Goal: Task Accomplishment & Management: Complete application form

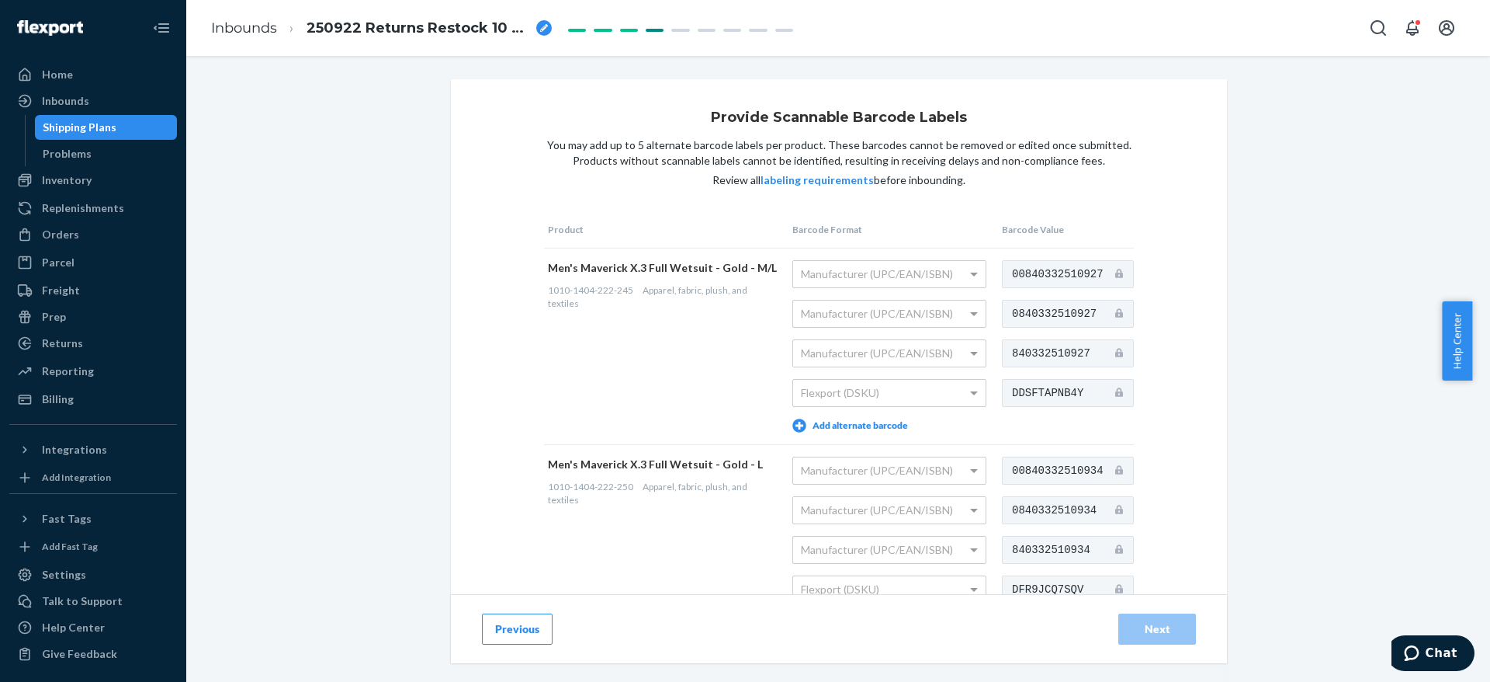
scroll to position [310, 0]
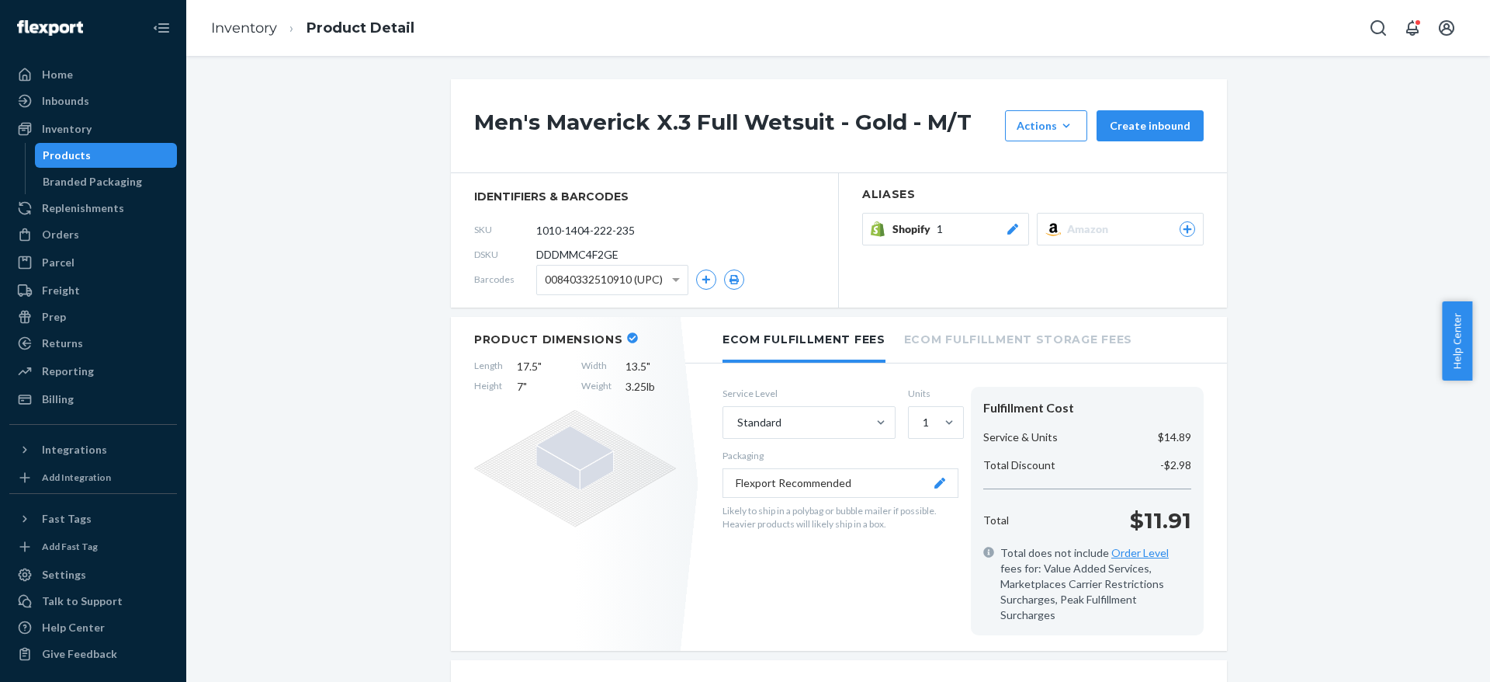
scroll to position [150, 0]
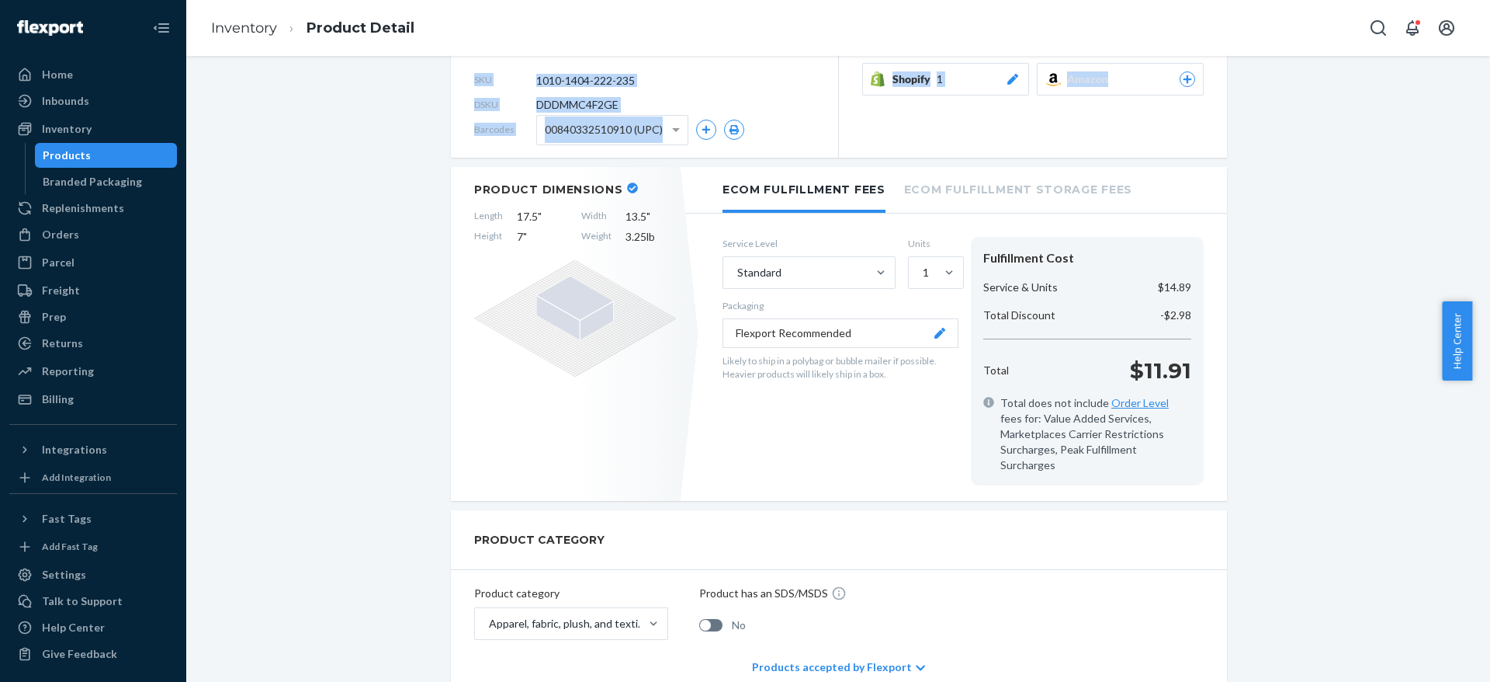
drag, startPoint x: 1274, startPoint y: 149, endPoint x: 971, endPoint y: -83, distance: 381.5
click at [971, 0] on html "Home Inbounds Shipping Plans Problems Inventory Products Branded Packaging Repl…" at bounding box center [745, 341] width 1490 height 682
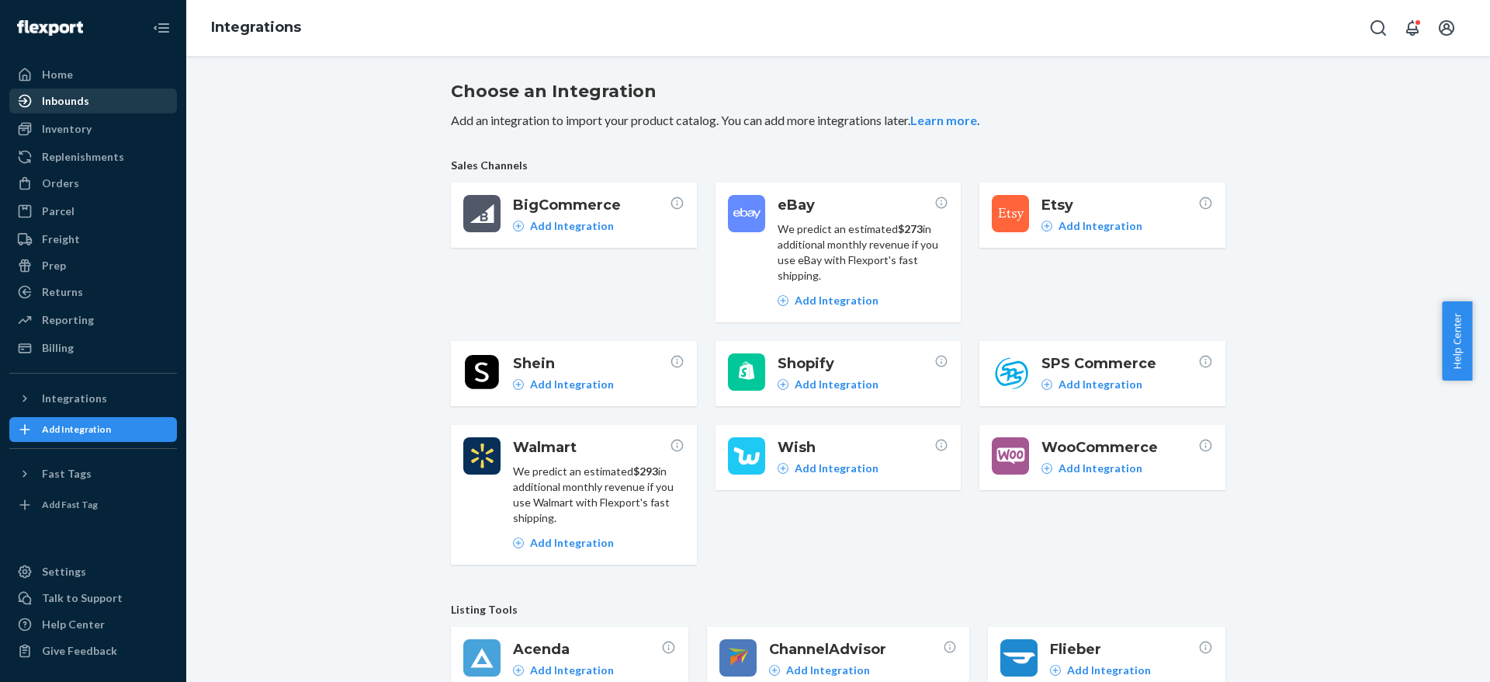
click at [66, 94] on div "Inbounds" at bounding box center [65, 101] width 47 height 16
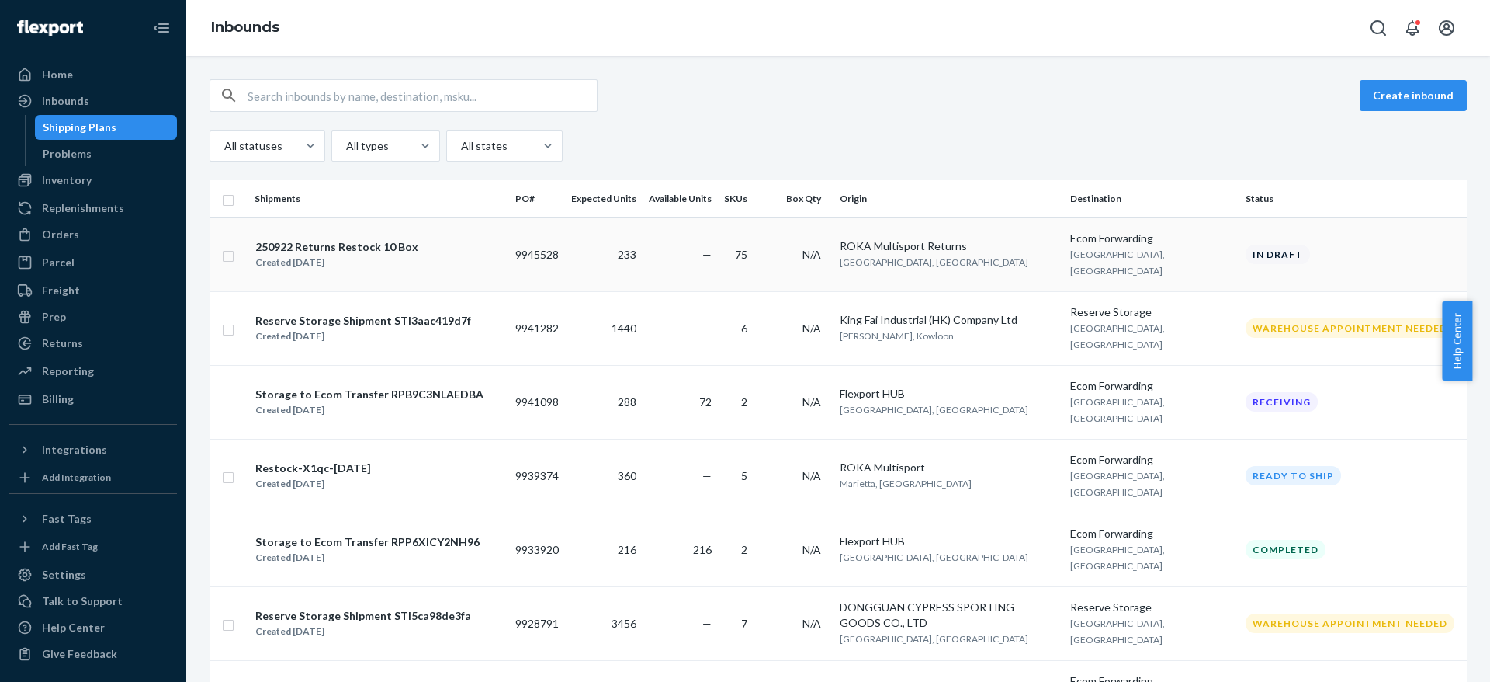
click at [372, 239] on div "250922 Returns Restock 10 Box" at bounding box center [336, 247] width 163 height 16
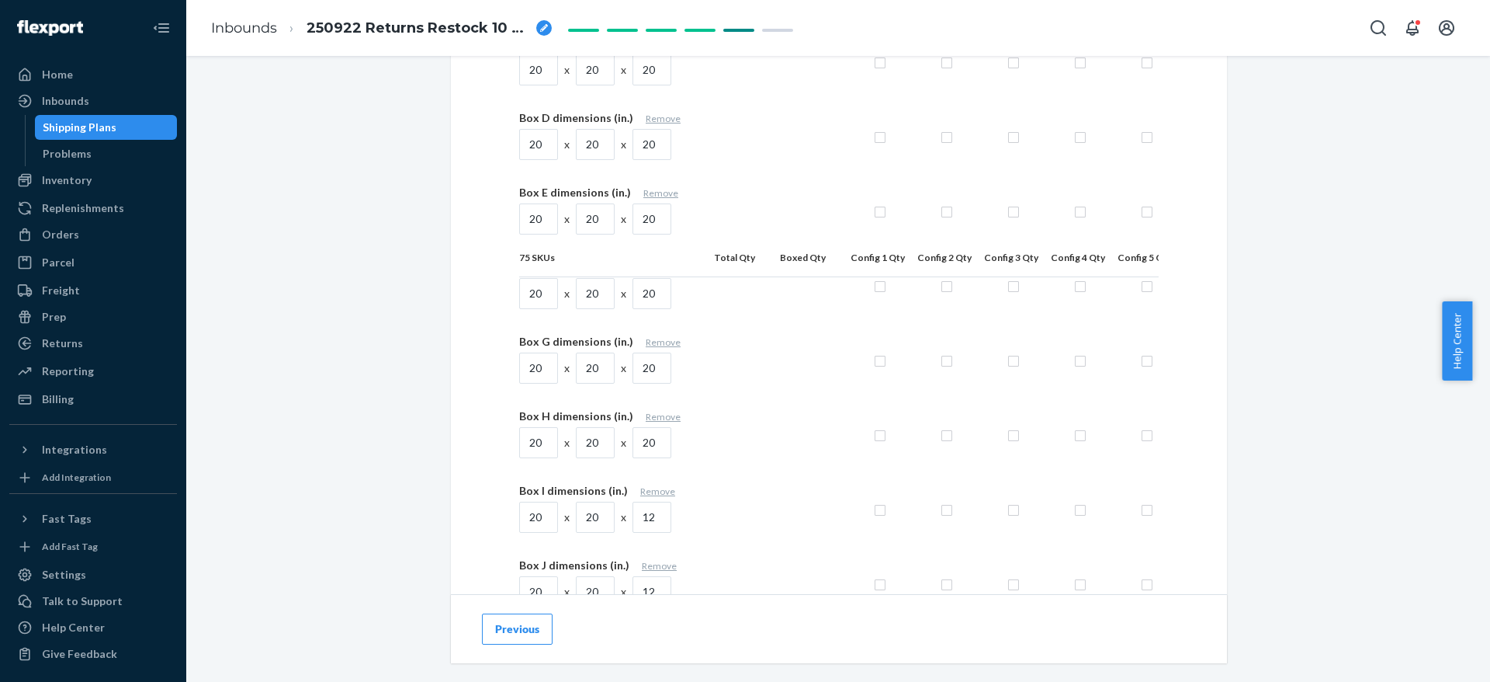
scroll to position [6028, 0]
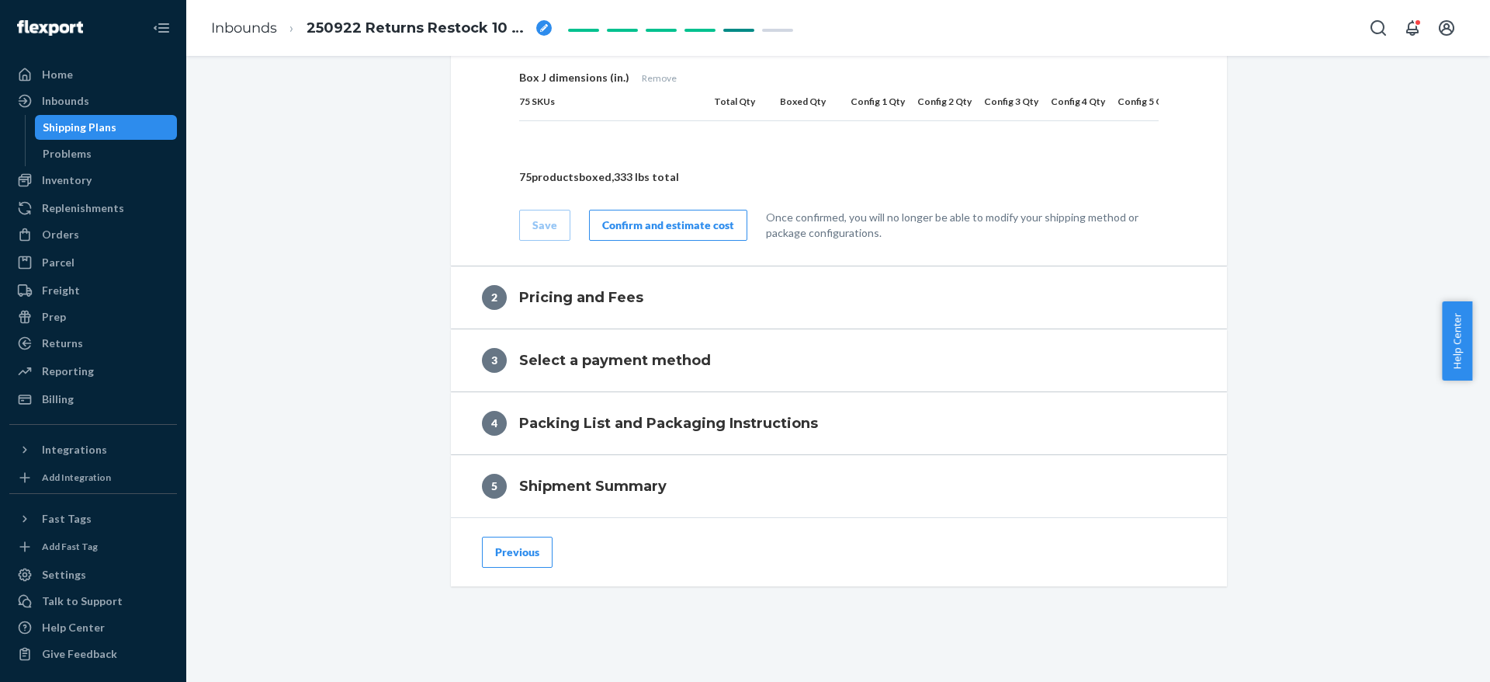
click at [659, 217] on div "Save Confirm and estimate cost Once confirmed, you will no longer be able to mo…" at bounding box center [839, 213] width 640 height 56
click at [652, 233] on div "Confirm and estimate cost" at bounding box center [668, 225] width 132 height 16
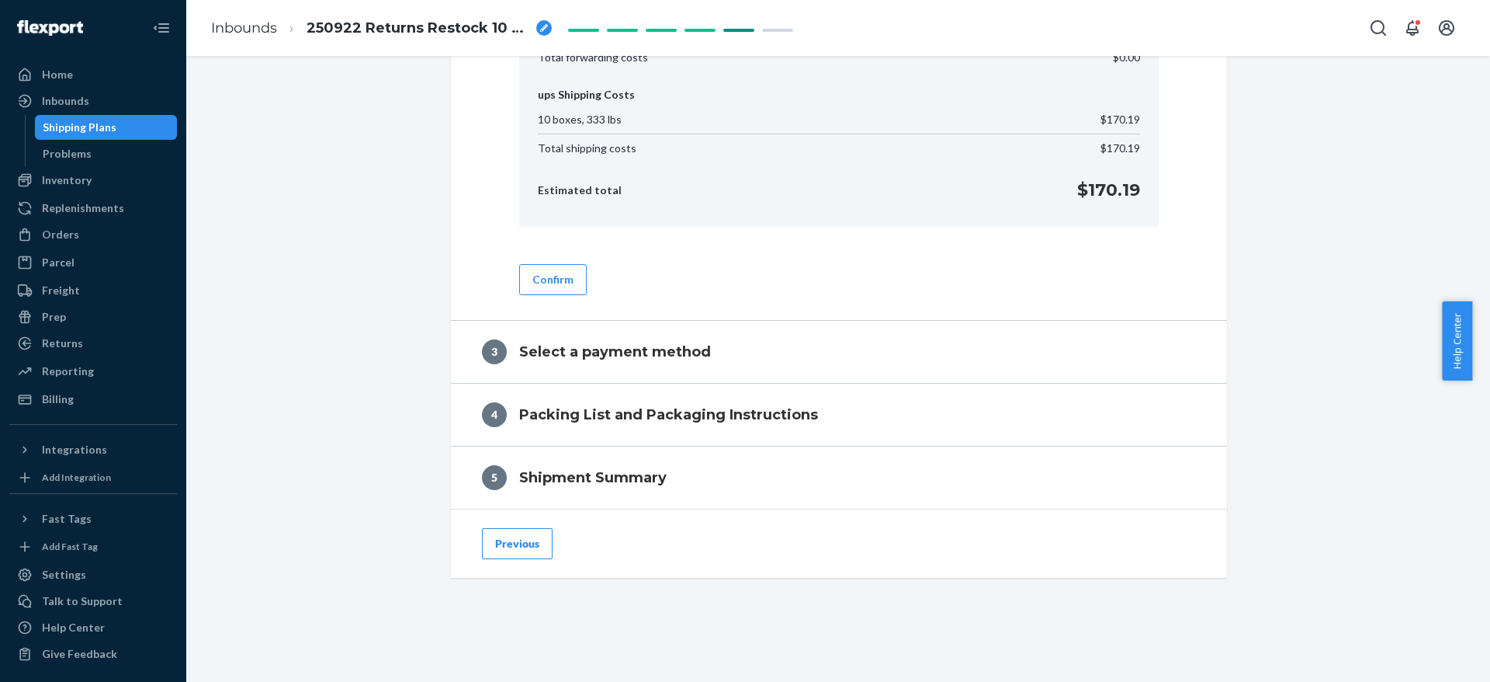
scroll to position [810, 0]
click at [554, 279] on button "Confirm" at bounding box center [553, 279] width 68 height 31
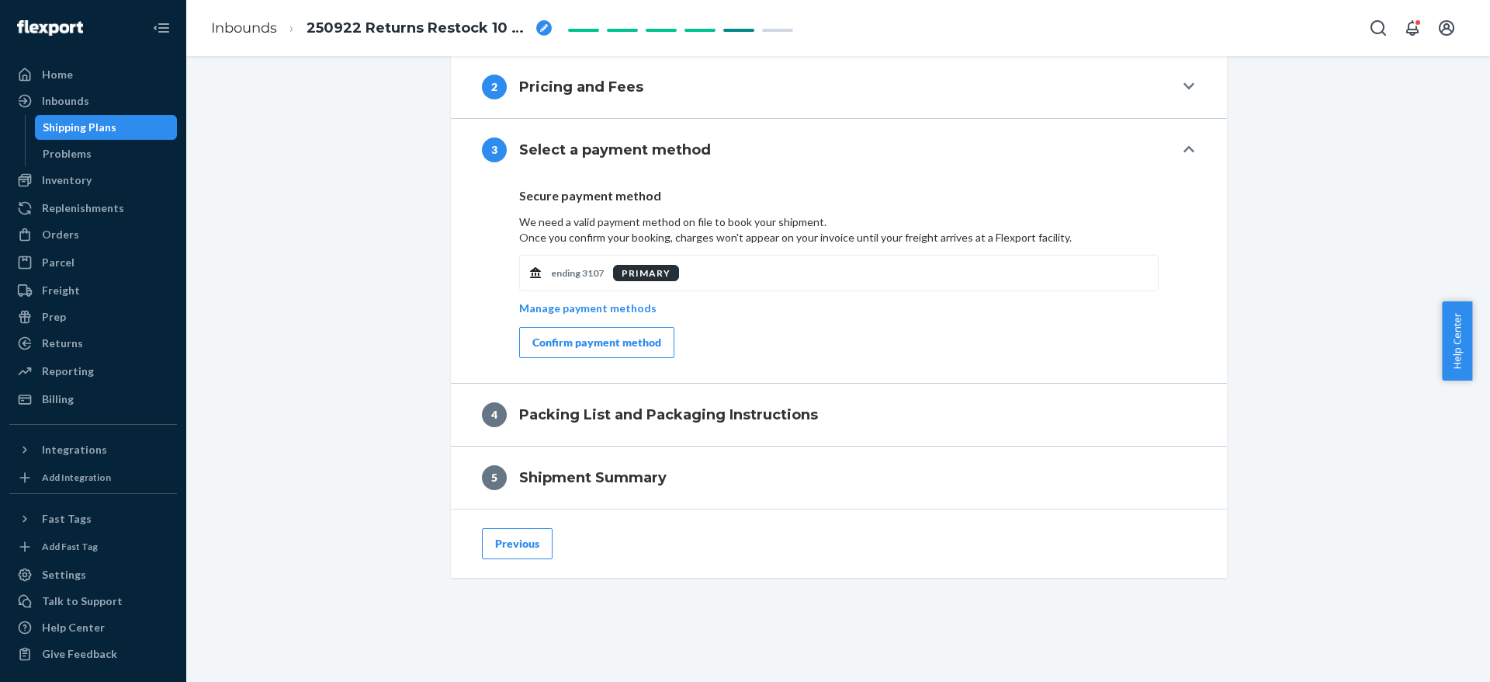
scroll to position [635, 0]
click at [585, 335] on div "Confirm payment method" at bounding box center [597, 343] width 129 height 16
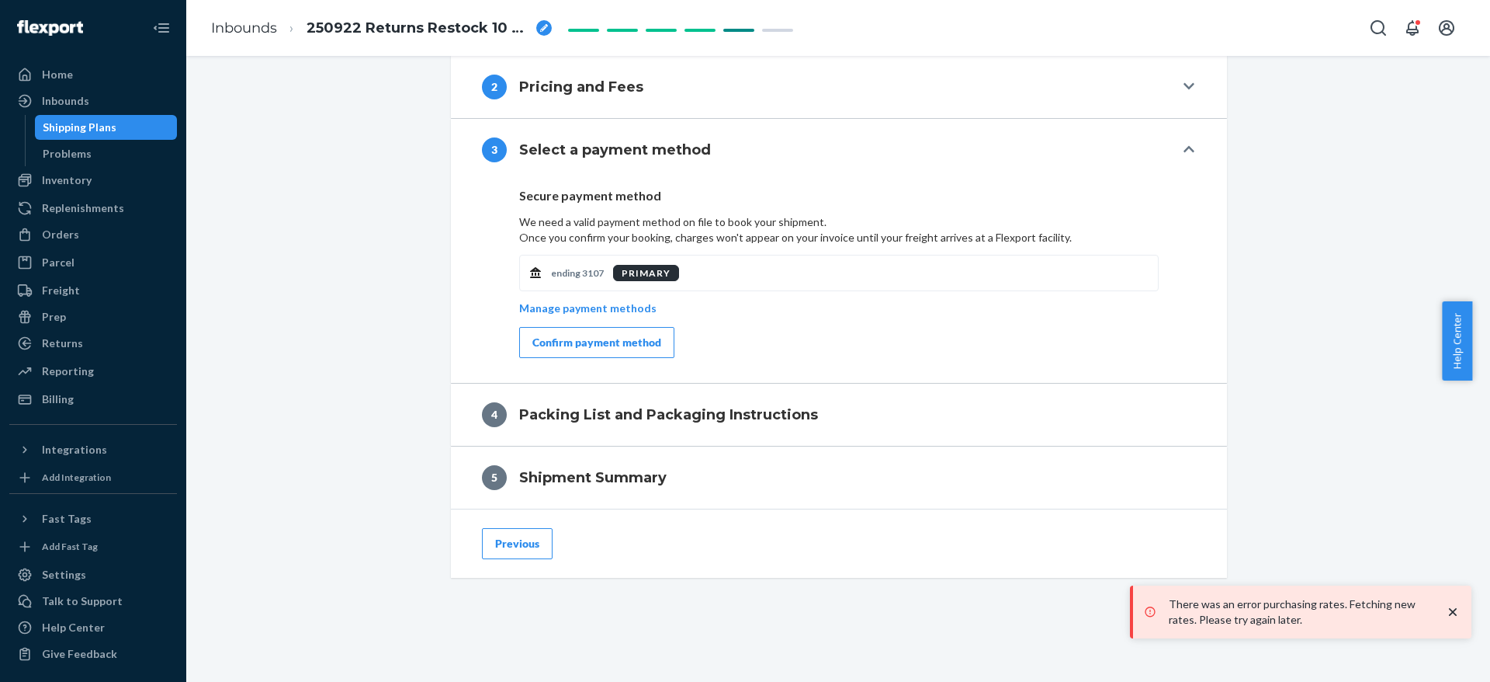
click at [1451, 604] on icon "close toast" at bounding box center [1453, 612] width 16 height 16
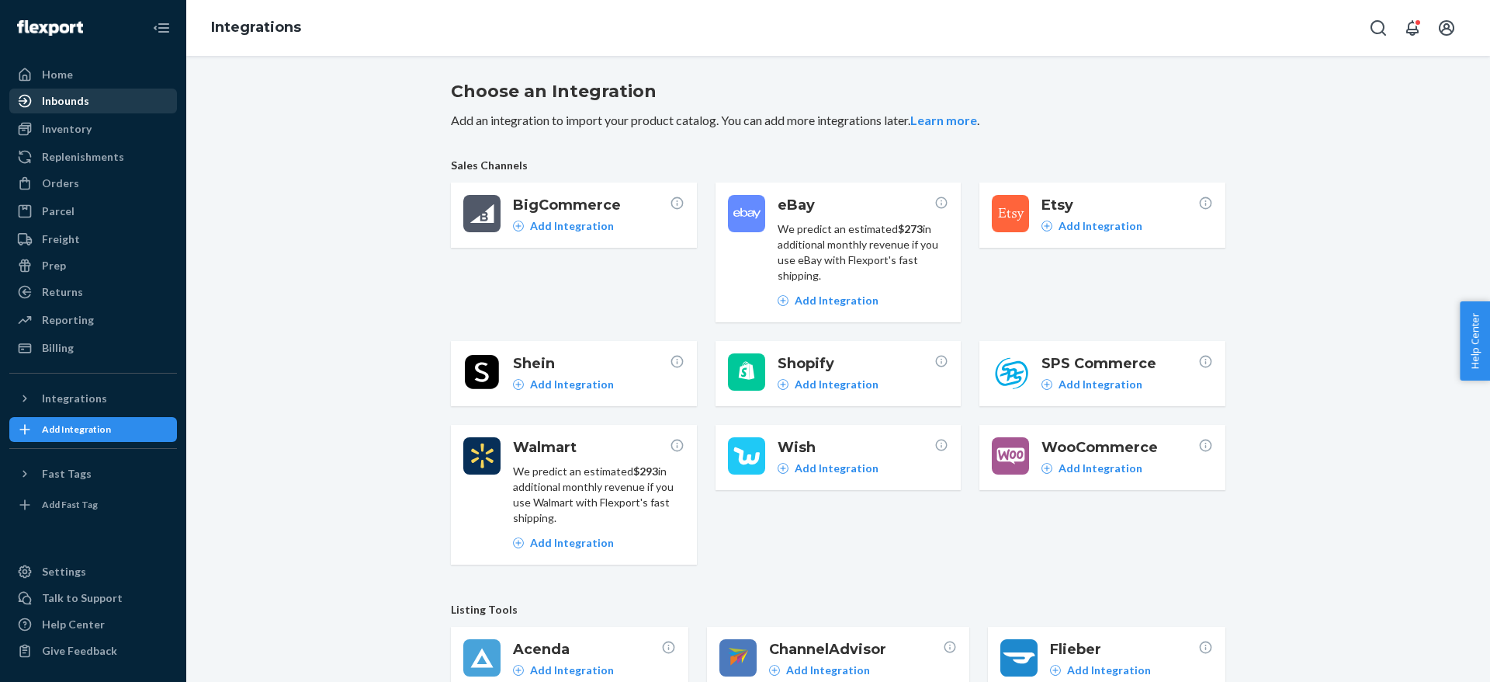
click at [69, 105] on div "Inbounds" at bounding box center [65, 101] width 47 height 16
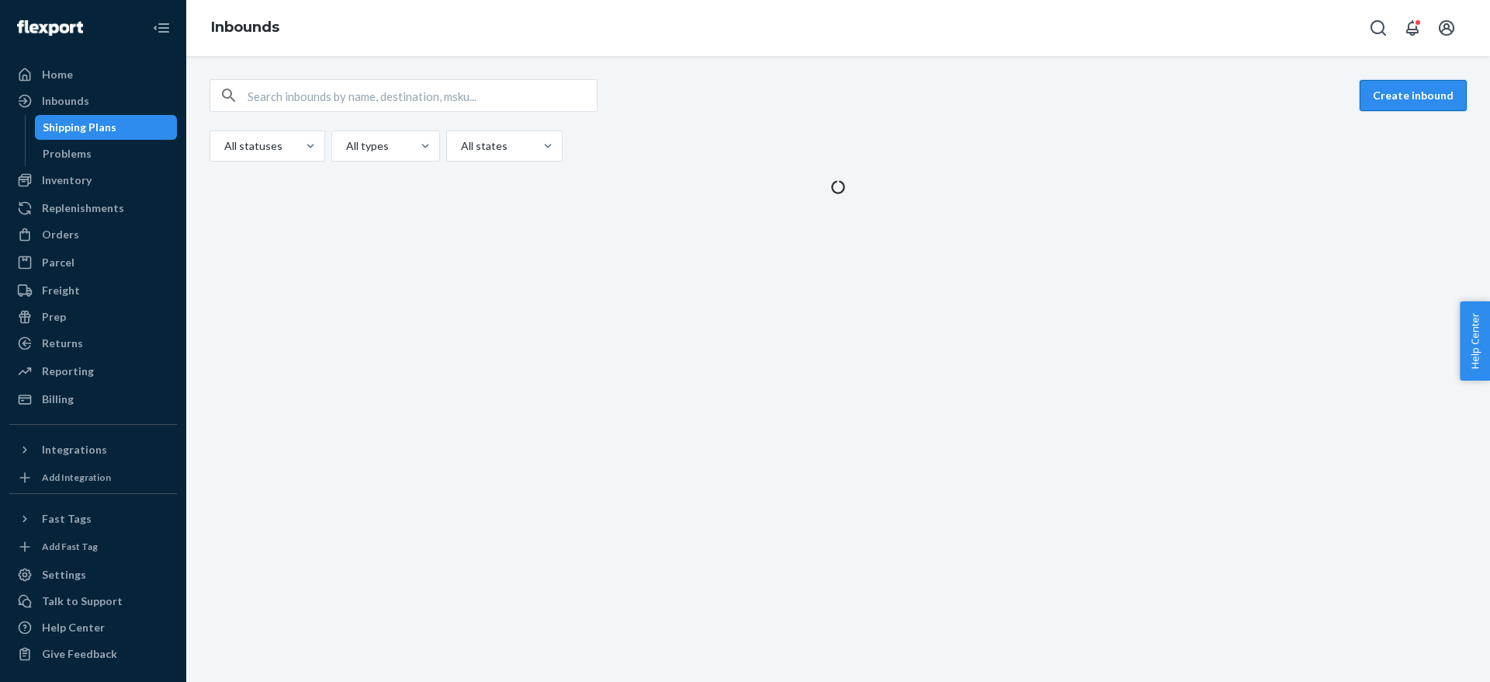
click at [1378, 88] on button "Create inbound" at bounding box center [1413, 95] width 107 height 31
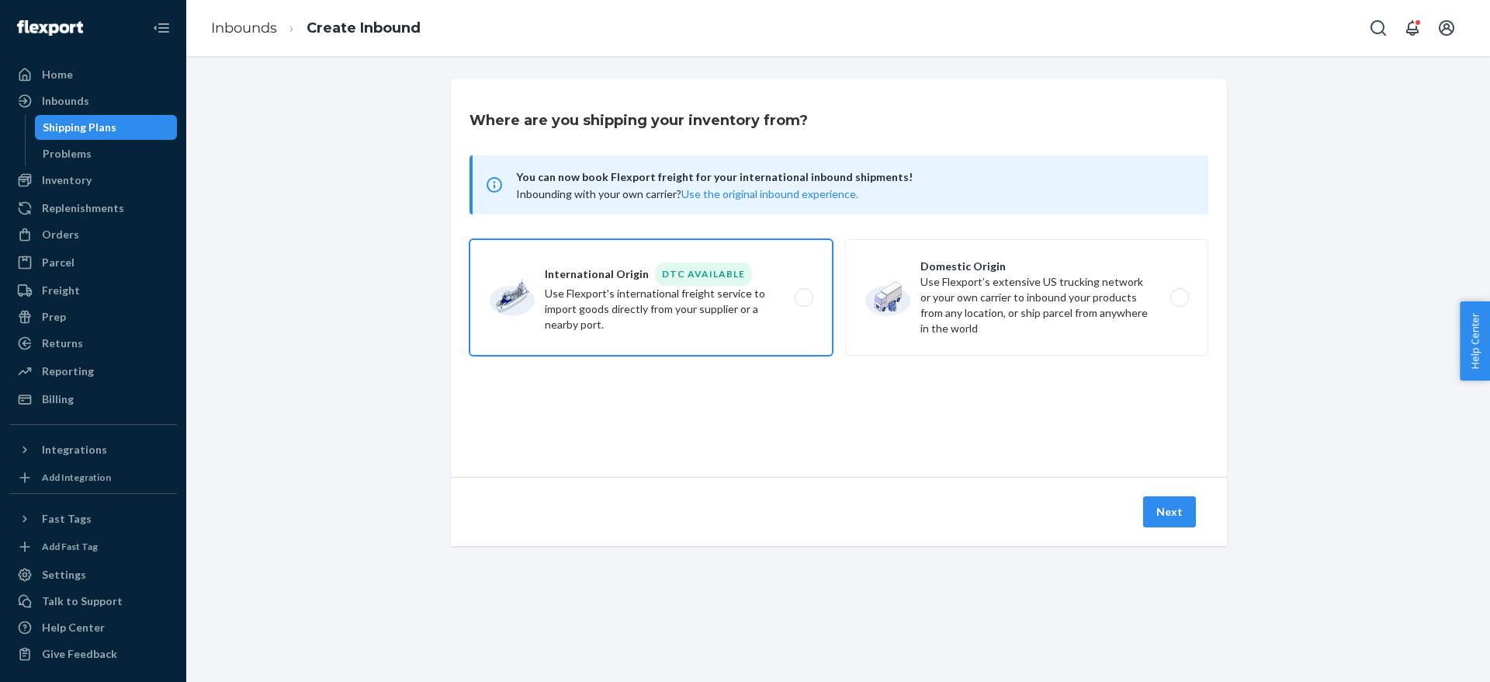
click at [748, 309] on label "International Origin DTC Available Use Flexport's international freight service…" at bounding box center [651, 297] width 363 height 116
click at [803, 303] on input "International Origin DTC Available Use Flexport's international freight service…" at bounding box center [808, 298] width 10 height 10
radio input "true"
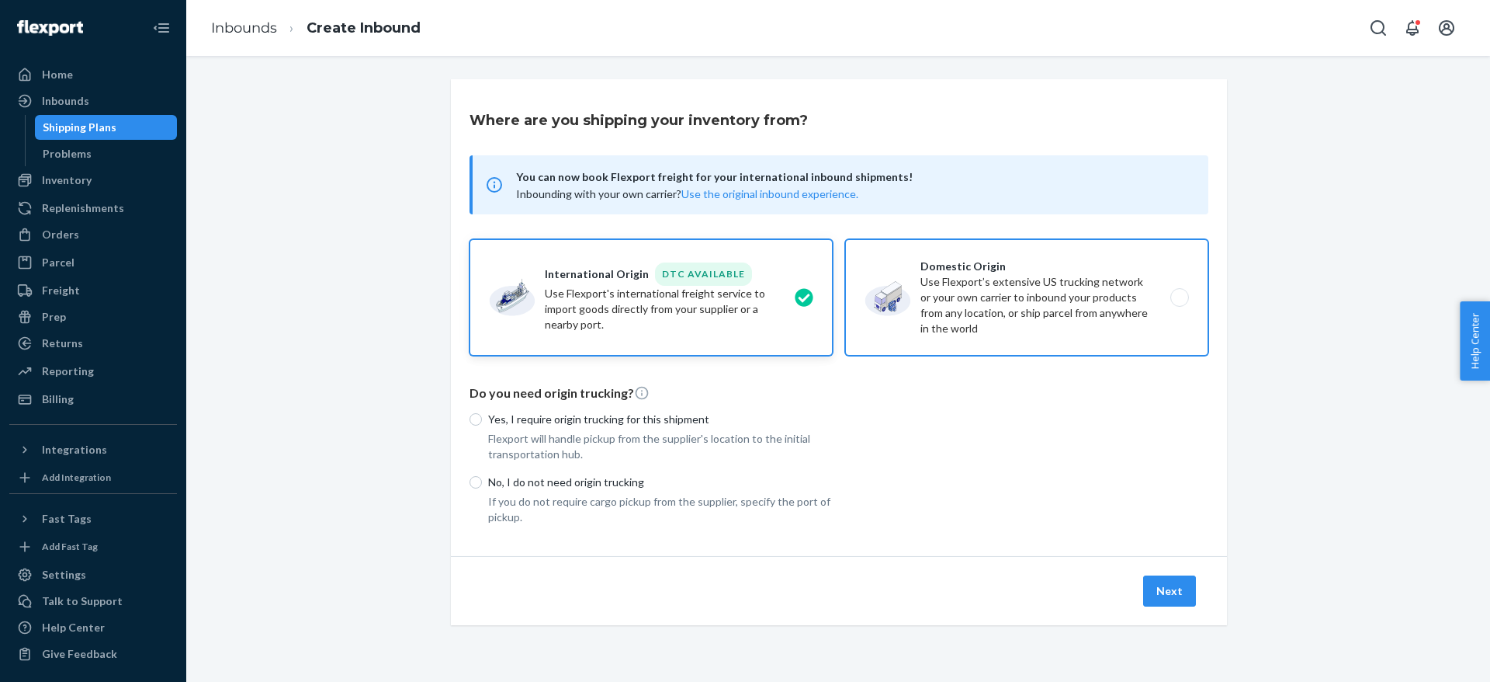
click at [966, 277] on label "Domestic Origin Use Flexport’s extensive US trucking network or your own carrie…" at bounding box center [1026, 297] width 363 height 116
click at [1179, 293] on input "Domestic Origin Use Flexport’s extensive US trucking network or your own carrie…" at bounding box center [1184, 298] width 10 height 10
radio input "true"
radio input "false"
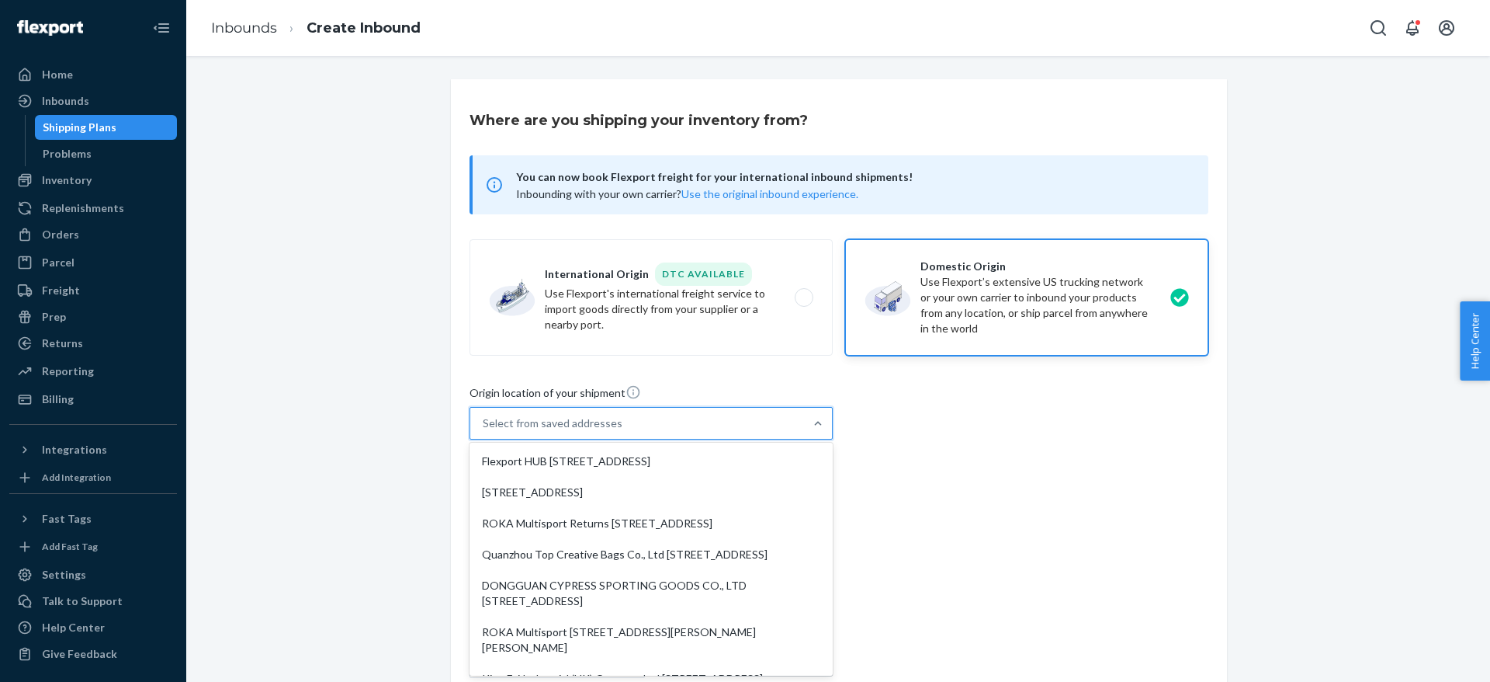
click at [668, 432] on div "Select from saved addresses" at bounding box center [637, 423] width 334 height 31
click at [484, 431] on input "option Flexport HUB [STREET_ADDRESS], 1 of 10. 10 results available. Use Up and…" at bounding box center [484, 423] width 2 height 16
click at [623, 513] on div "ROKA Multisport Returns [STREET_ADDRESS]" at bounding box center [651, 523] width 357 height 31
click at [484, 431] on input "option ROKA Multisport Returns [STREET_ADDRESS] focused, 3 of 10. 10 results av…" at bounding box center [484, 423] width 2 height 16
type input "ROKA Multisport Returns"
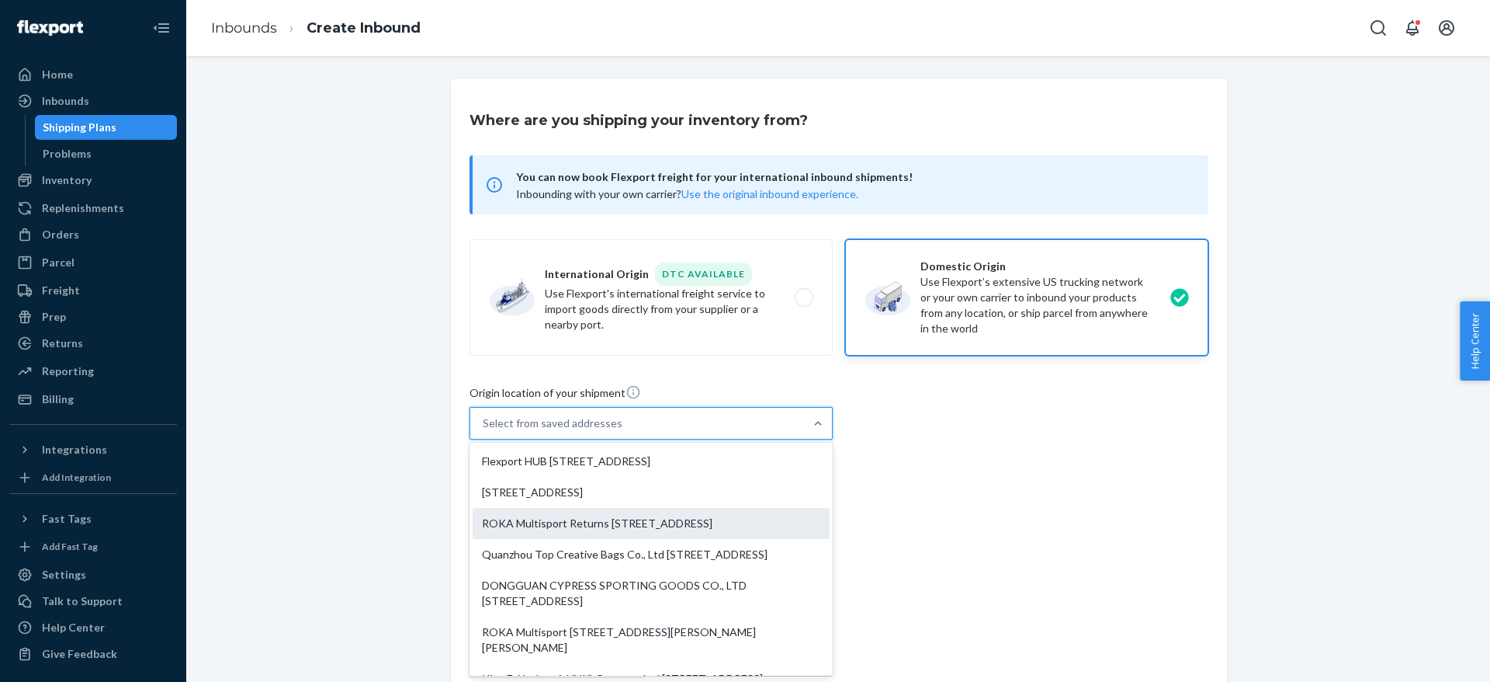
type input "Unit C3"
type input "[GEOGRAPHIC_DATA]"
type input "CO"
type input "80111"
type input "[STREET_ADDRESS]"
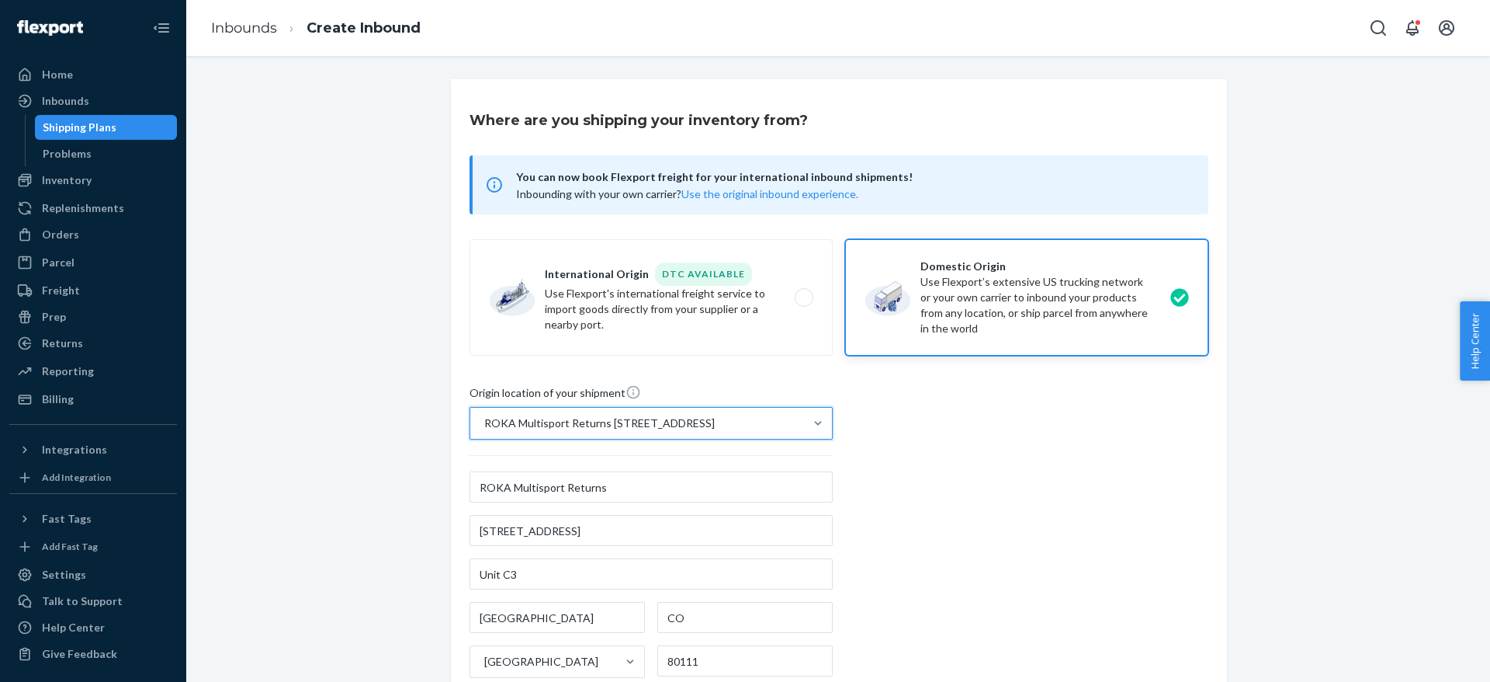
scroll to position [263, 0]
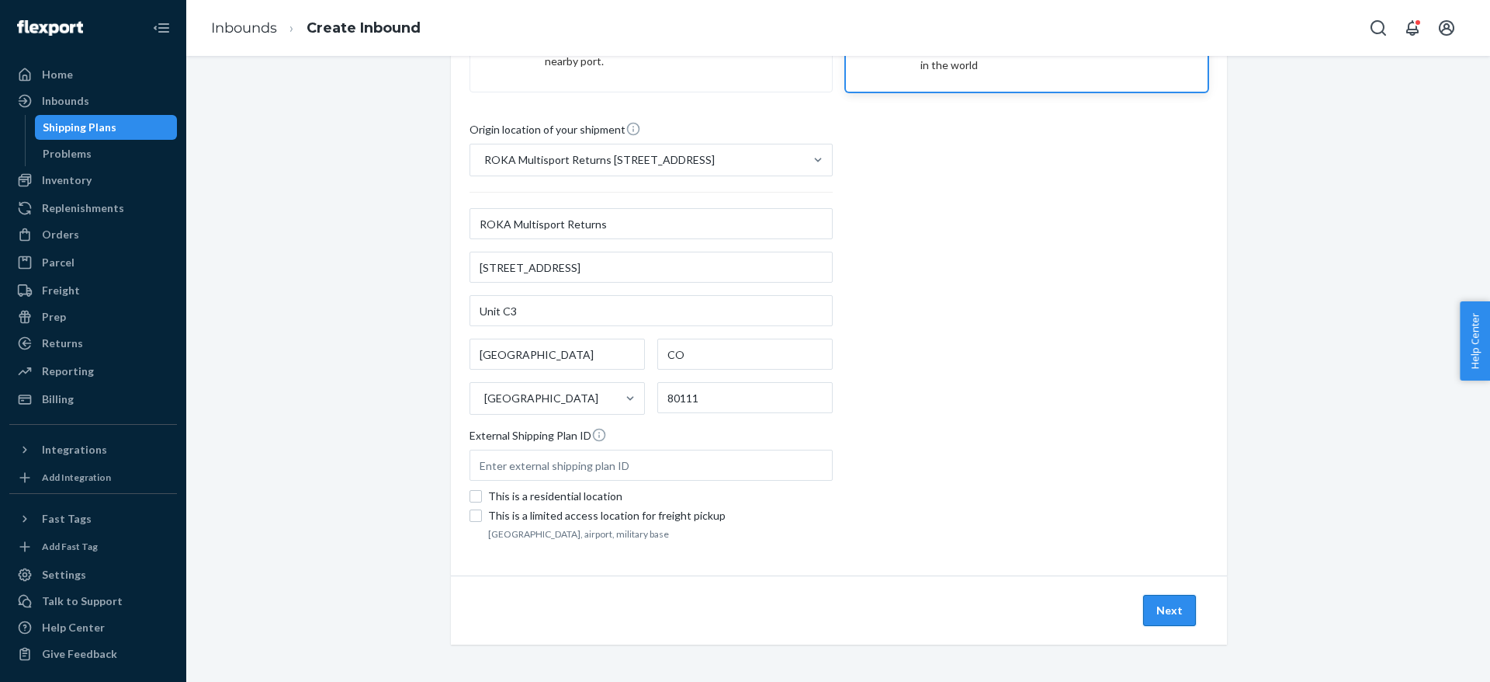
click at [1167, 599] on button "Next" at bounding box center [1169, 610] width 53 height 31
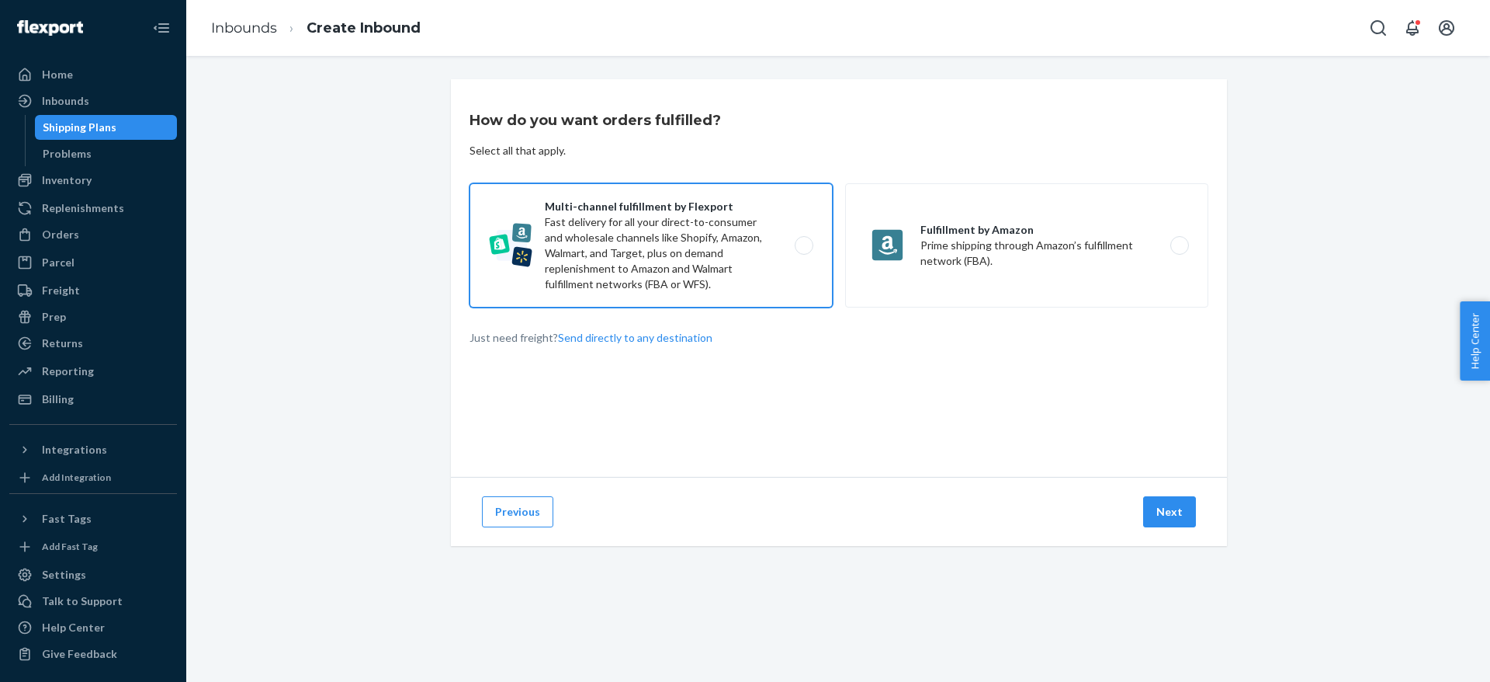
click at [658, 244] on label "Multi-channel fulfillment by Flexport Fast delivery for all your direct-to-cons…" at bounding box center [651, 245] width 363 height 124
click at [803, 244] on input "Multi-channel fulfillment by Flexport Fast delivery for all your direct-to-cons…" at bounding box center [808, 246] width 10 height 10
radio input "true"
click at [1163, 511] on button "Next" at bounding box center [1169, 511] width 53 height 31
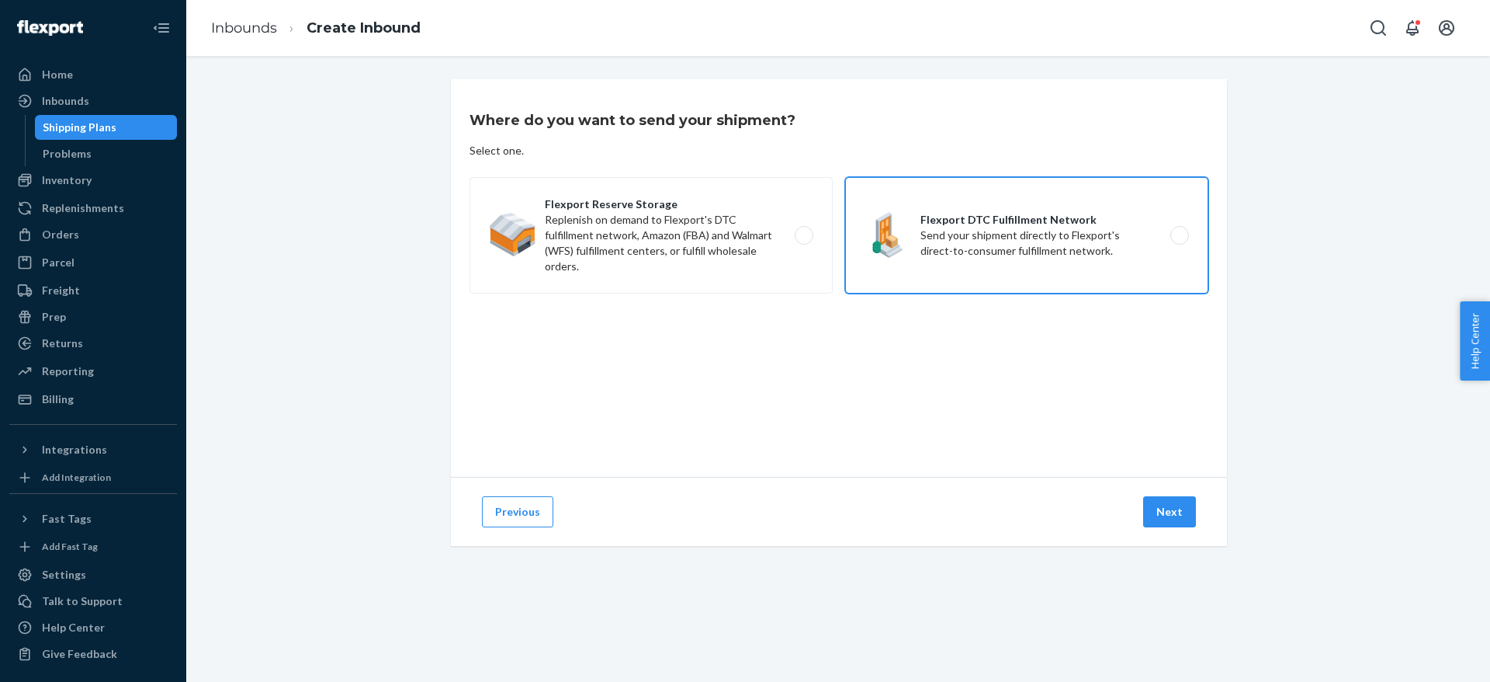
click at [996, 213] on label "Flexport DTC Fulfillment Network Send your shipment directly to Flexport's dire…" at bounding box center [1026, 235] width 363 height 116
click at [1179, 231] on input "Flexport DTC Fulfillment Network Send your shipment directly to Flexport's dire…" at bounding box center [1184, 236] width 10 height 10
radio input "true"
click at [1153, 504] on button "Next" at bounding box center [1169, 511] width 53 height 31
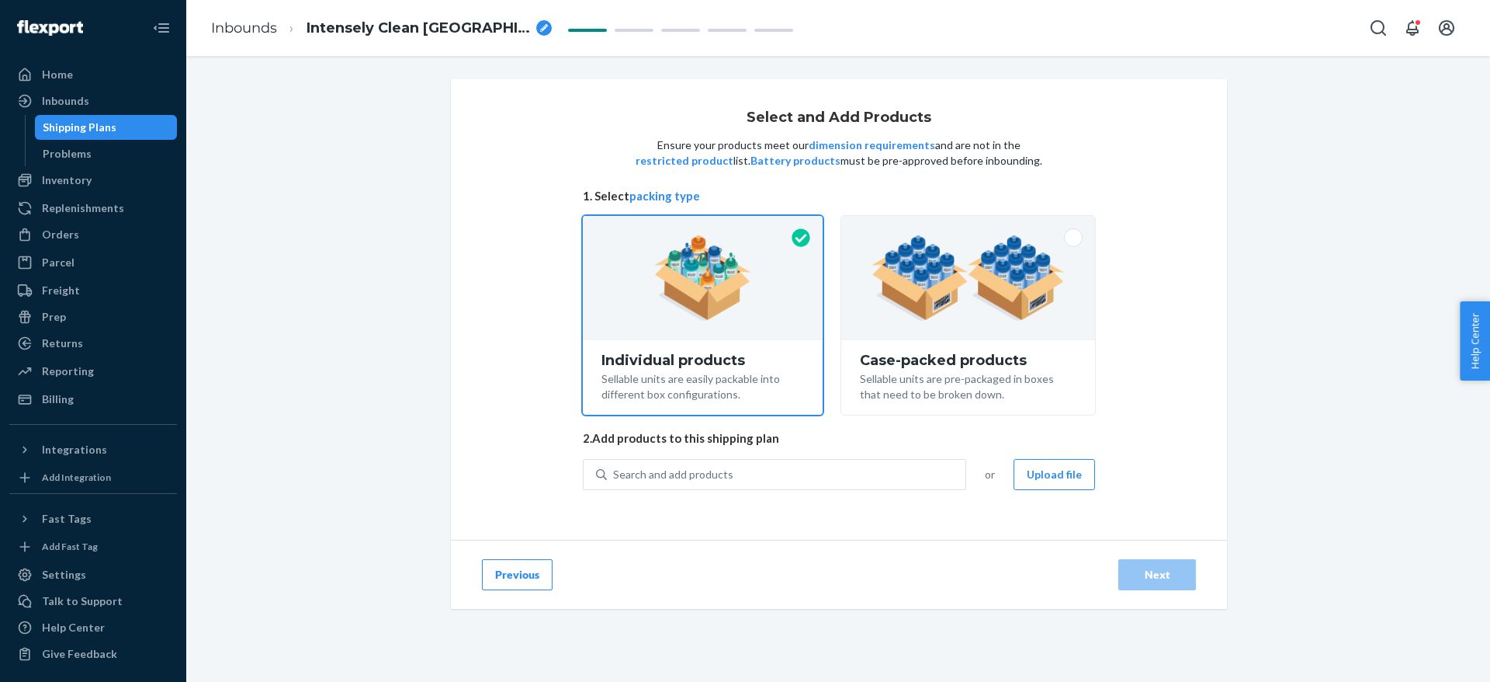
click at [540, 29] on icon "breadcrumbs" at bounding box center [544, 28] width 8 height 8
type input "250923 Returns Restock 9 Boxes"
click at [500, 23] on span "250923 Returns Restock 9 Boxes" at bounding box center [419, 29] width 224 height 20
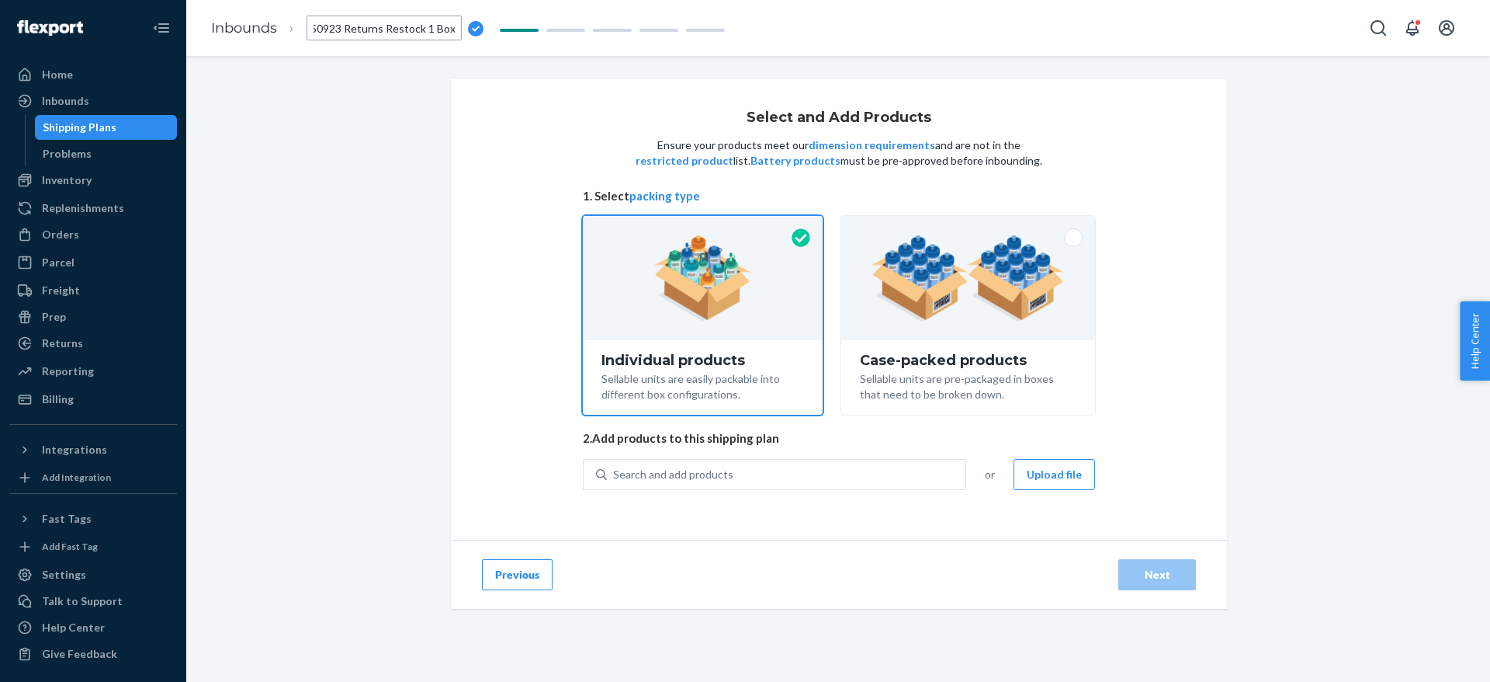
type input "250923 Returns Restock 10 Boxes"
click at [1026, 471] on button "Upload file" at bounding box center [1055, 474] width 82 height 31
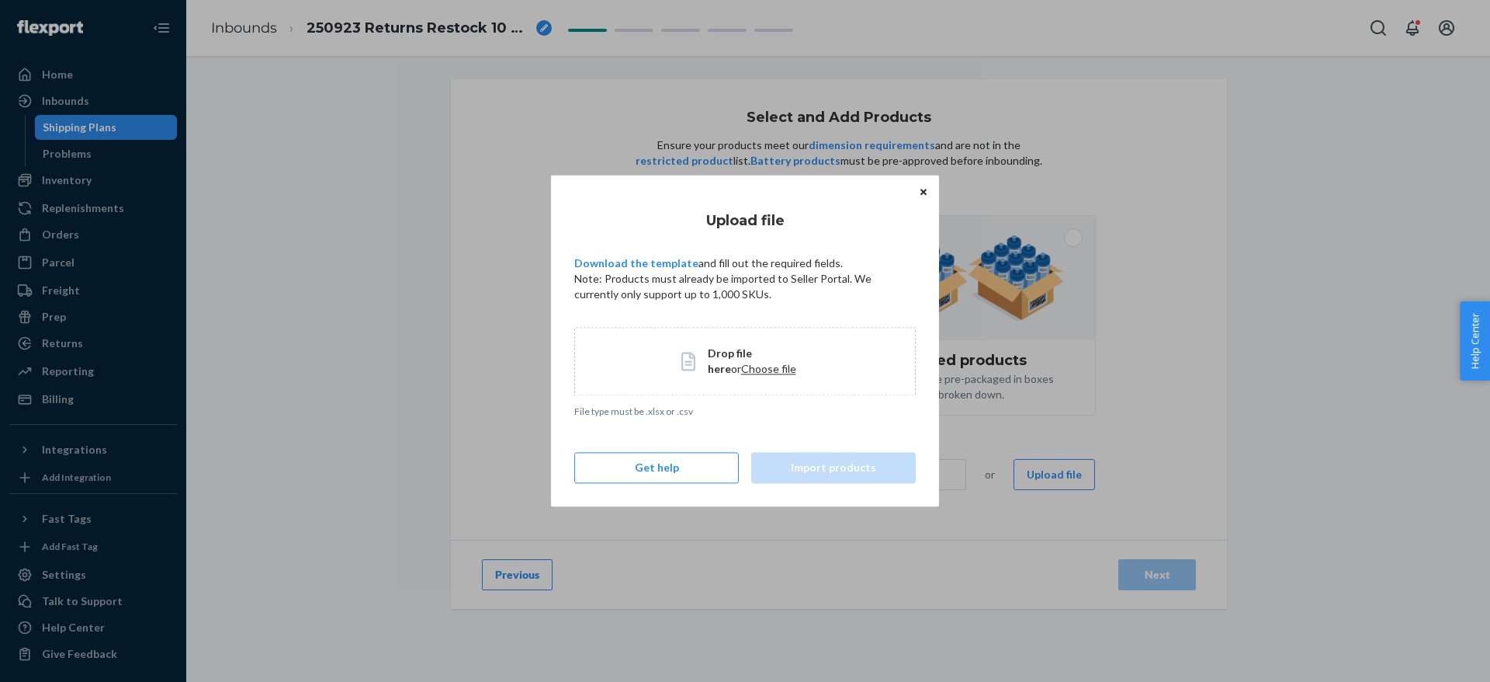
click at [727, 360] on span "Drop file here or Choose file" at bounding box center [759, 360] width 102 height 31
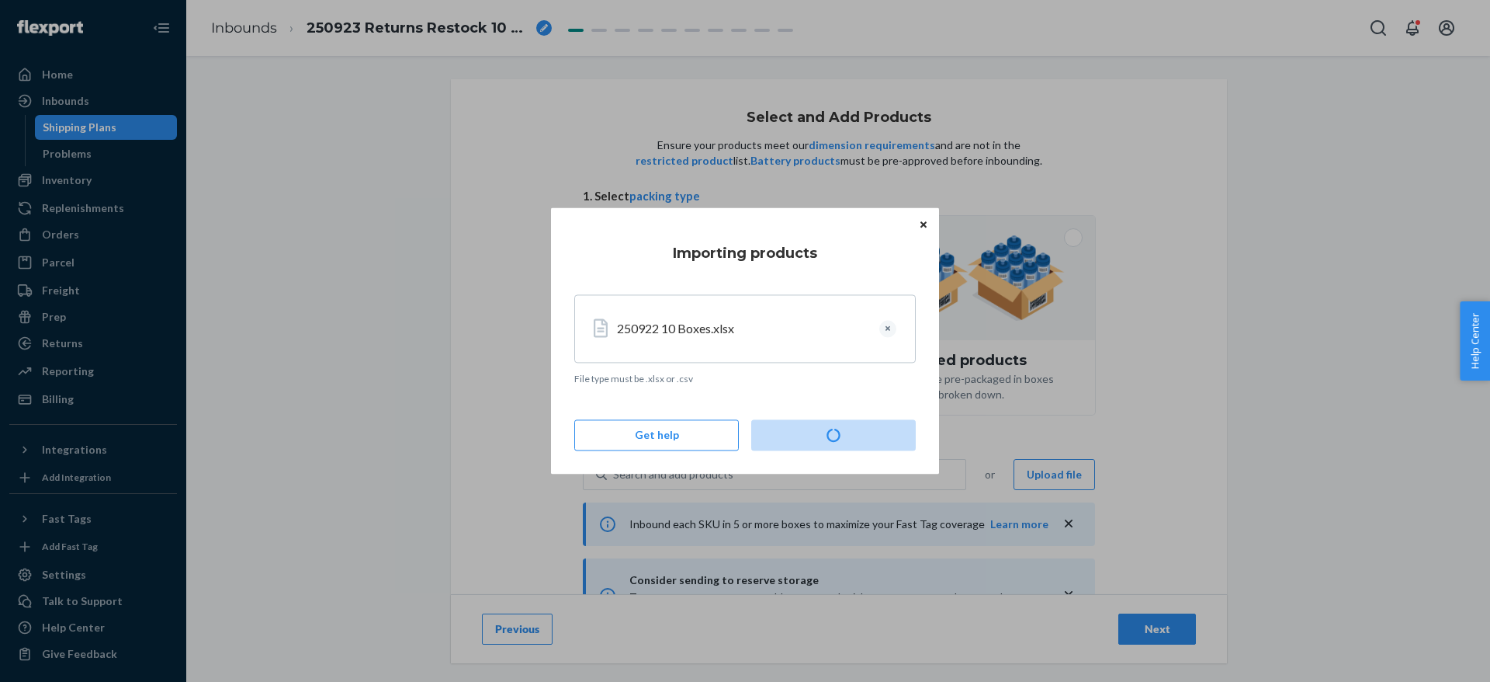
type input "9"
type input "5"
type input "3"
type input "2"
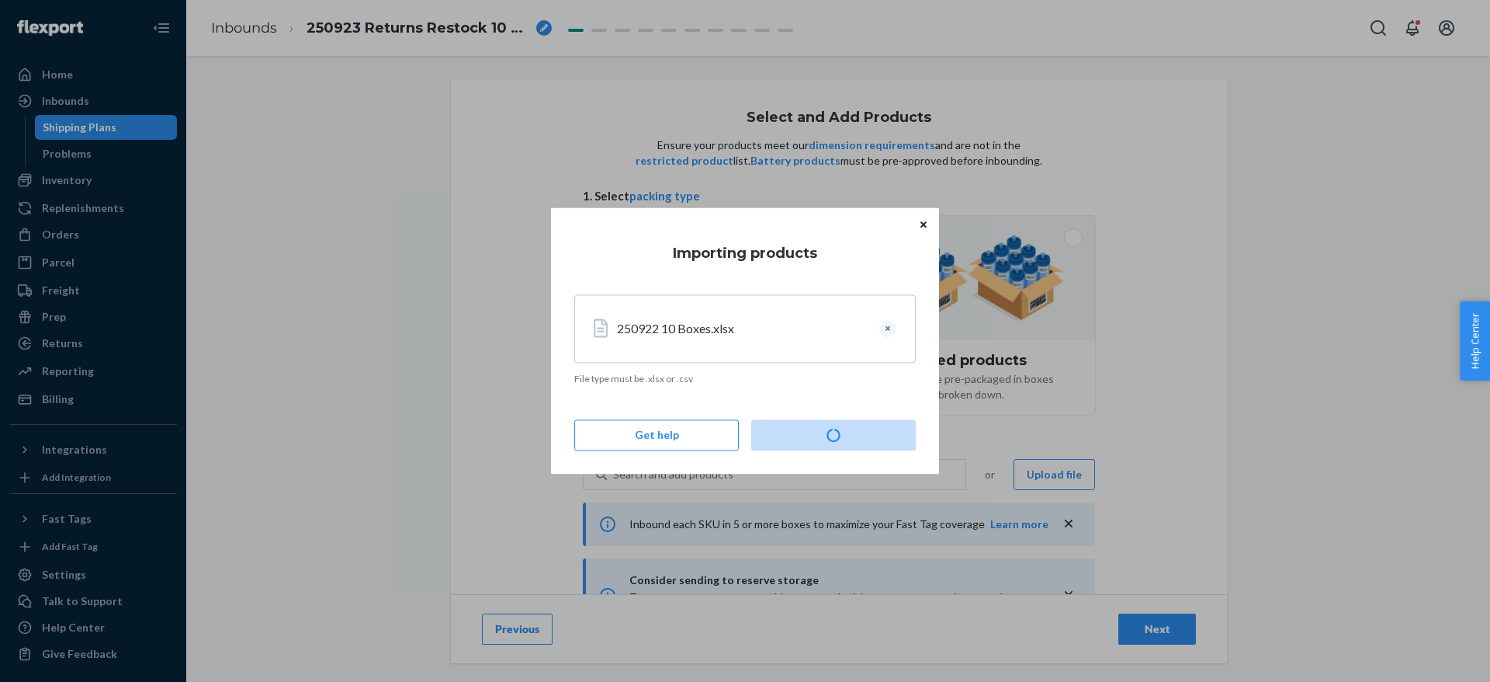
type input "3"
type input "4"
type input "3"
type input "2"
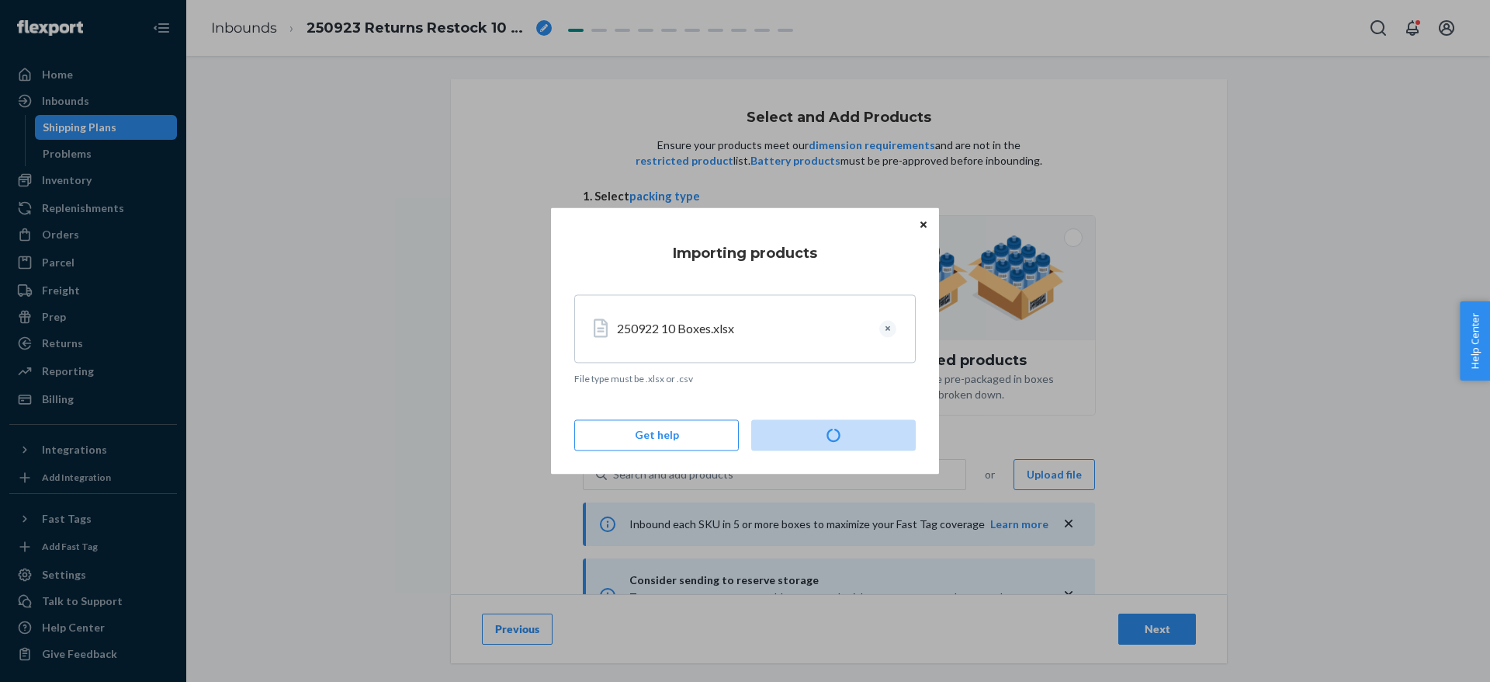
type input "2"
type input "4"
type input "3"
type input "2"
type input "19"
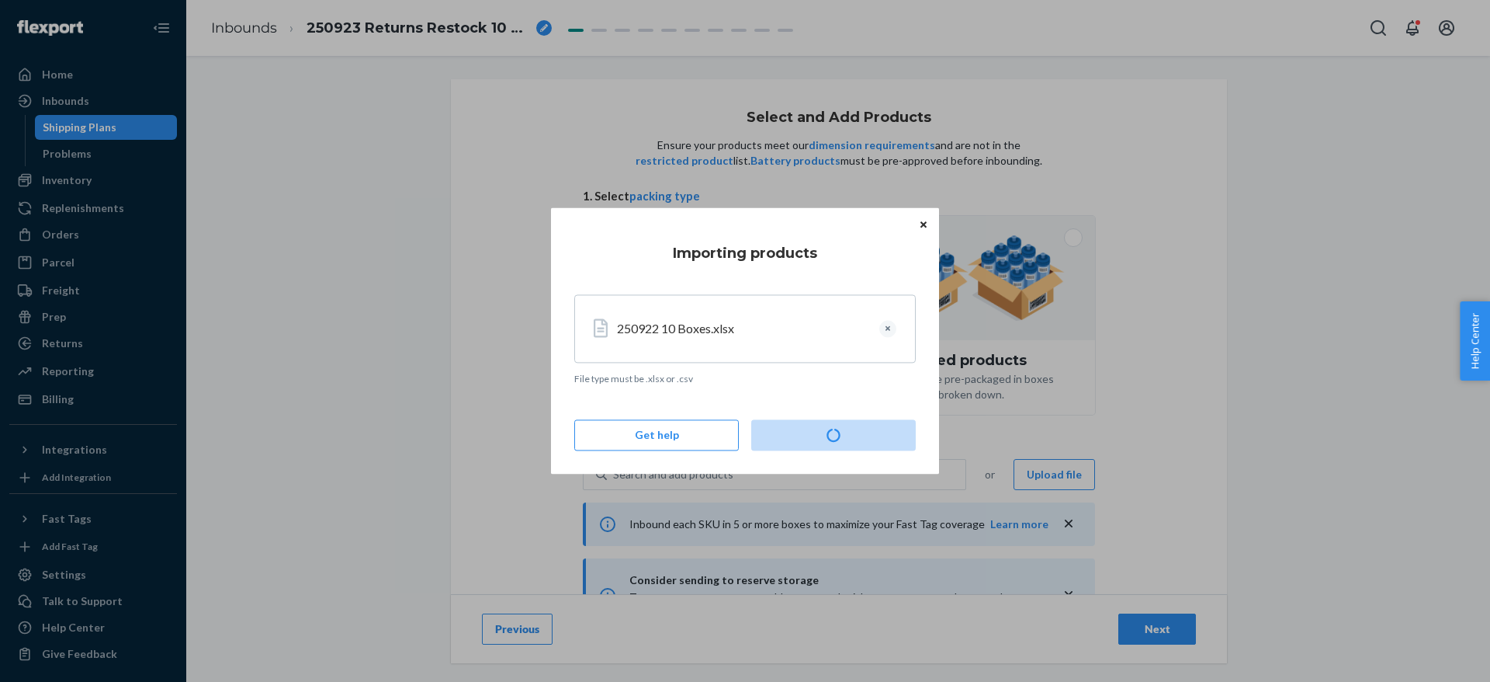
type input "9"
type input "16"
type input "2"
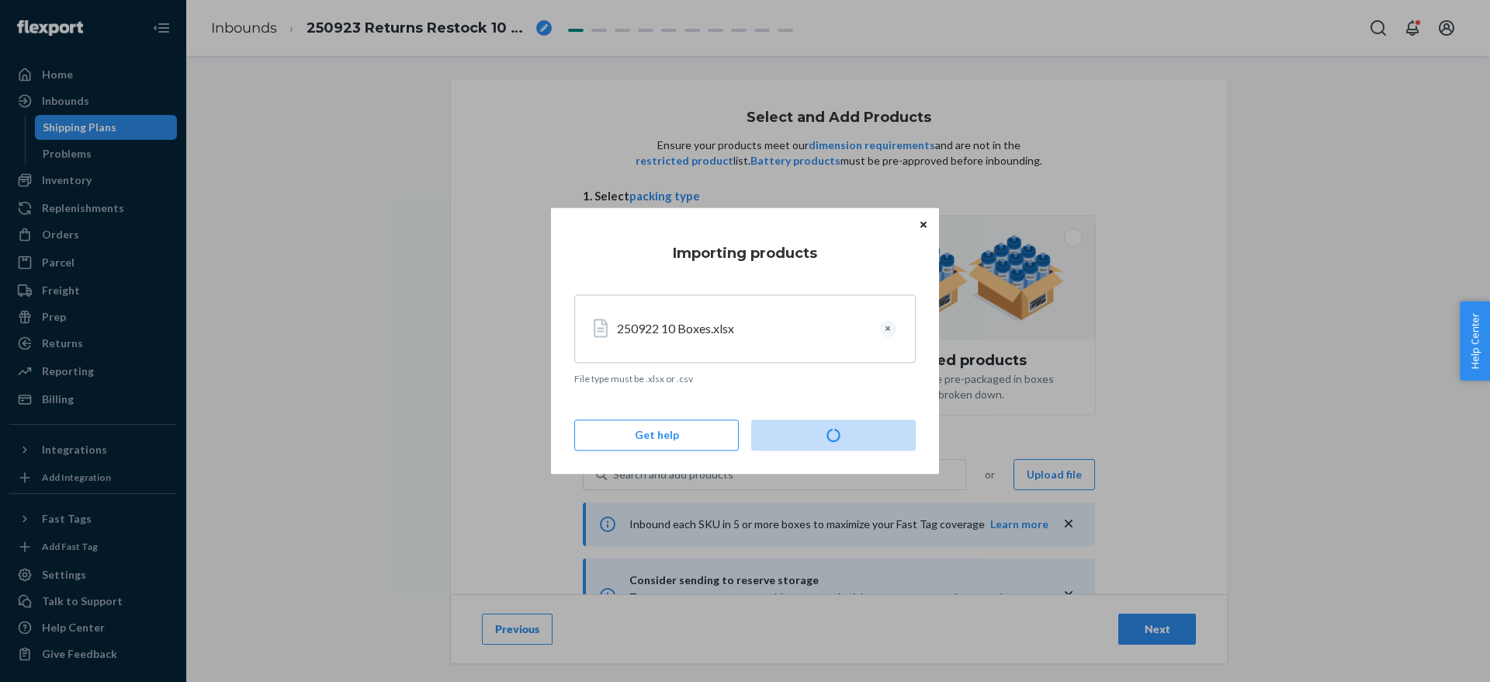
type input "2"
type input "6"
type input "5"
type input "2"
type input "7"
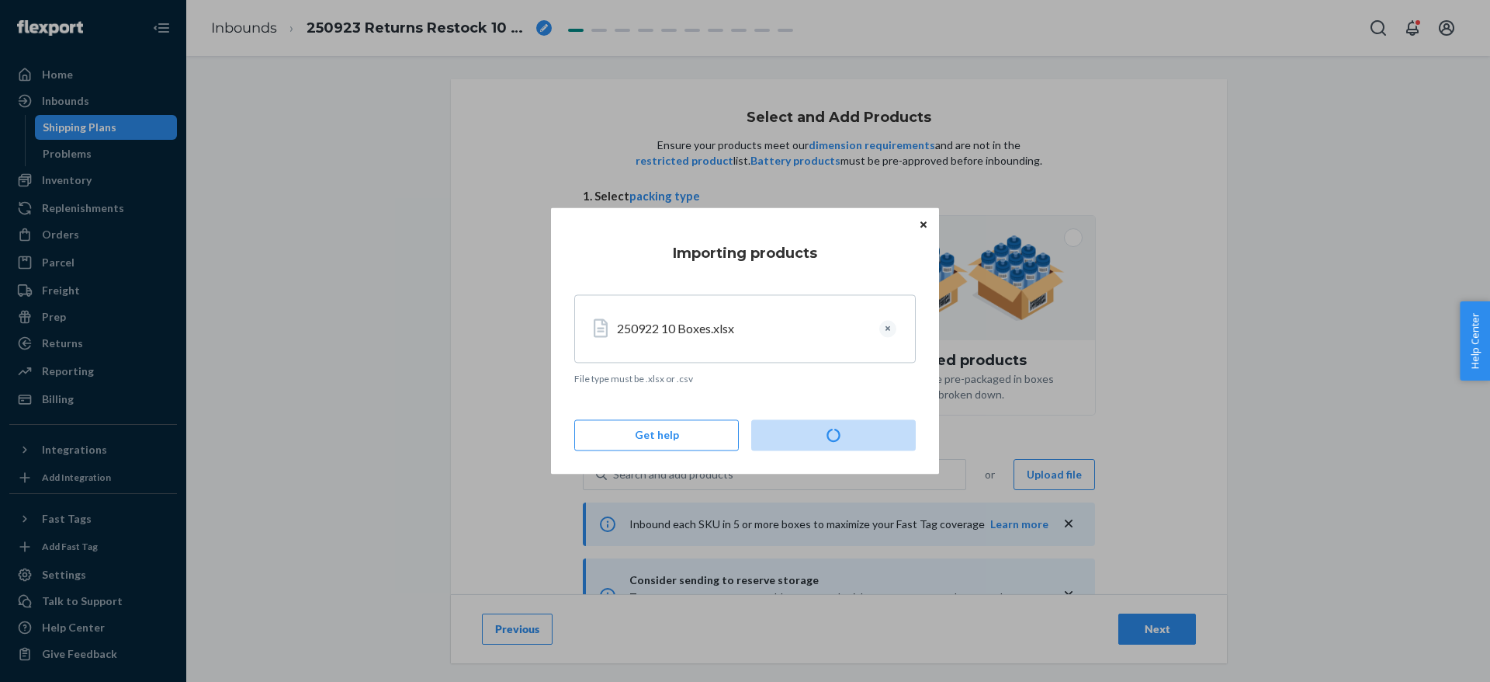
type input "5"
type input "3"
type input "5"
type input "3"
type input "2"
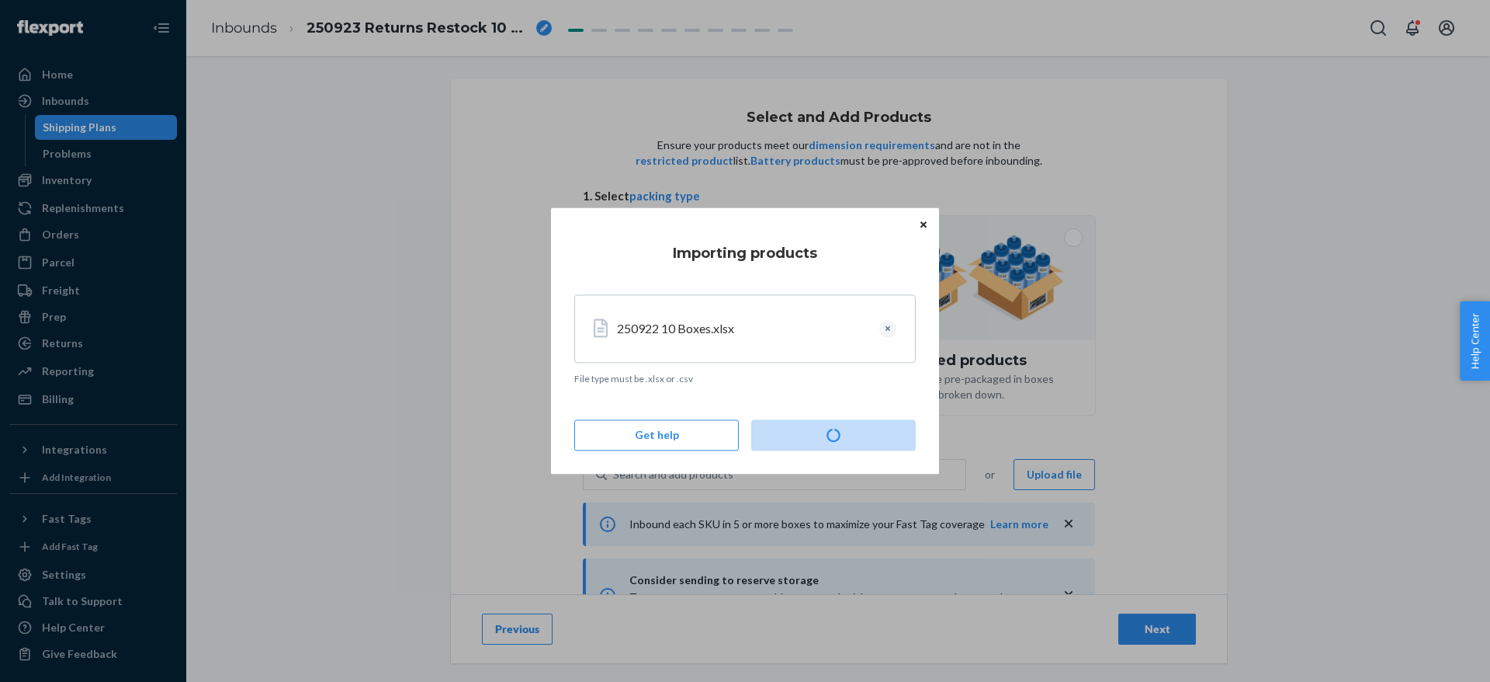
type input "2"
type input "4"
type input "2"
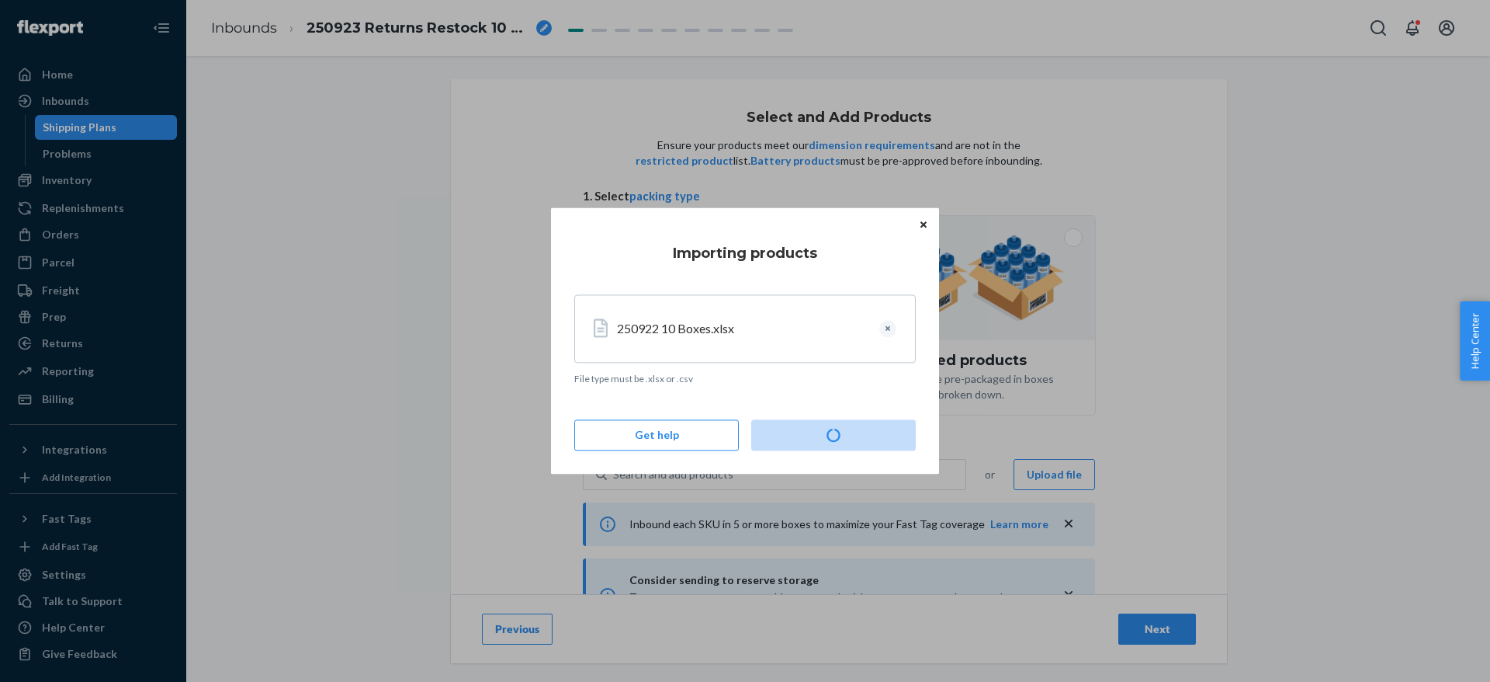
type input "10"
type input "4"
type input "11"
type input "5"
type input "10"
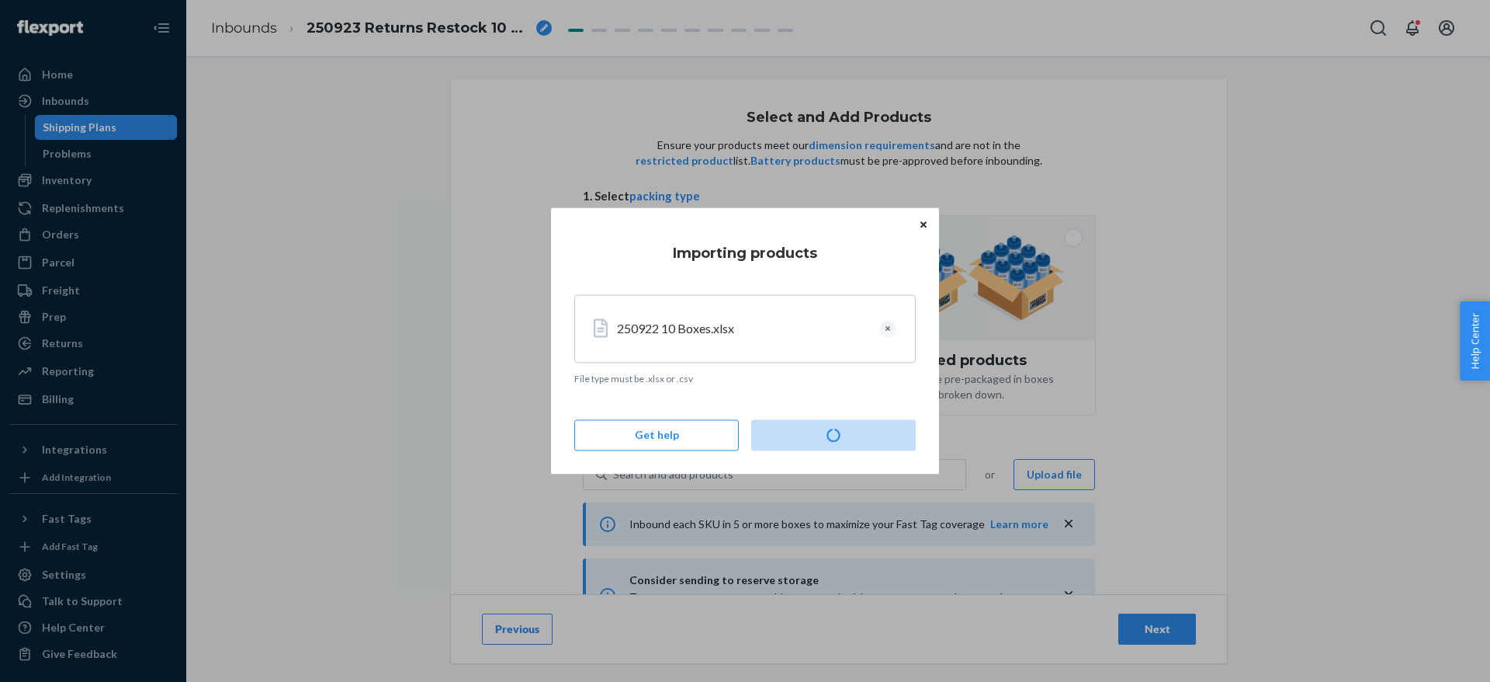
type input "5"
type input "2"
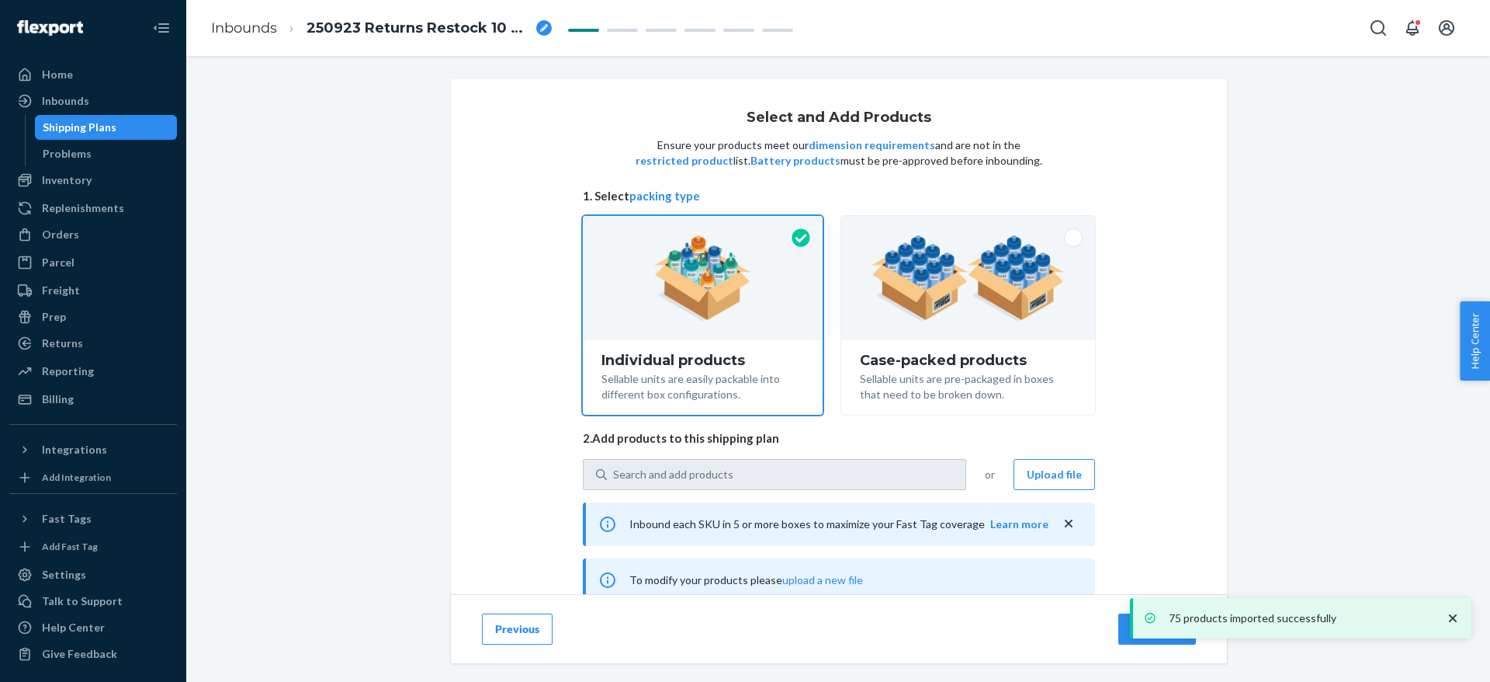
click at [1452, 618] on icon "close toast" at bounding box center [1453, 618] width 16 height 16
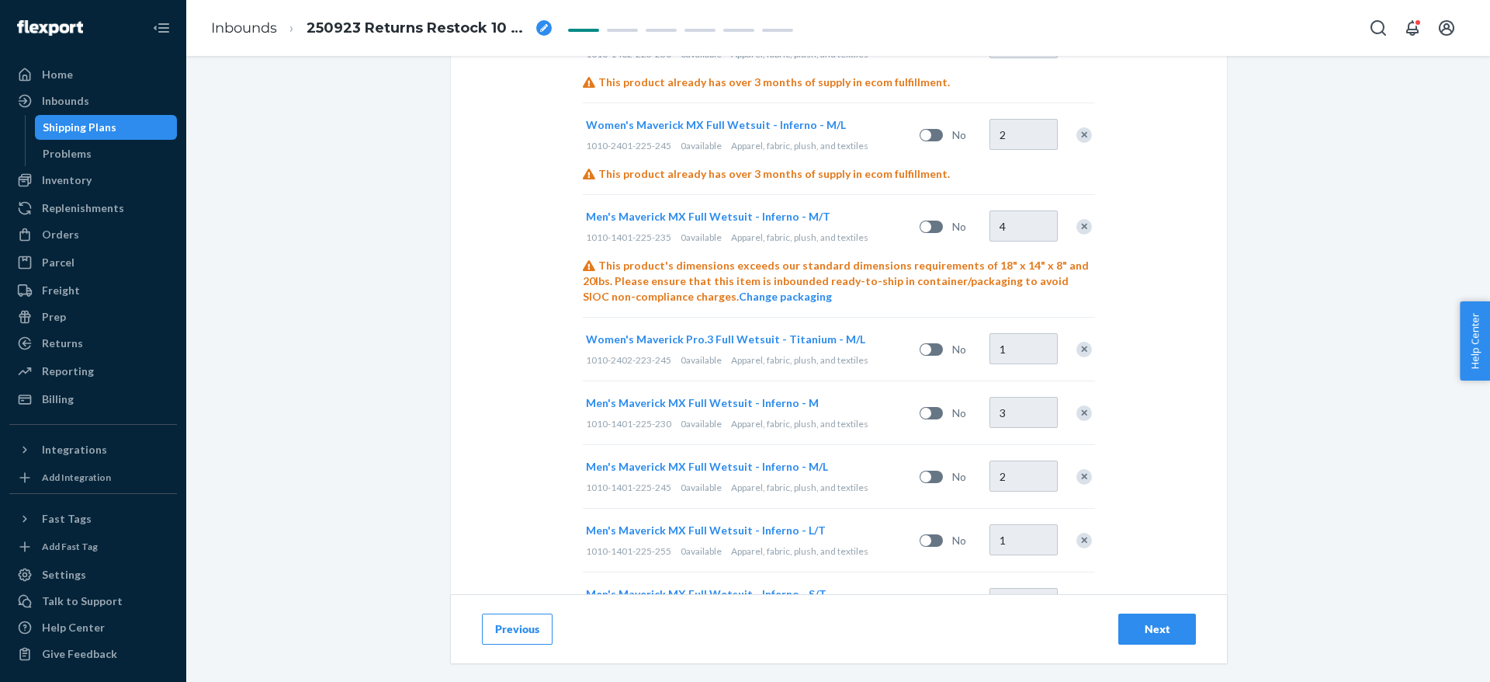
scroll to position [2311, 0]
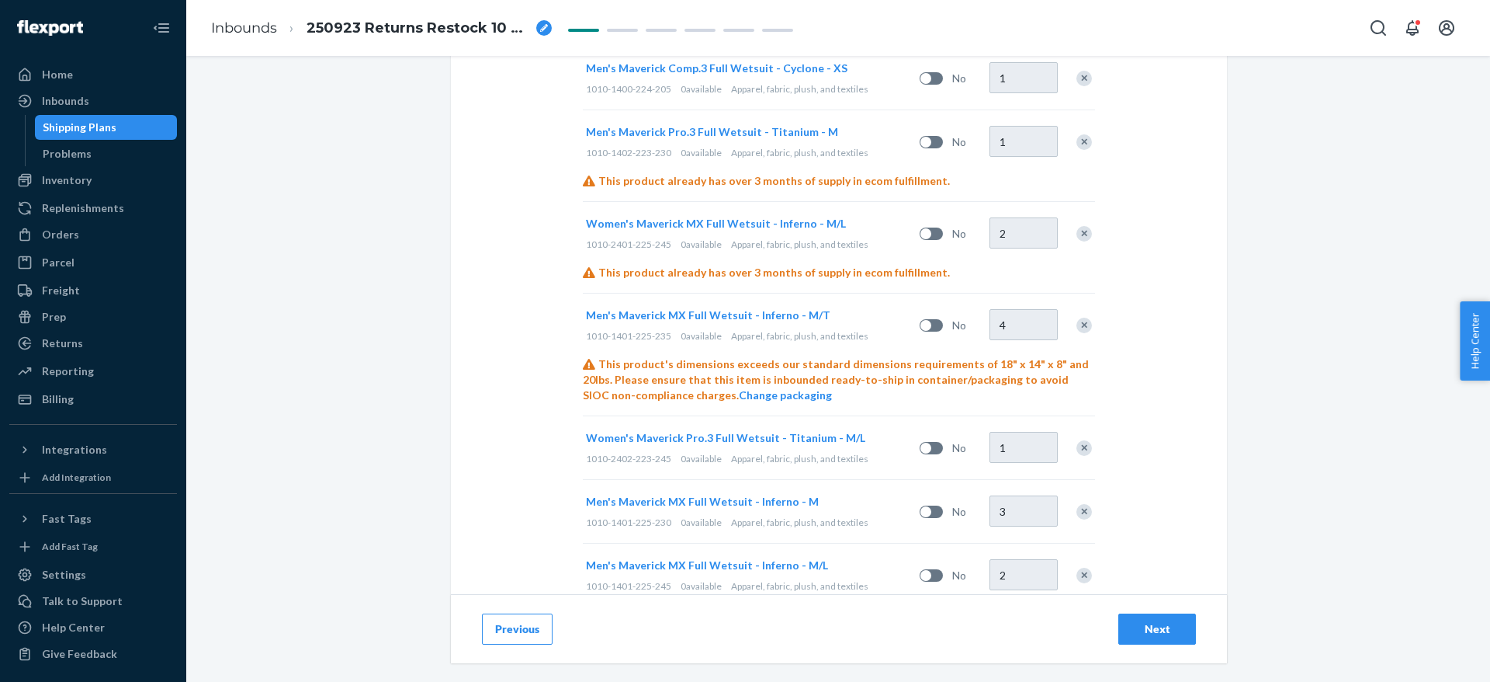
click at [1141, 613] on button "Next" at bounding box center [1158, 628] width 78 height 31
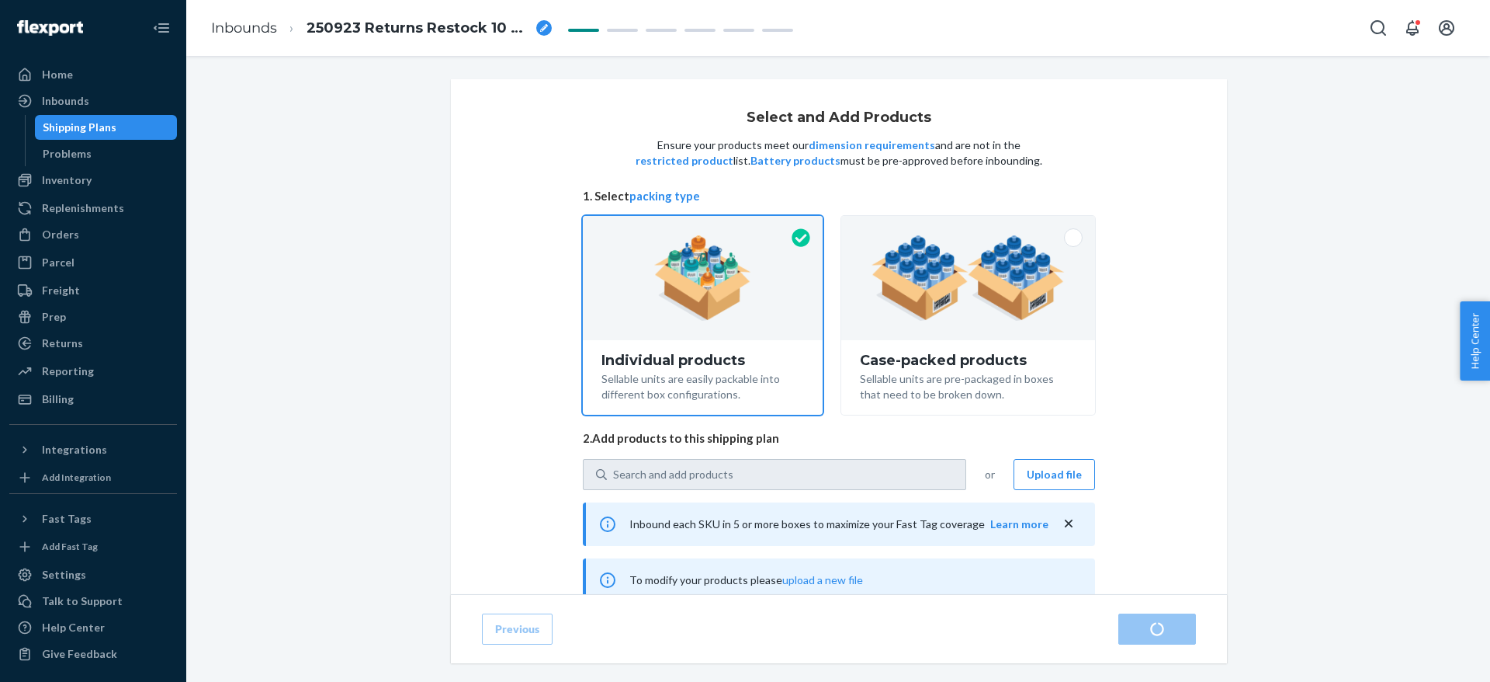
scroll to position [1, 0]
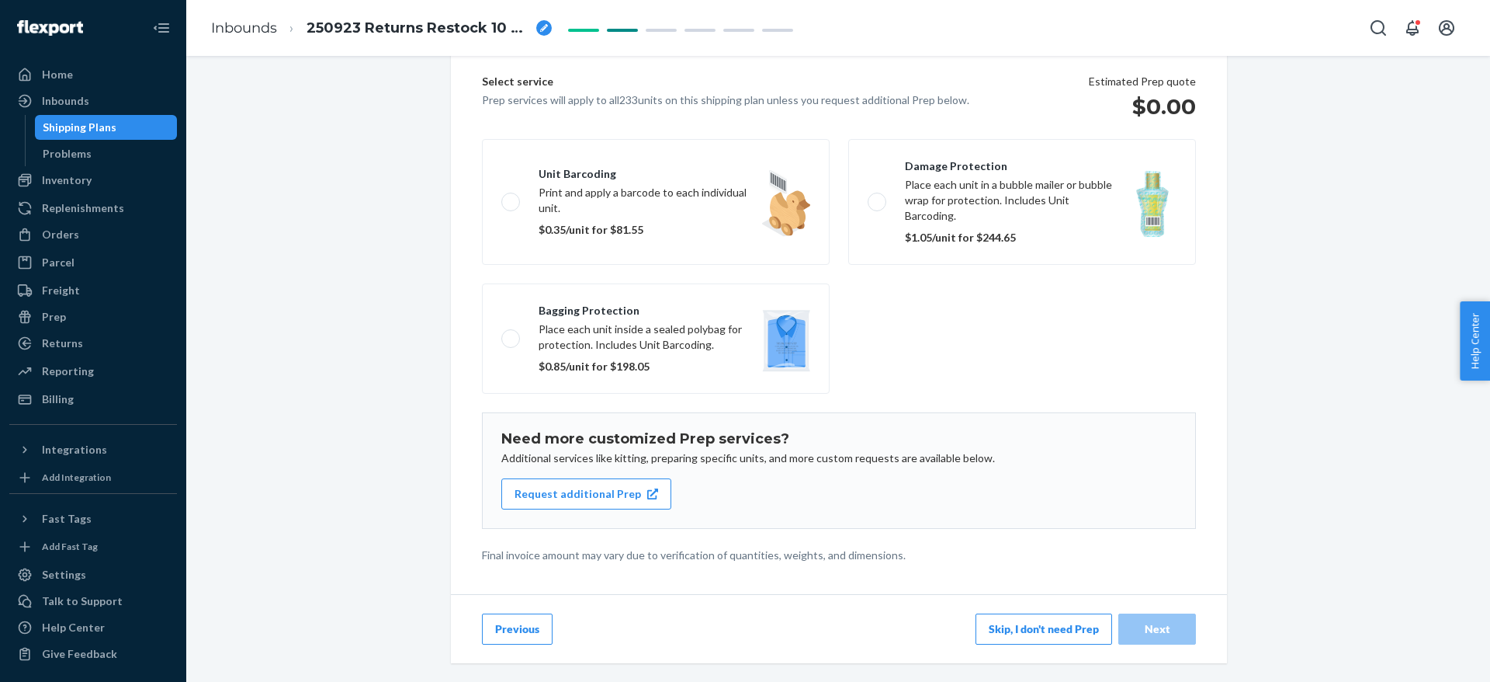
scroll to position [161, 0]
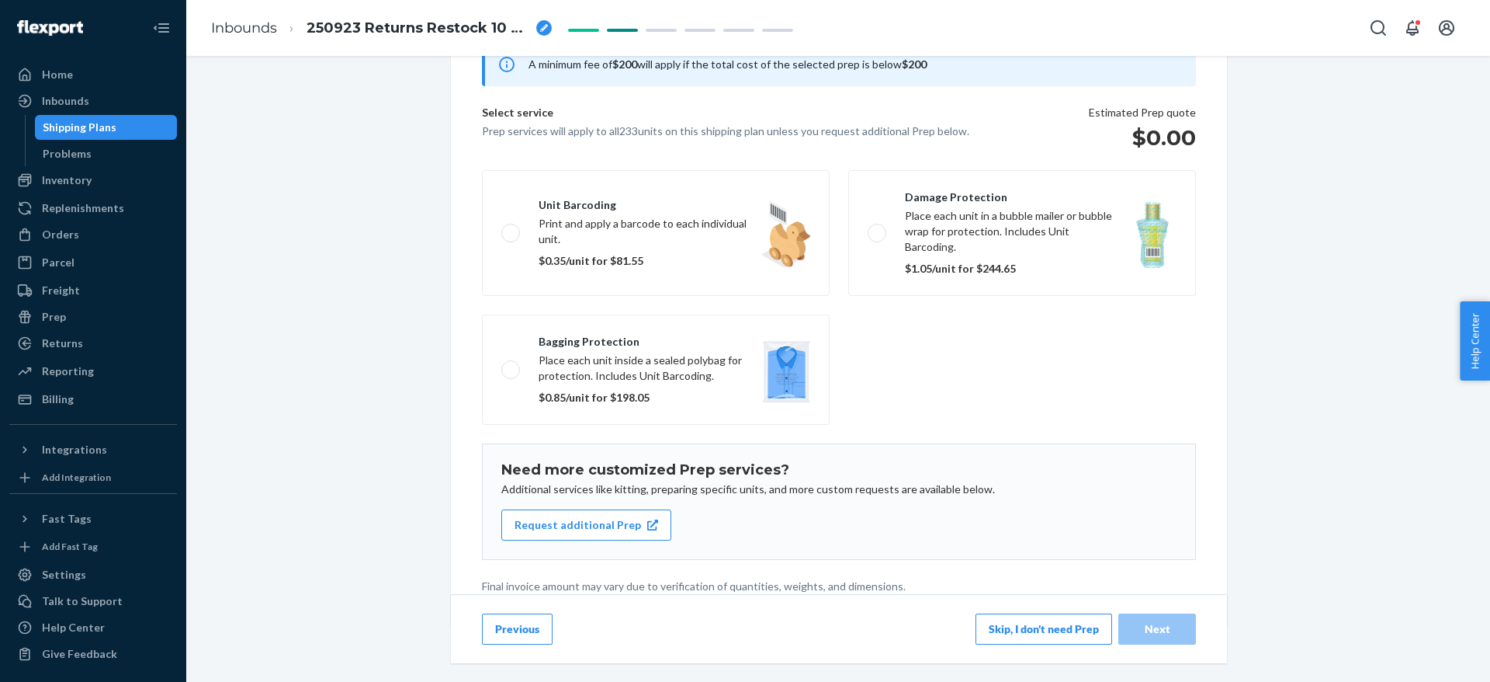
click at [1017, 636] on button "Skip, I don't need Prep" at bounding box center [1044, 628] width 137 height 31
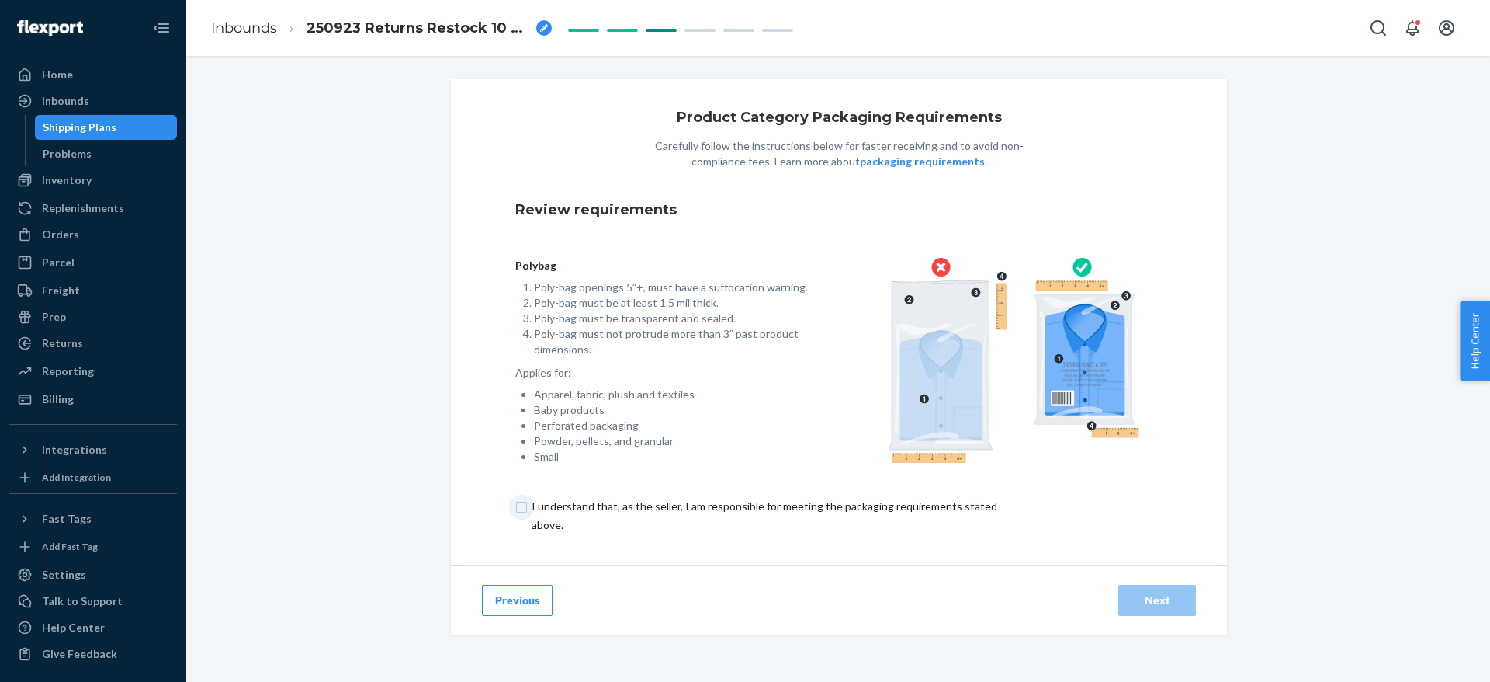
click at [529, 504] on input "checkbox" at bounding box center [773, 515] width 516 height 37
checkbox input "true"
click at [1144, 592] on div "Next" at bounding box center [1157, 600] width 51 height 16
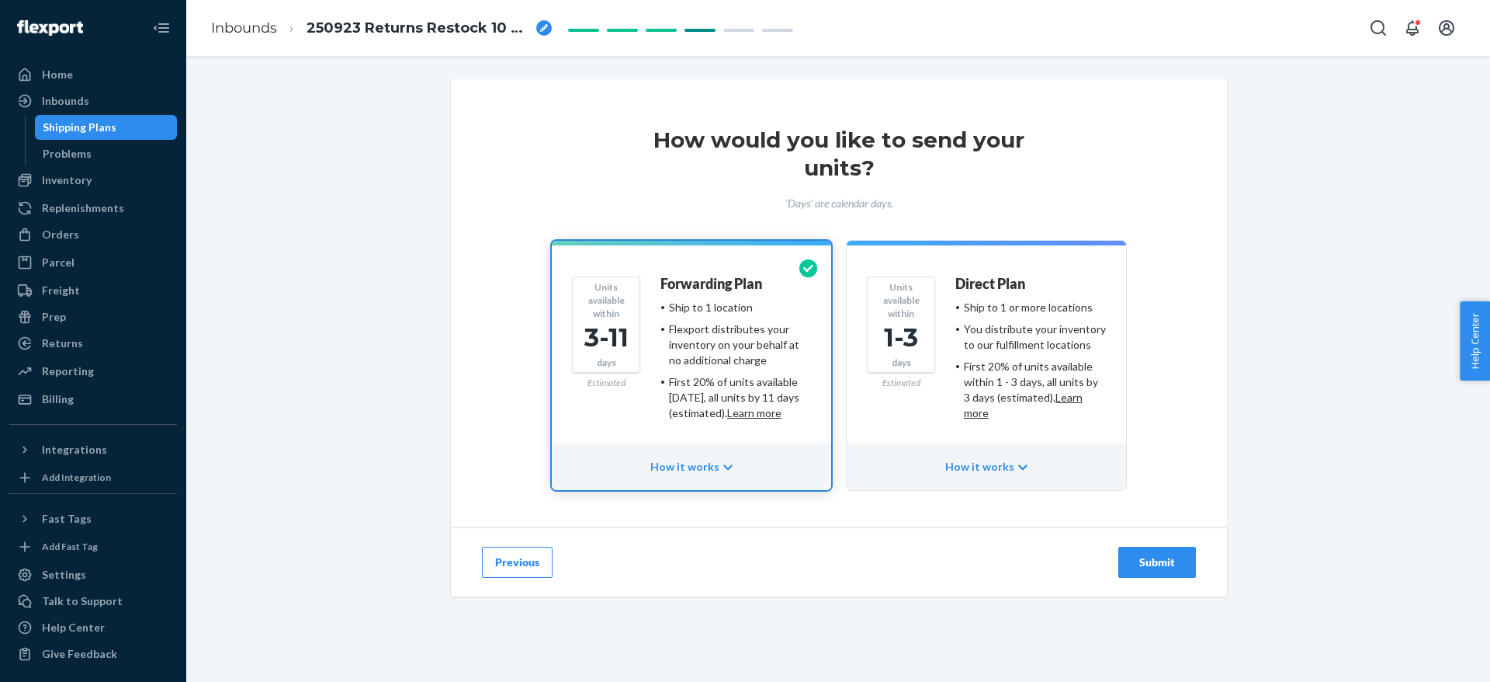
click at [1164, 559] on div "Submit" at bounding box center [1157, 562] width 51 height 16
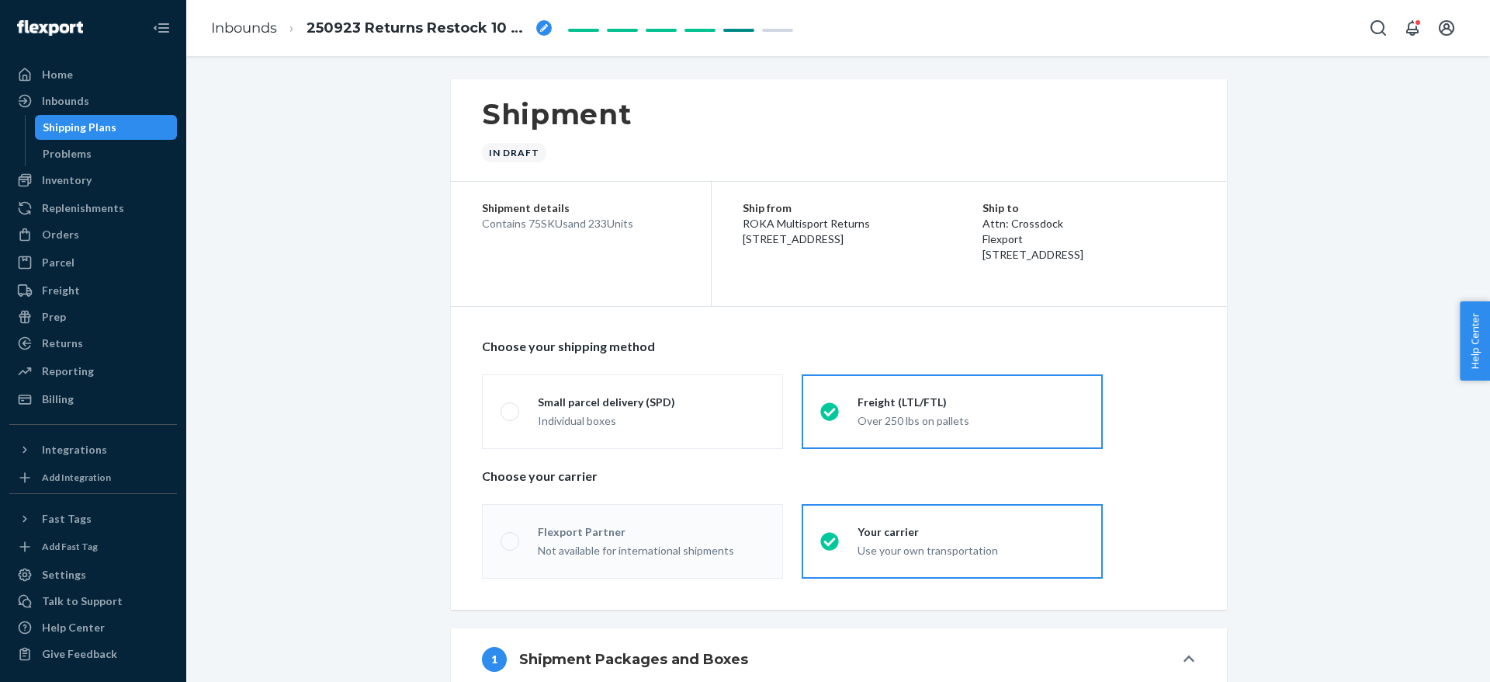
radio input "true"
radio input "false"
radio input "true"
radio input "false"
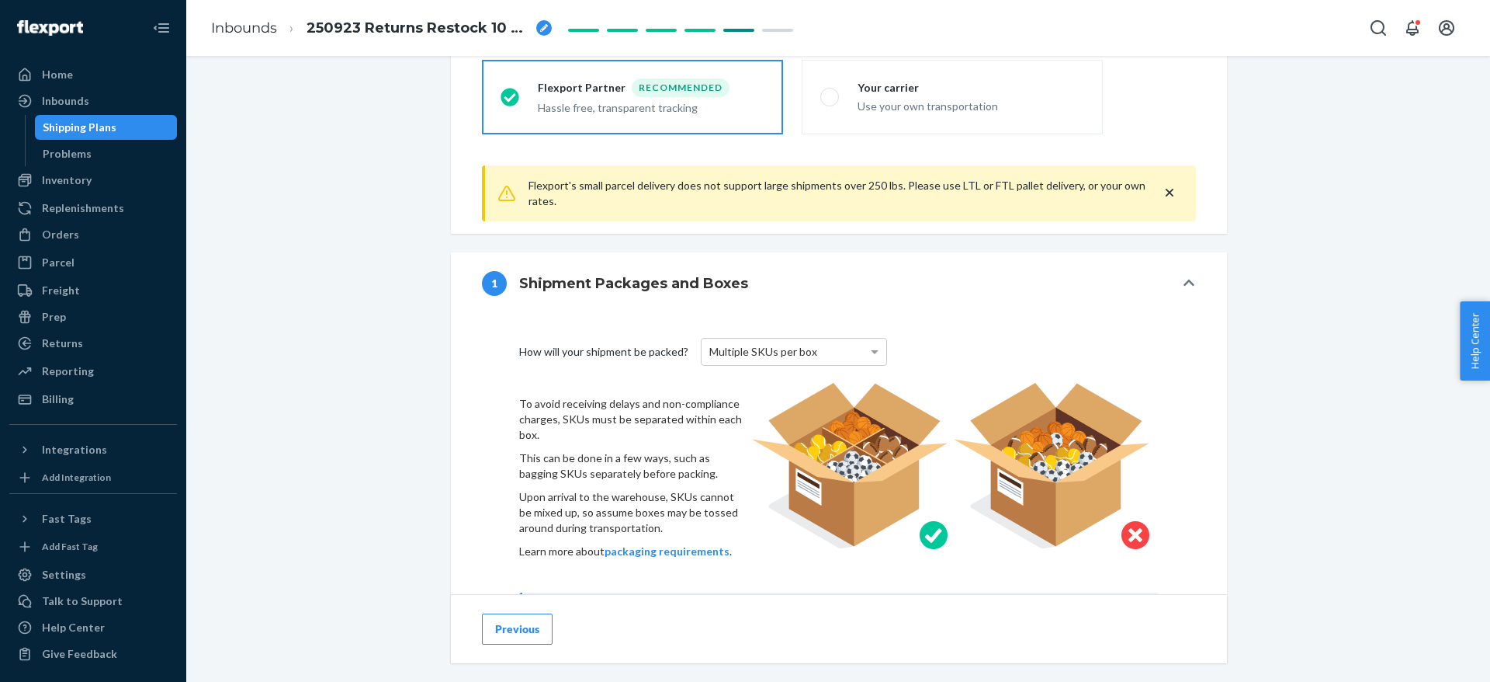
scroll to position [463, 0]
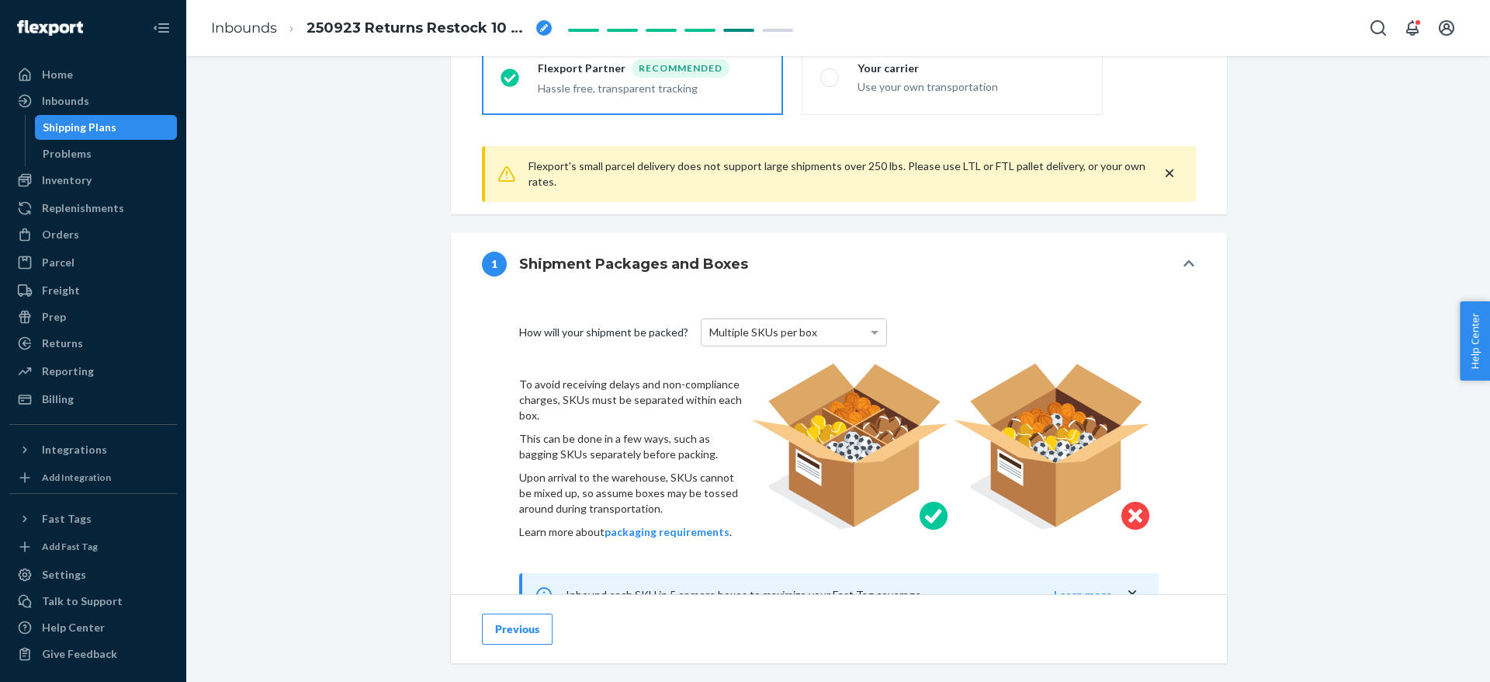
click at [1162, 175] on icon "close" at bounding box center [1170, 173] width 16 height 16
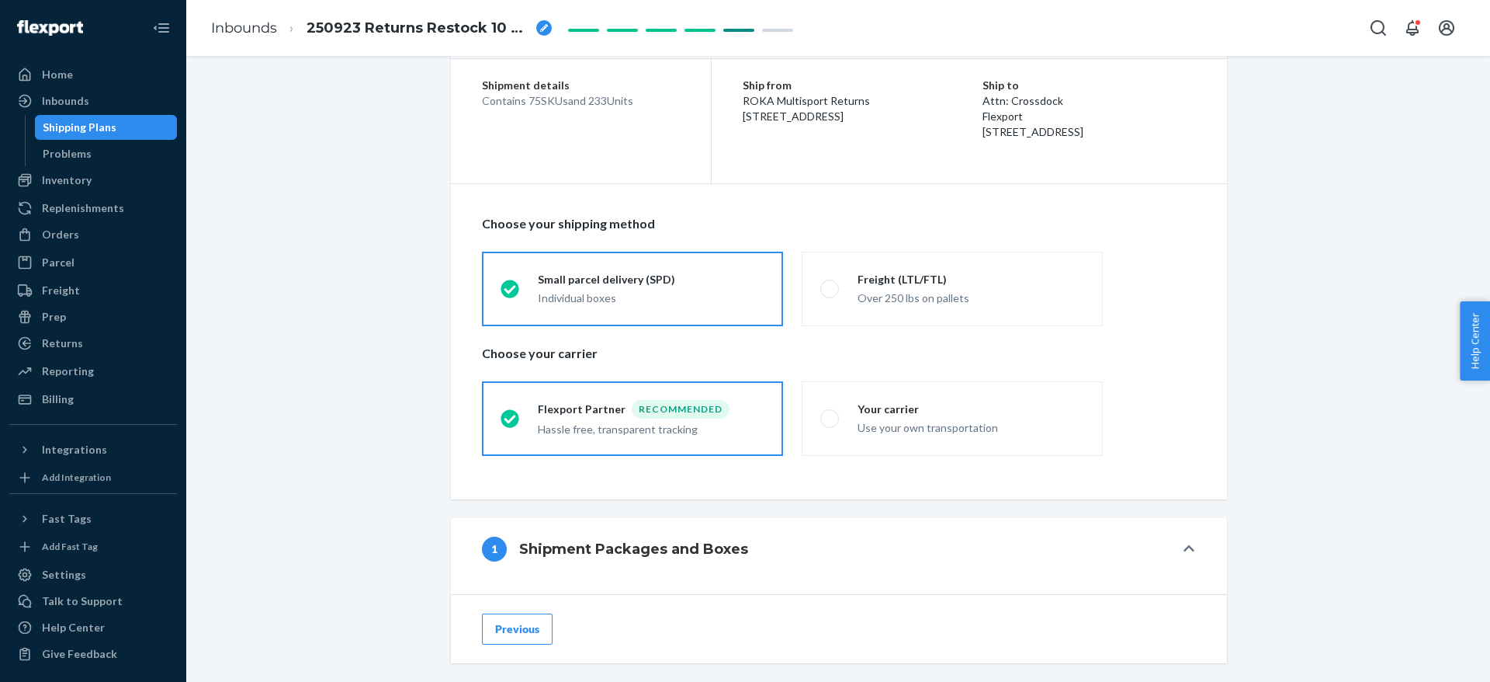
scroll to position [0, 0]
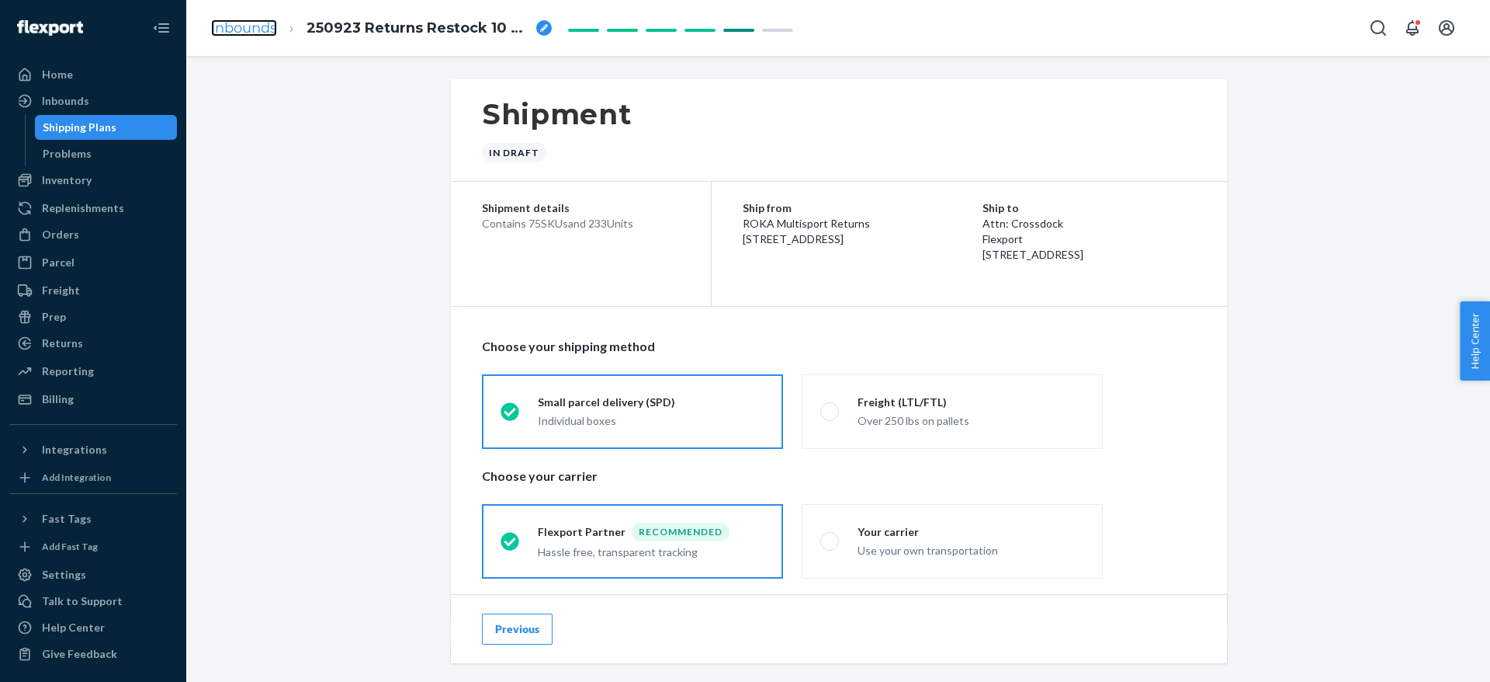
click at [234, 26] on link "Inbounds" at bounding box center [244, 27] width 66 height 17
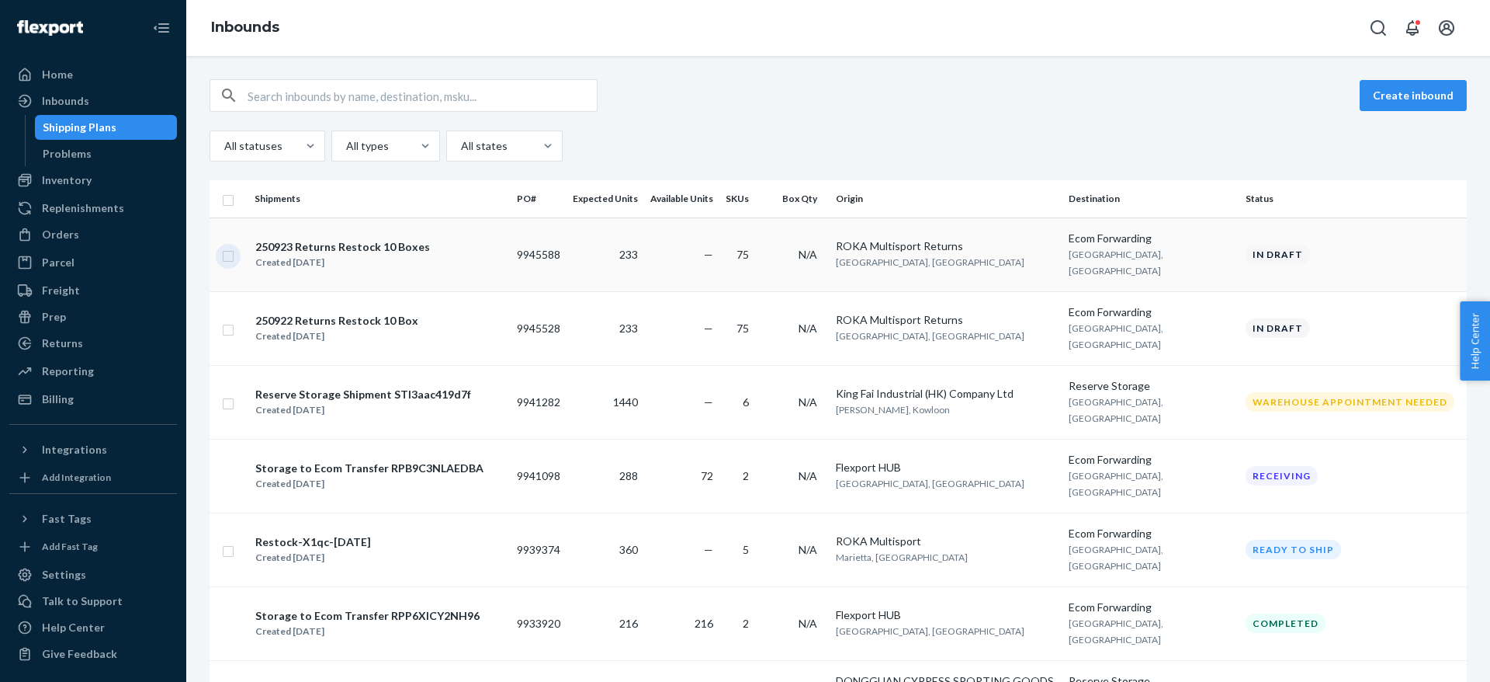
click at [226, 250] on input "checkbox" at bounding box center [228, 254] width 12 height 16
checkbox input "true"
click at [234, 309] on td at bounding box center [229, 328] width 39 height 74
click at [227, 320] on input "checkbox" at bounding box center [228, 328] width 12 height 16
checkbox input "true"
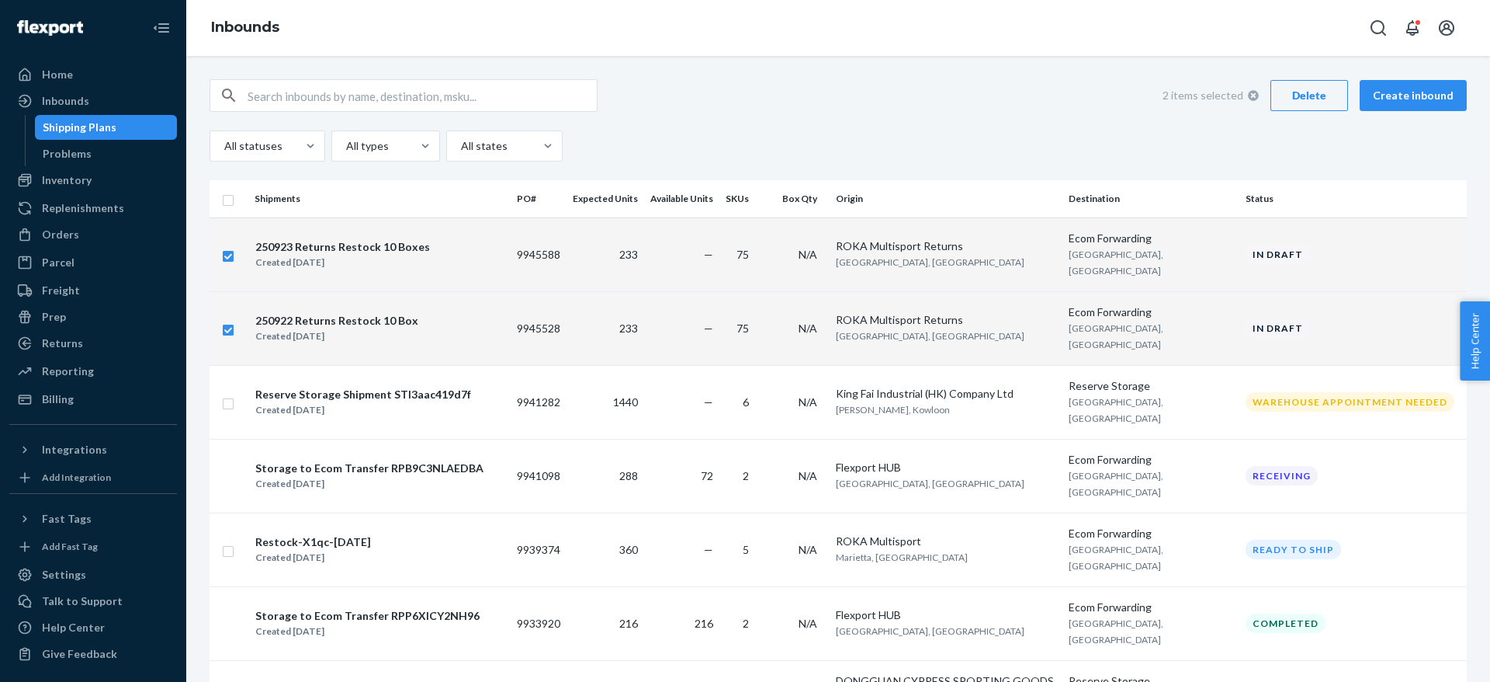
click at [1308, 99] on div "Delete" at bounding box center [1309, 96] width 51 height 16
checkbox input "false"
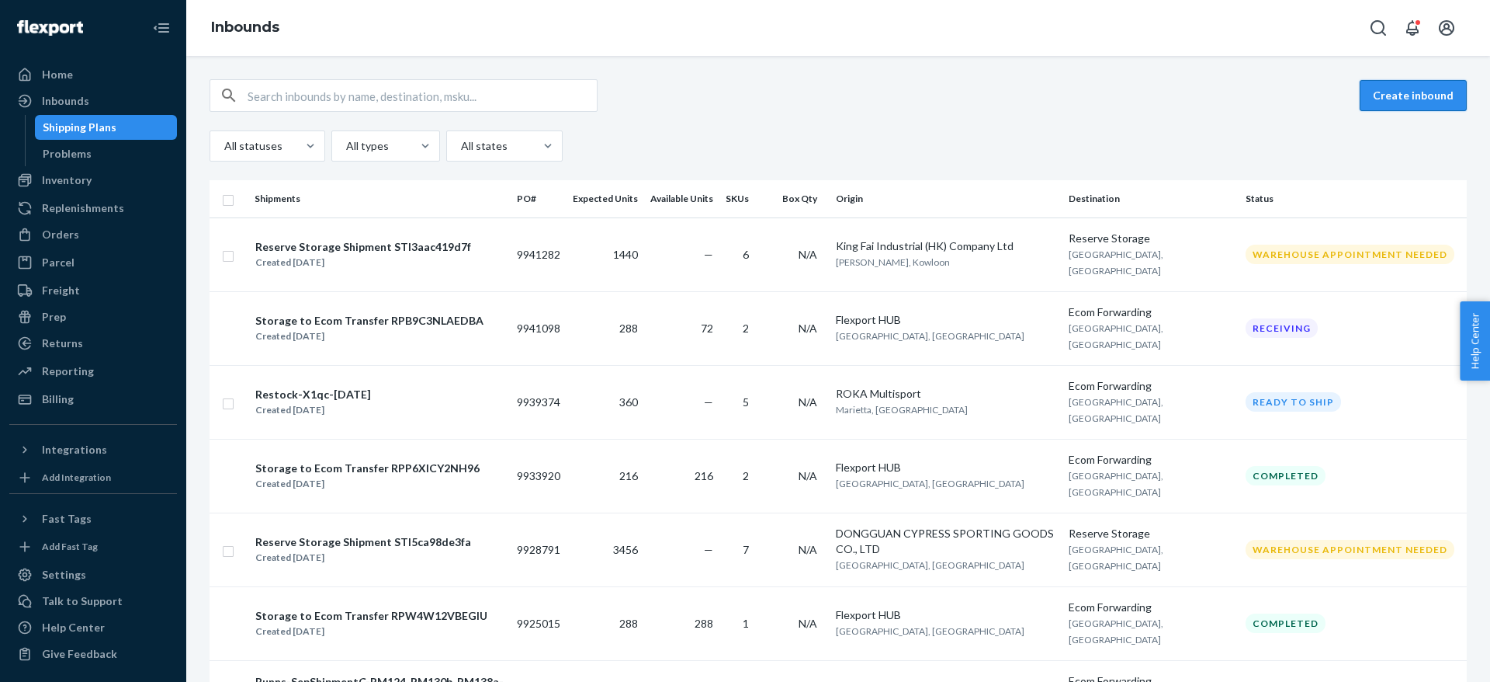
click at [1377, 91] on button "Create inbound" at bounding box center [1413, 95] width 107 height 31
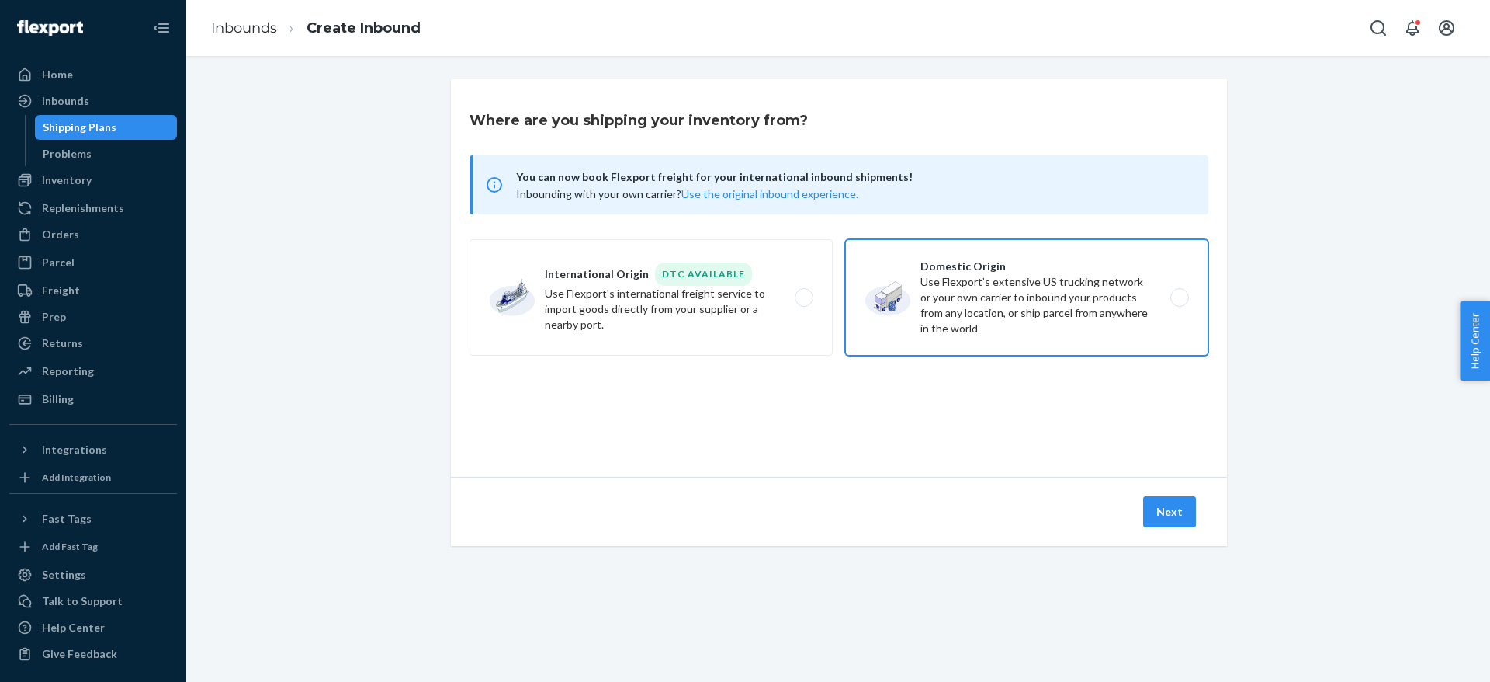
click at [946, 294] on label "Domestic Origin Use Flexport’s extensive US trucking network or your own carrie…" at bounding box center [1026, 297] width 363 height 116
click at [1179, 294] on input "Domestic Origin Use Flexport’s extensive US trucking network or your own carrie…" at bounding box center [1184, 298] width 10 height 10
radio input "true"
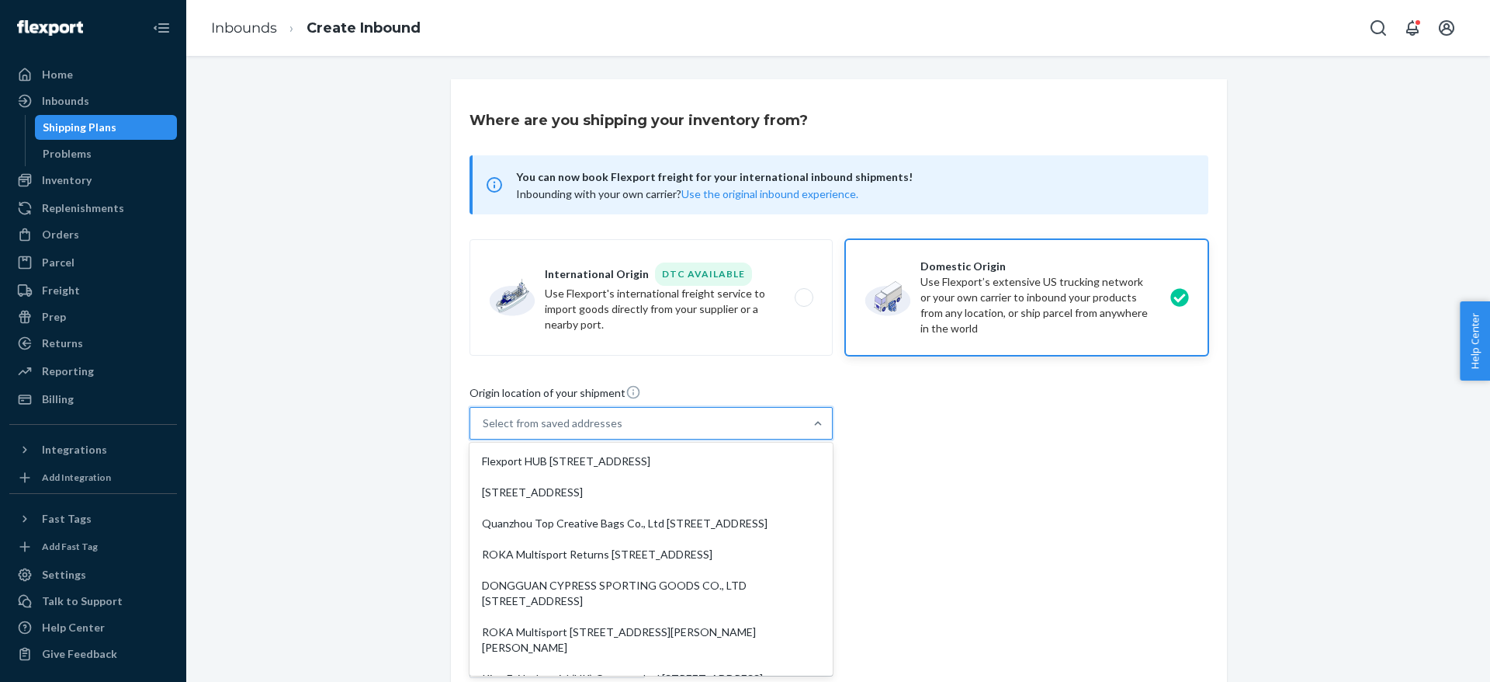
click at [658, 427] on div "Select from saved addresses" at bounding box center [637, 423] width 334 height 31
click at [484, 427] on input "option Flexport HUB [STREET_ADDRESS], 1 of 10. 10 results available. Use Up and…" at bounding box center [484, 423] width 2 height 16
click at [597, 559] on div "ROKA Multisport Returns [STREET_ADDRESS]" at bounding box center [651, 554] width 357 height 31
click at [484, 431] on input "option ROKA Multisport Returns [STREET_ADDRESS] focused, 4 of 10. 10 results av…" at bounding box center [484, 423] width 2 height 16
type input "ROKA Multisport Returns"
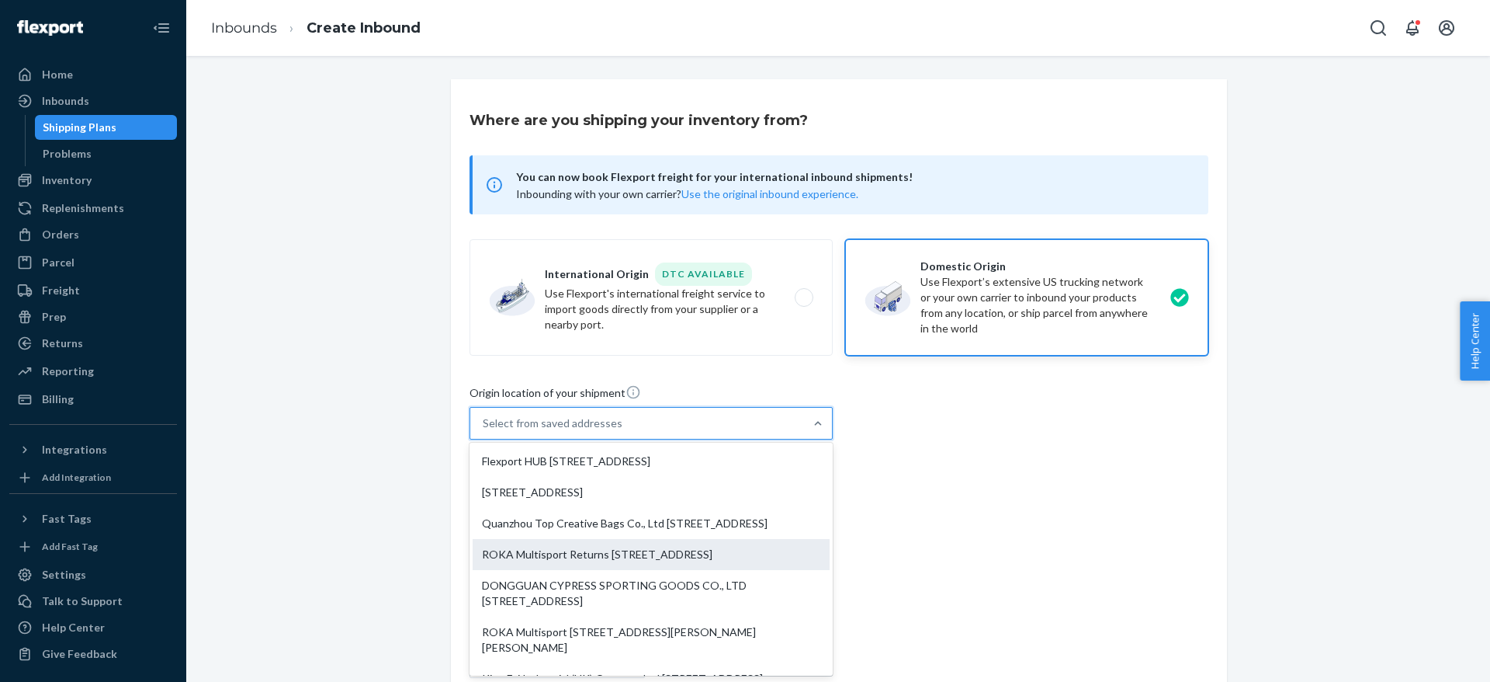
type input "[STREET_ADDRESS]"
type input "Unit C3"
type input "[GEOGRAPHIC_DATA]"
type input "CO"
type input "80111"
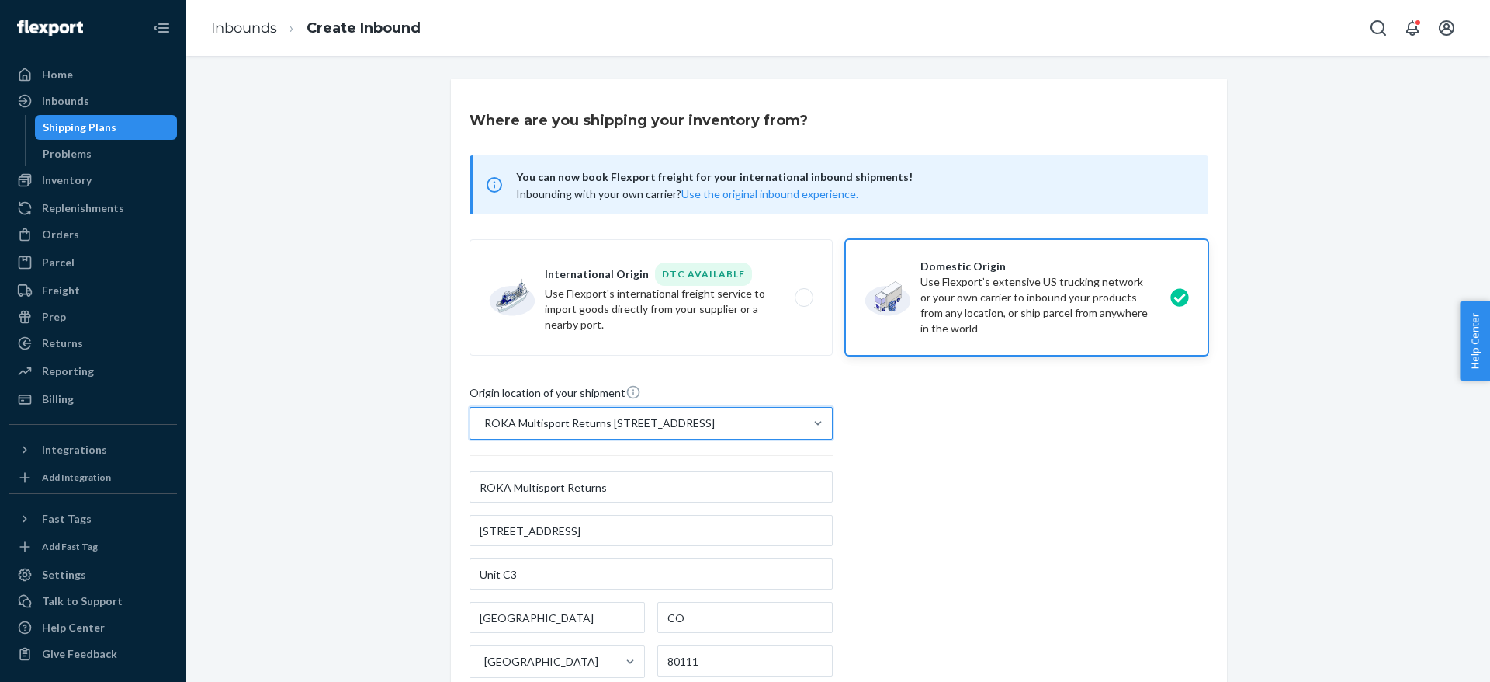
scroll to position [263, 0]
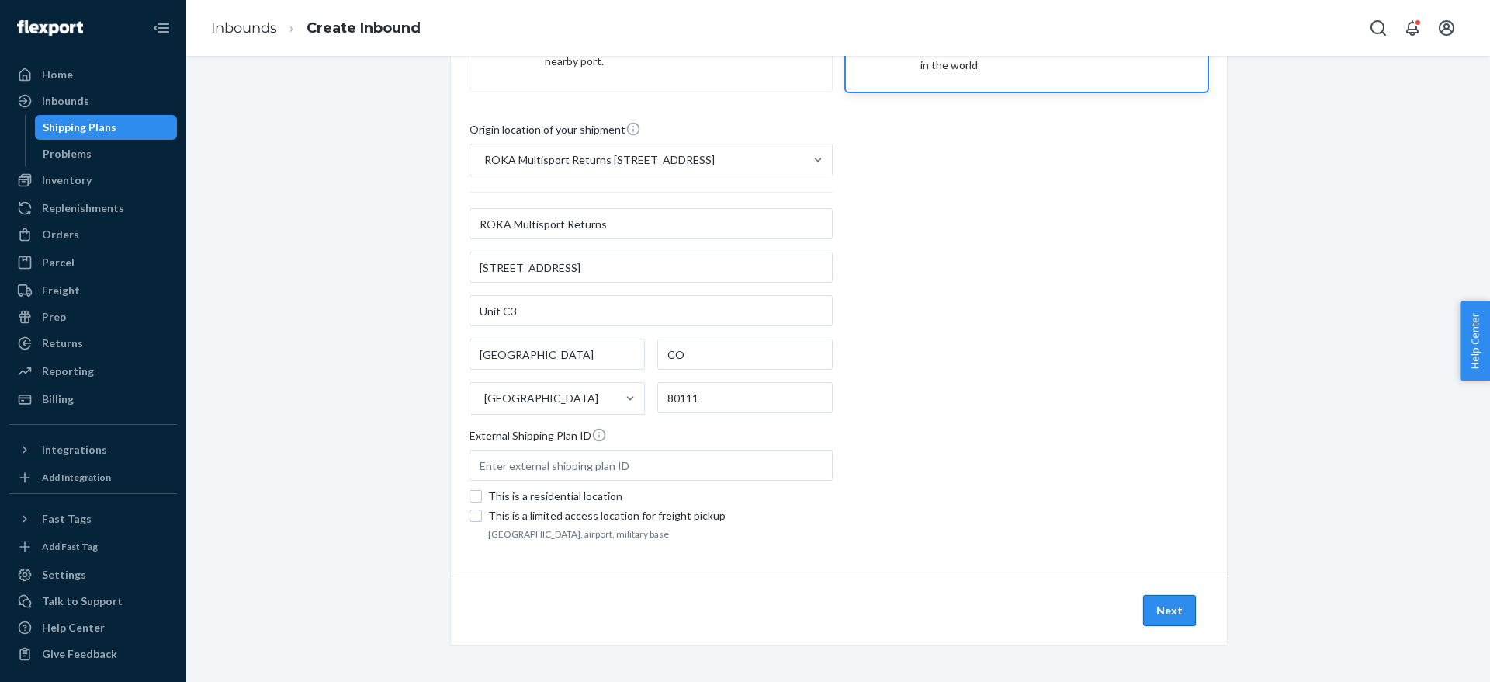
click at [1148, 606] on button "Next" at bounding box center [1169, 610] width 53 height 31
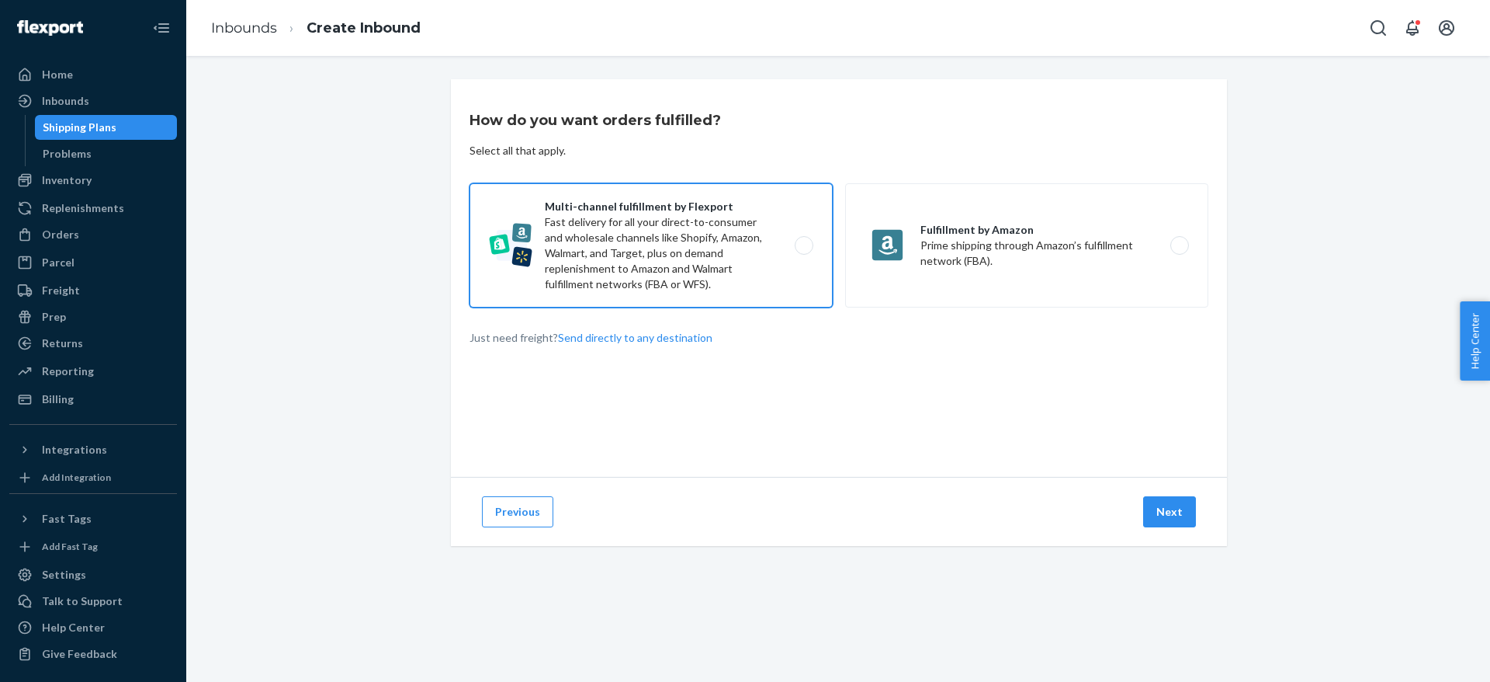
click at [701, 218] on label "Multi-channel fulfillment by Flexport Fast delivery for all your direct-to-cons…" at bounding box center [651, 245] width 363 height 124
click at [803, 241] on input "Multi-channel fulfillment by Flexport Fast delivery for all your direct-to-cons…" at bounding box center [808, 246] width 10 height 10
radio input "true"
click at [1160, 505] on button "Next" at bounding box center [1169, 511] width 53 height 31
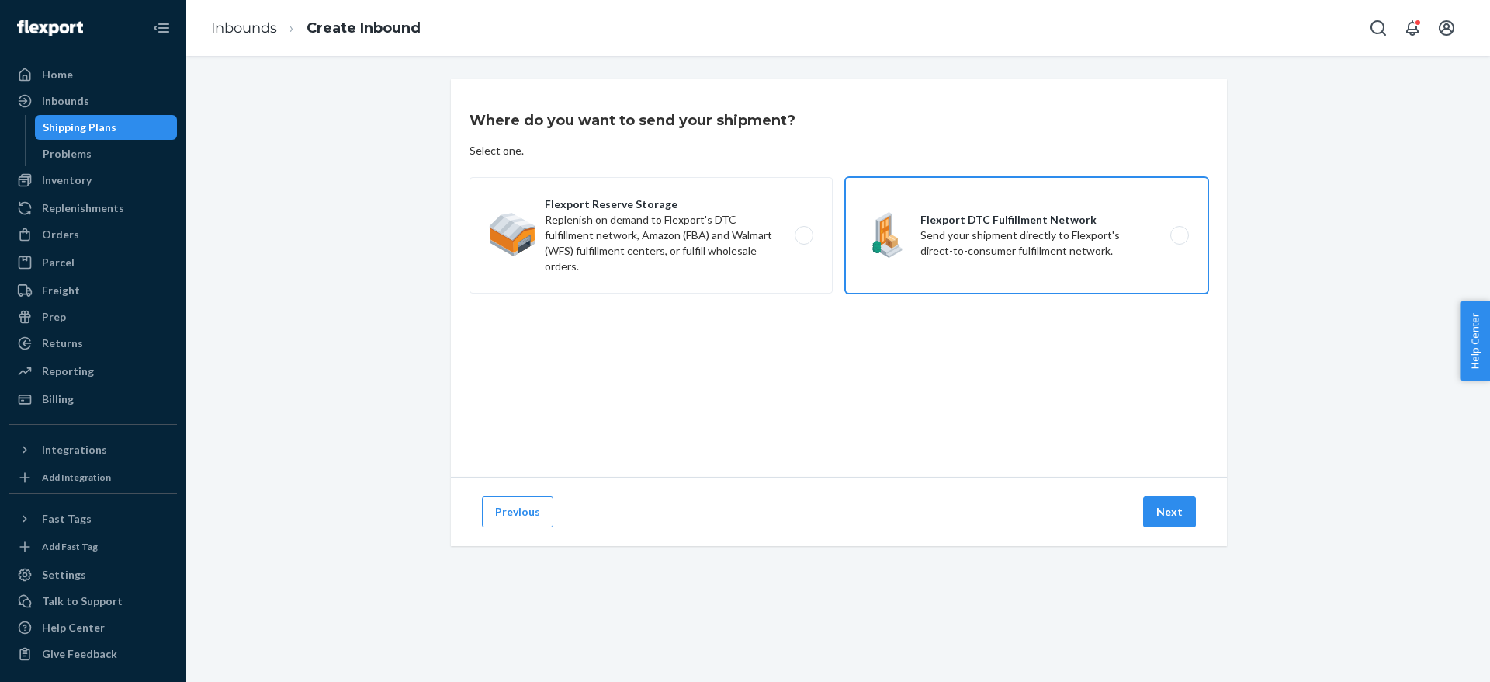
click at [1003, 231] on label "Flexport DTC Fulfillment Network Send your shipment directly to Flexport's dire…" at bounding box center [1026, 235] width 363 height 116
click at [1179, 231] on input "Flexport DTC Fulfillment Network Send your shipment directly to Flexport's dire…" at bounding box center [1184, 236] width 10 height 10
radio input "true"
click at [1158, 497] on button "Next" at bounding box center [1169, 511] width 53 height 31
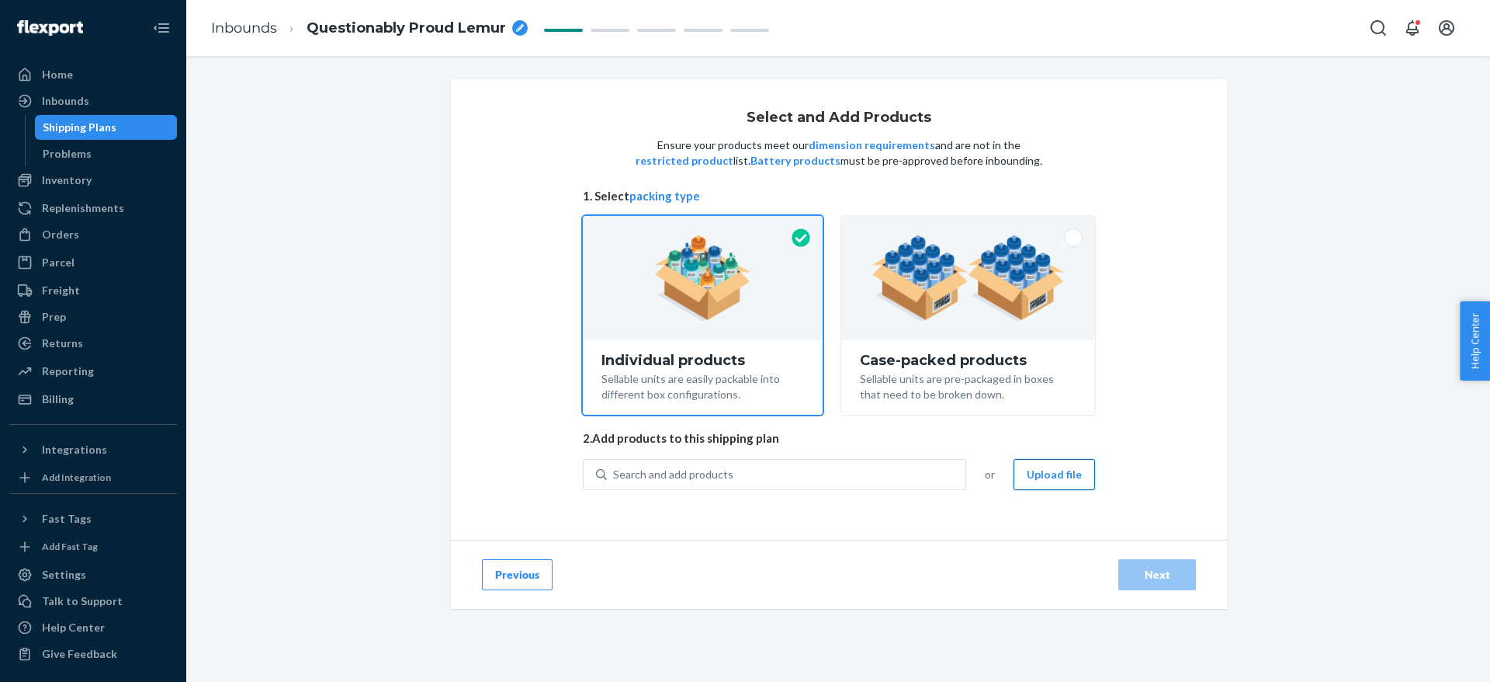
click at [1049, 472] on button "Upload file" at bounding box center [1055, 474] width 82 height 31
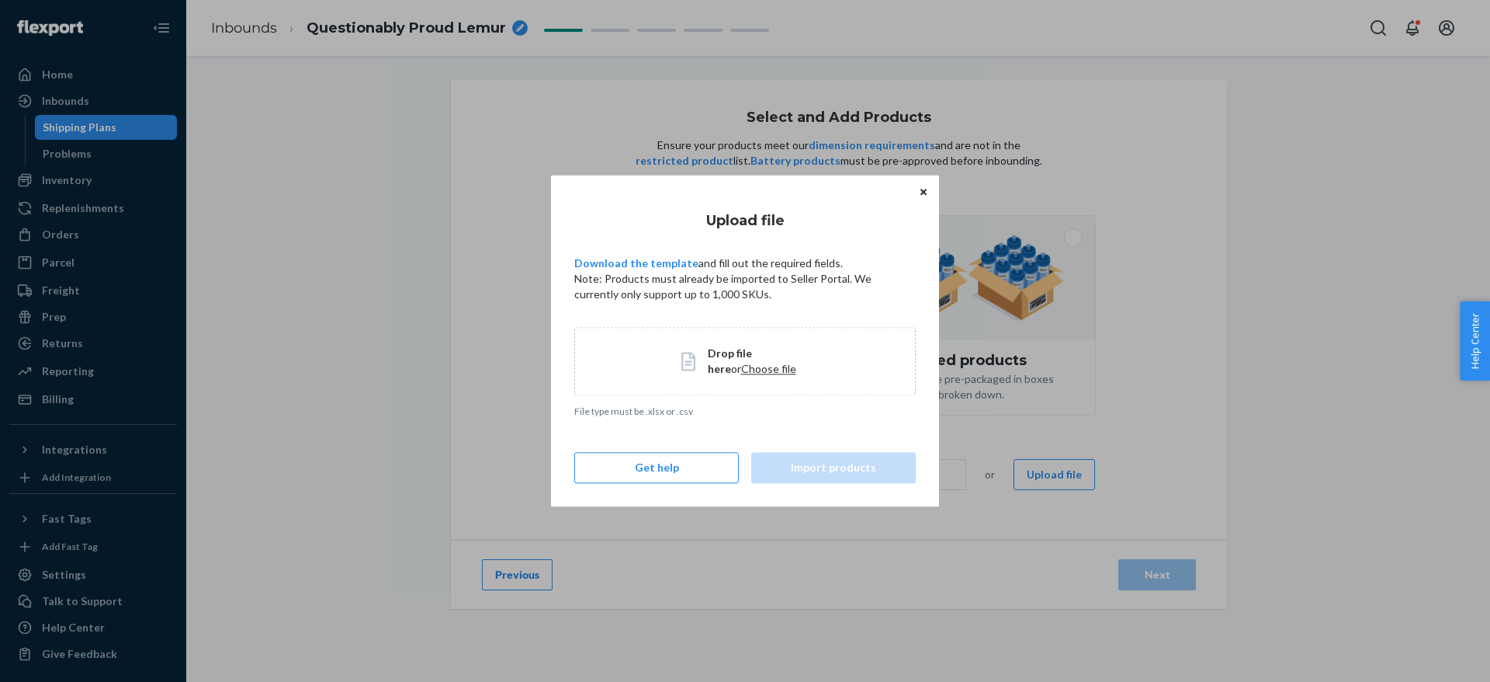
click at [698, 346] on div "Drop file here or Choose file" at bounding box center [746, 360] width 128 height 31
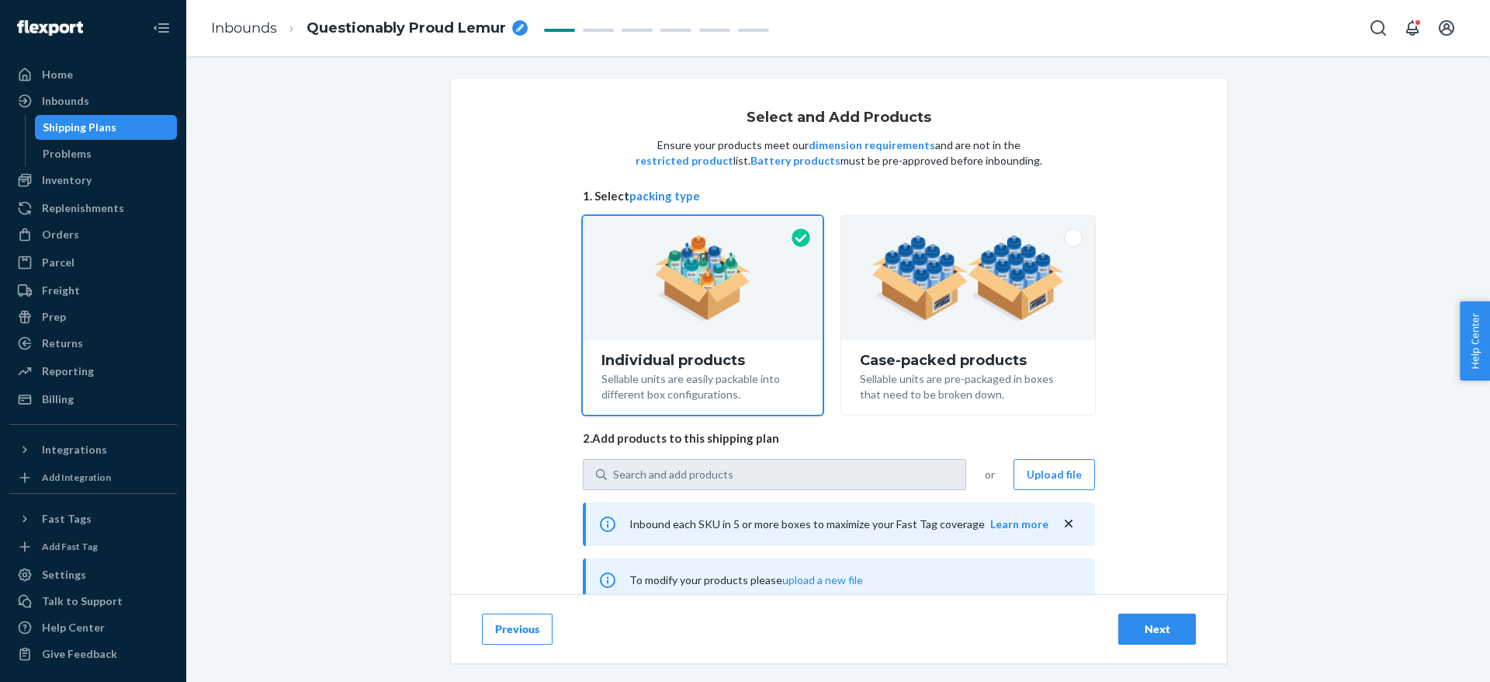
type input "9"
type input "5"
type input "3"
type input "2"
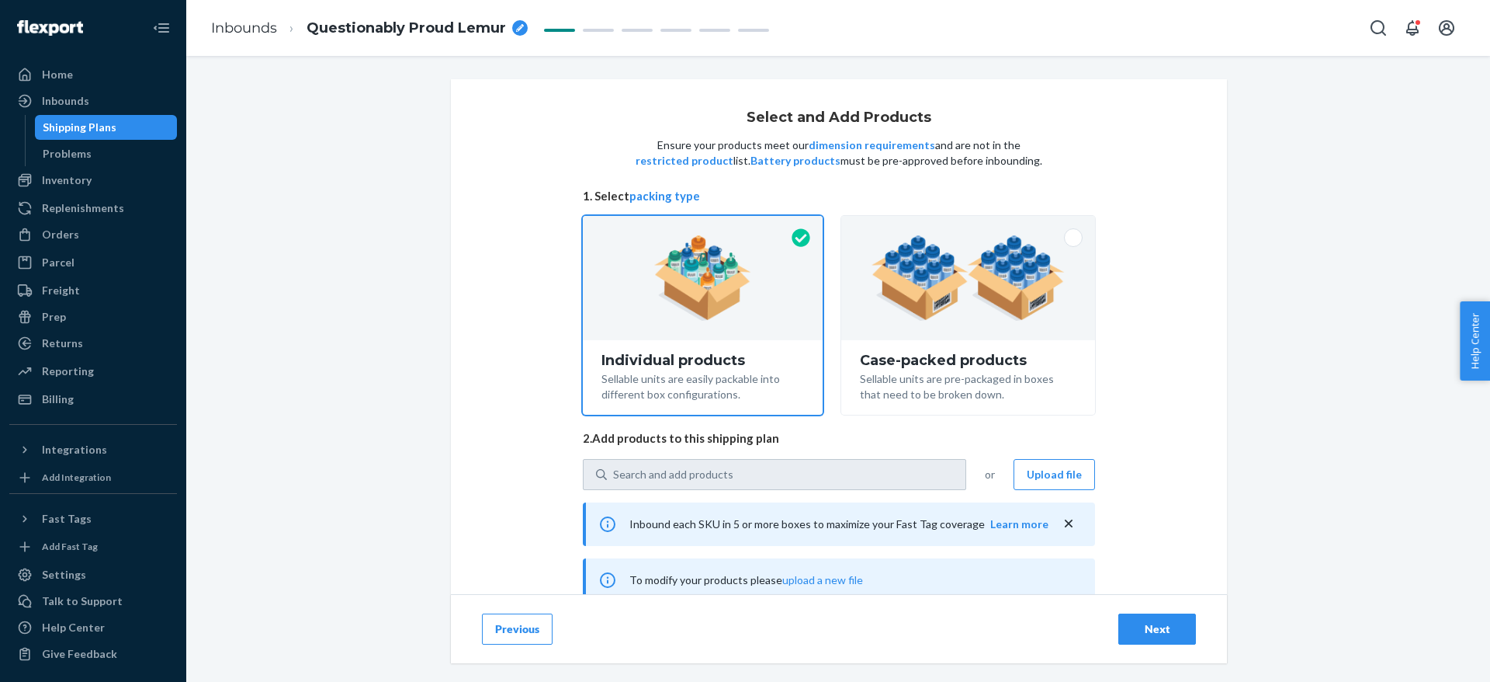
type input "3"
type input "4"
type input "3"
type input "2"
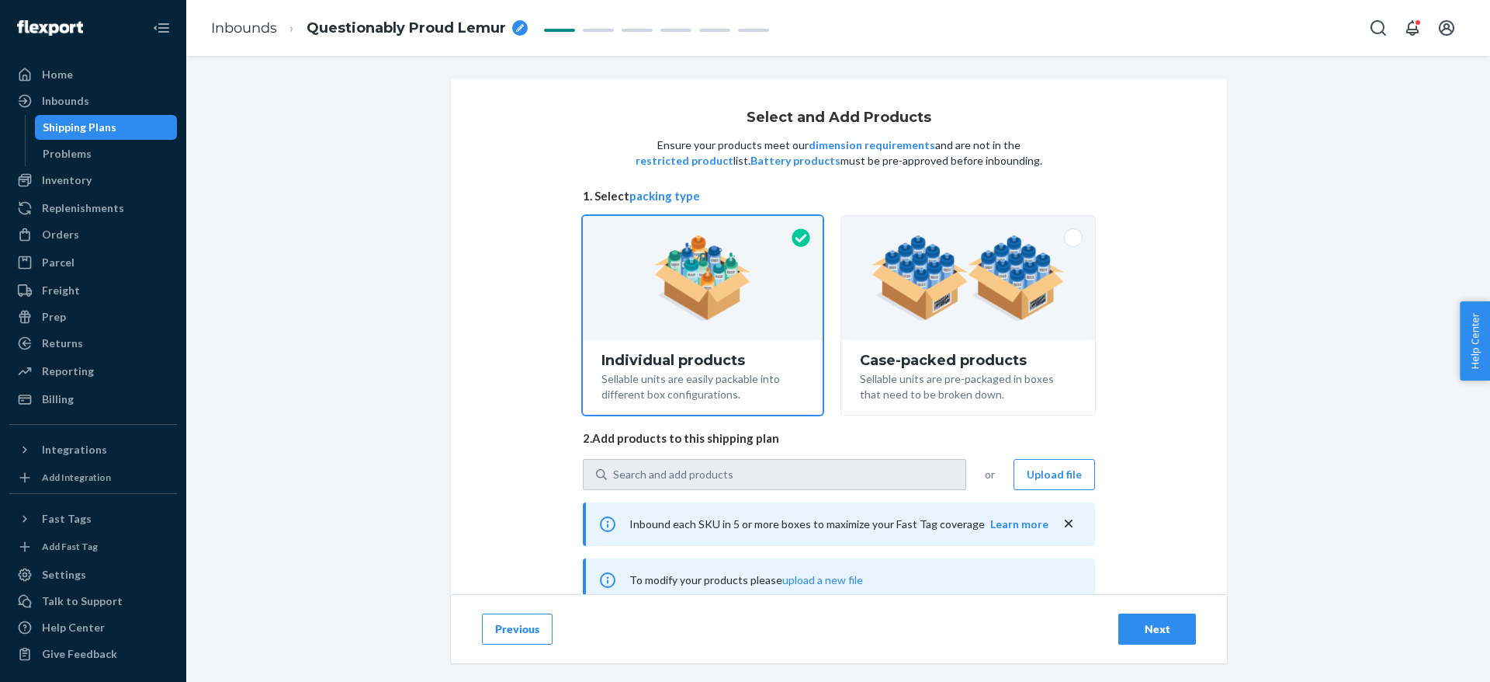
type input "2"
type input "4"
type input "3"
type input "2"
type input "19"
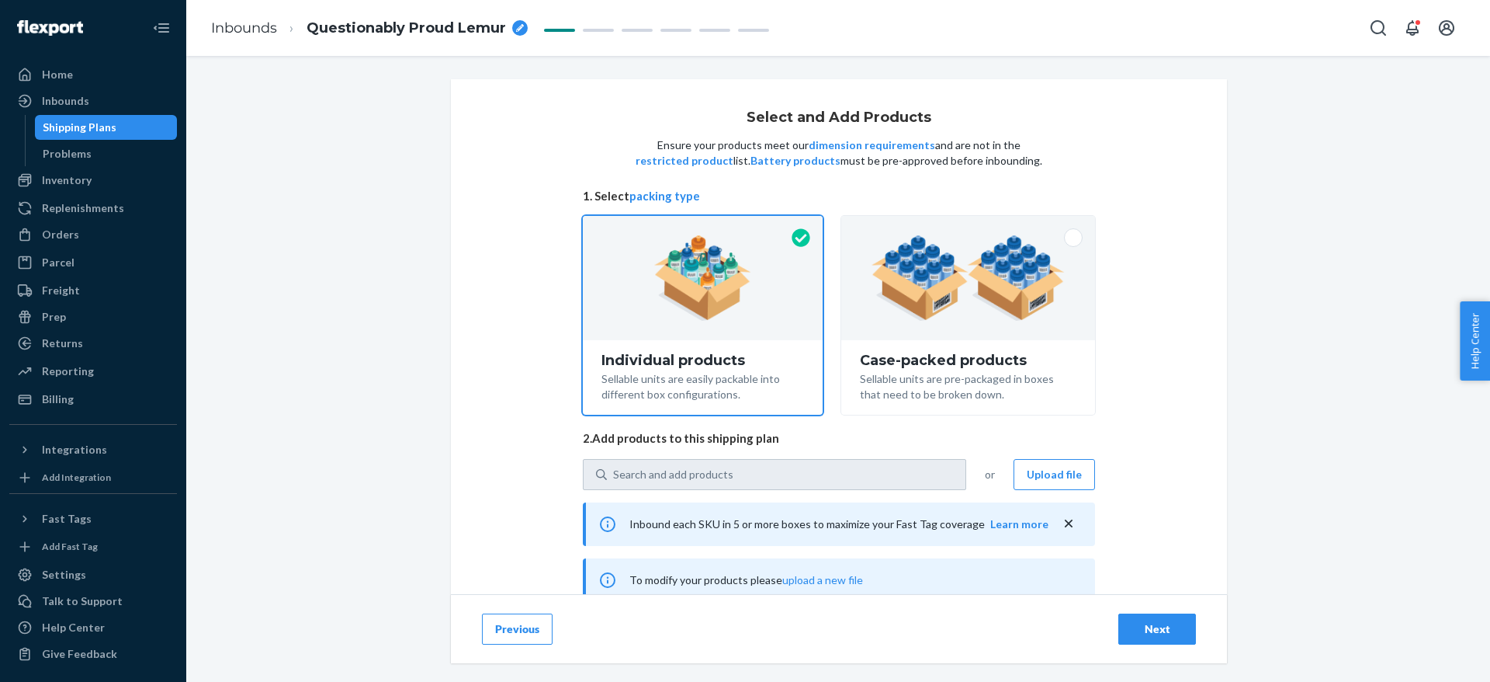
type input "9"
type input "16"
type input "2"
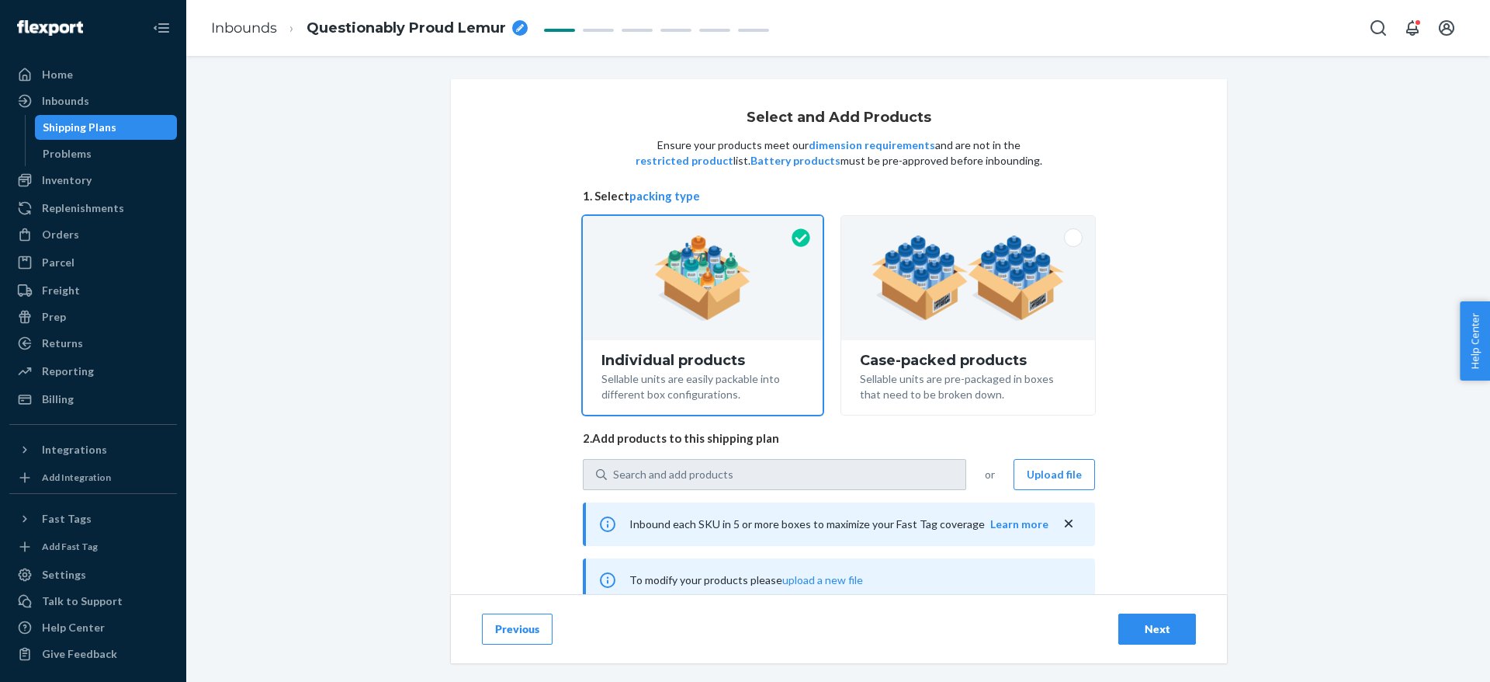
type input "2"
type input "6"
type input "5"
type input "2"
type input "7"
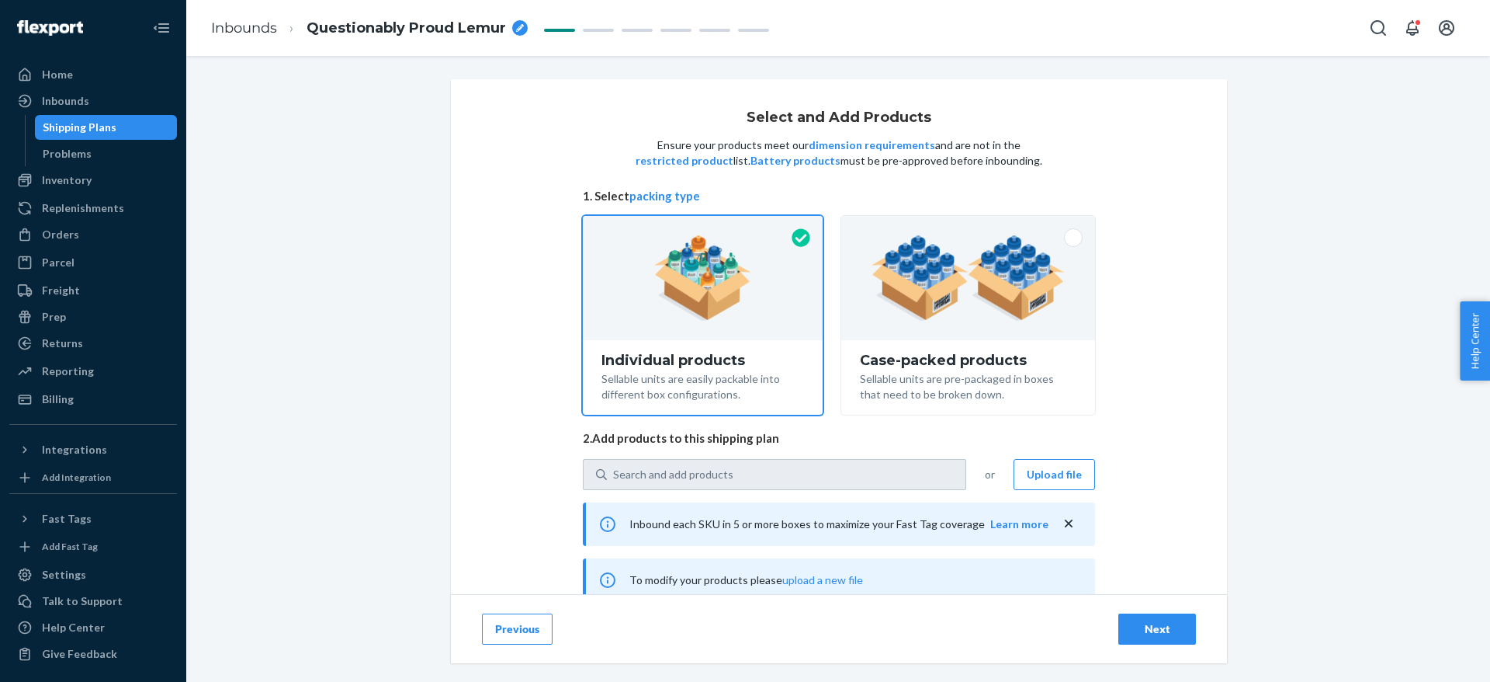
type input "5"
type input "3"
type input "5"
type input "3"
type input "2"
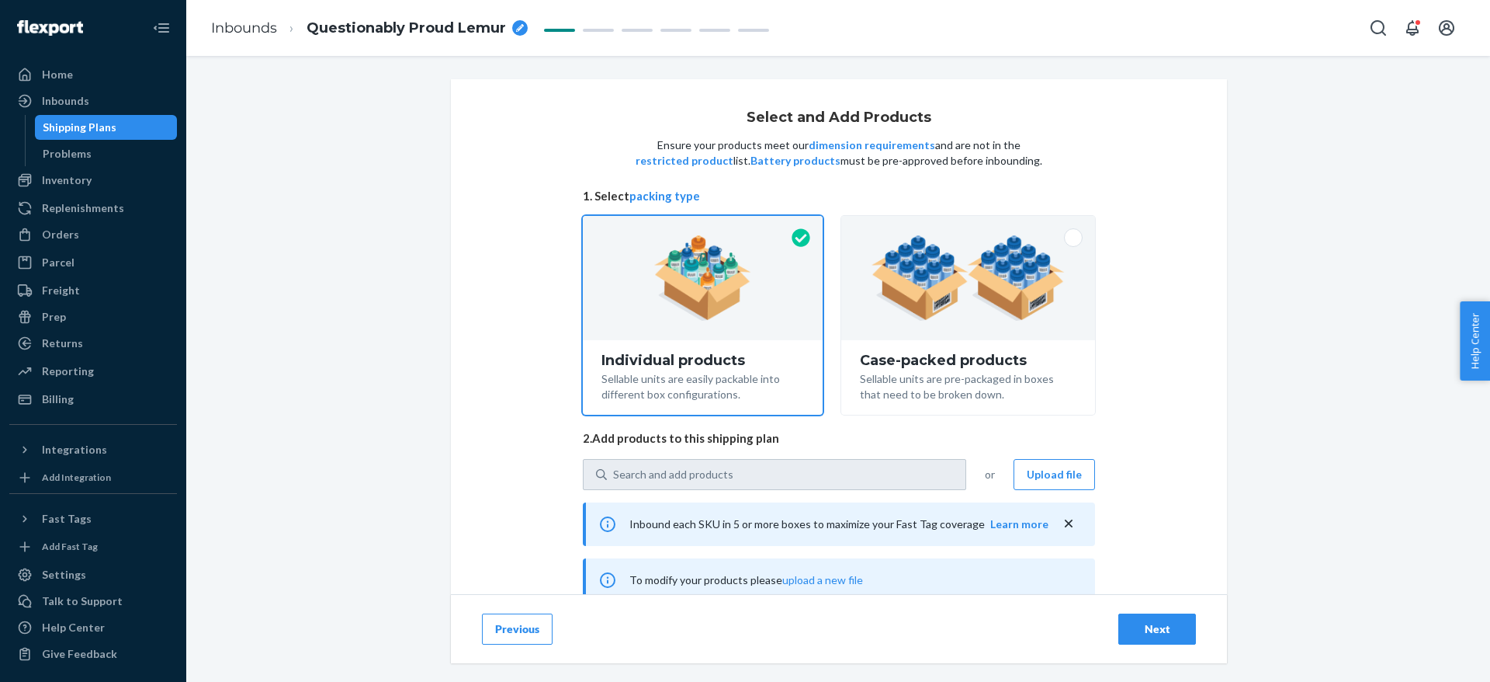
type input "2"
type input "4"
type input "2"
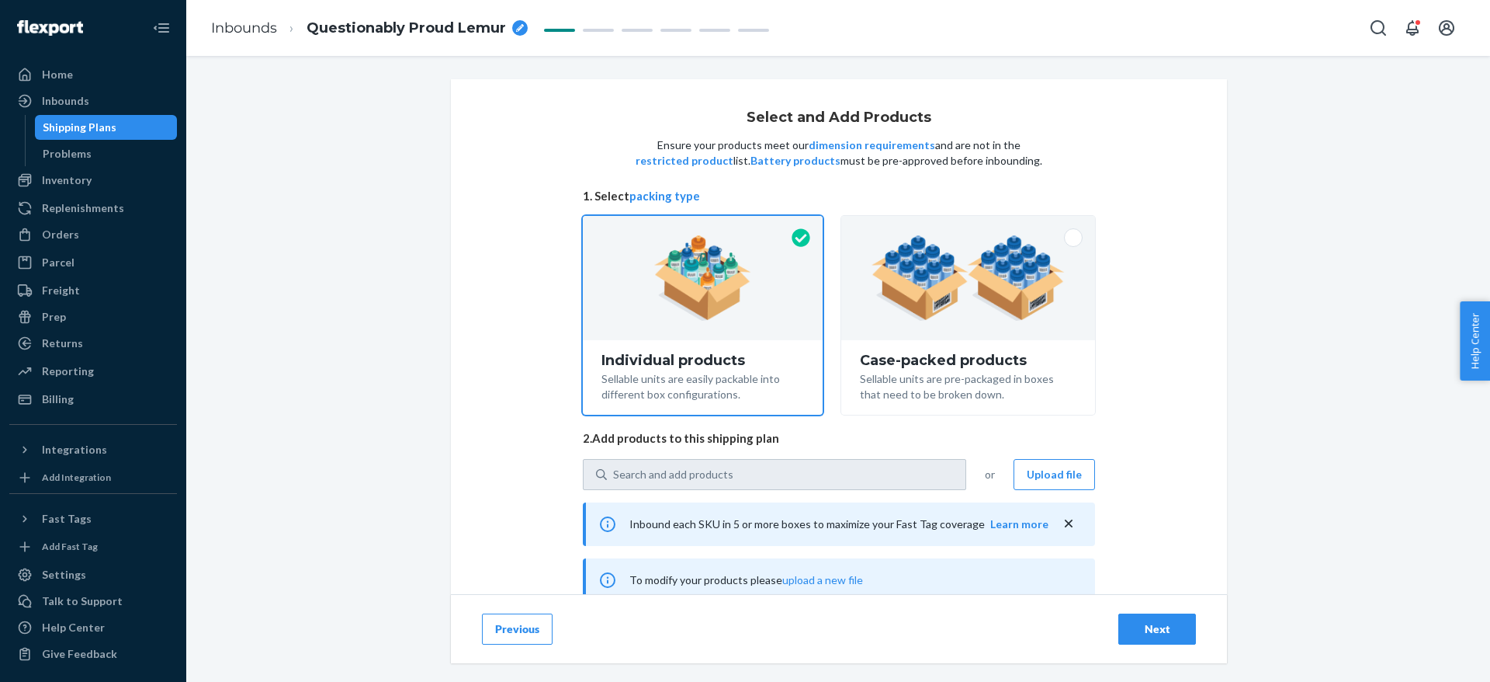
type input "10"
type input "4"
type input "11"
type input "5"
type input "10"
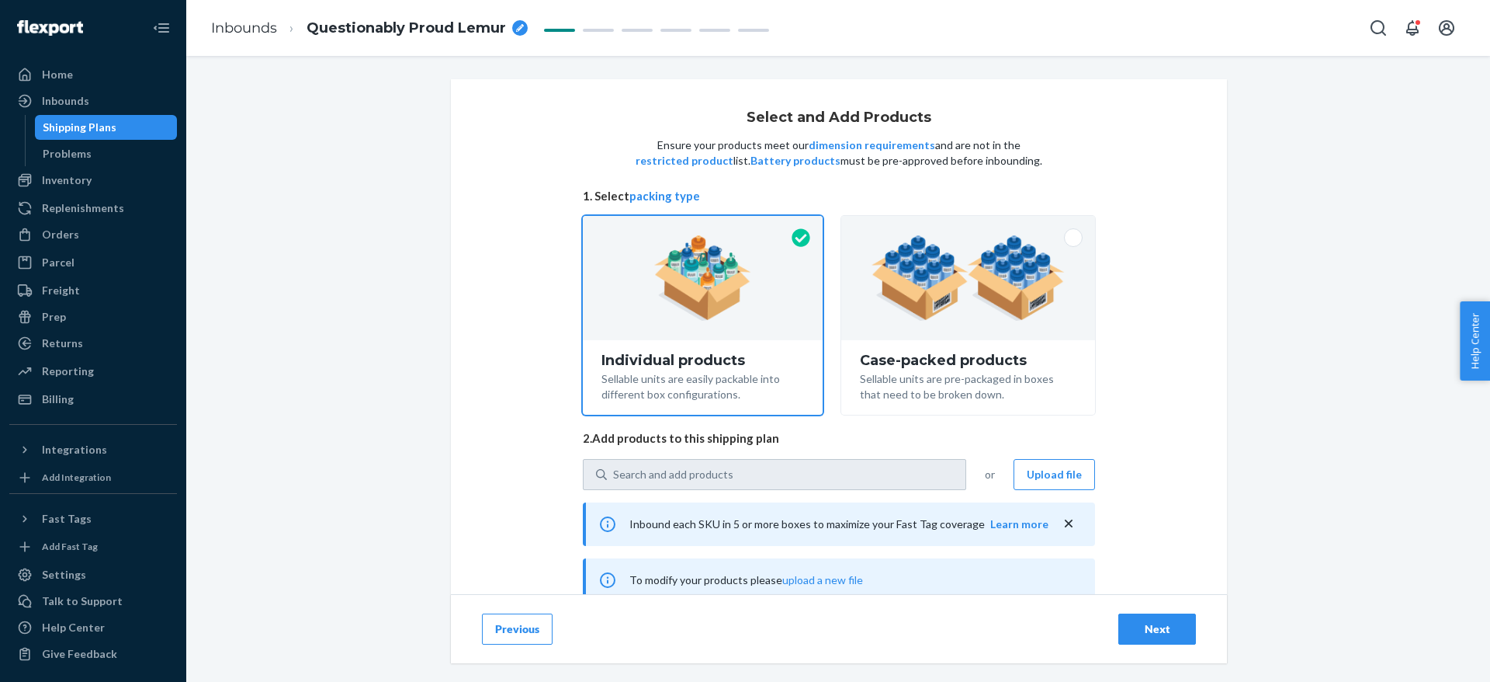
type input "5"
type input "2"
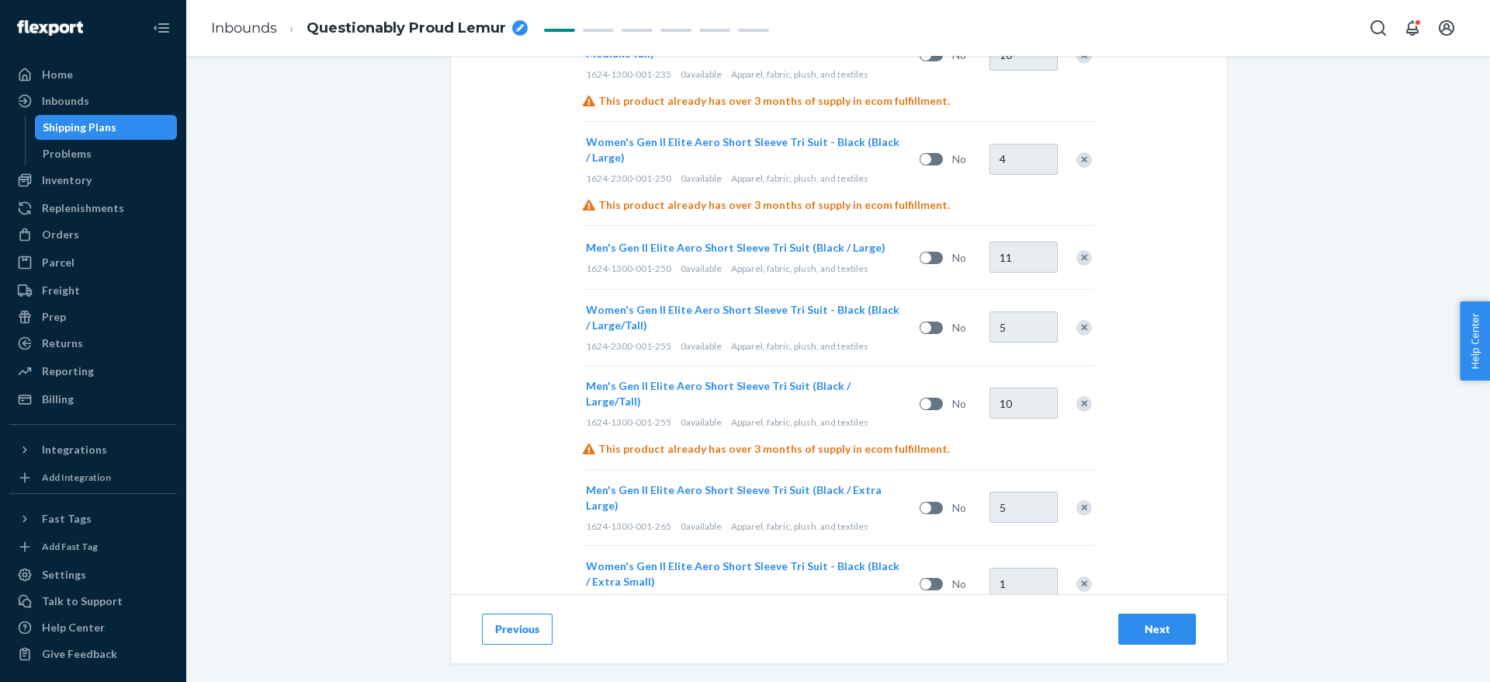
scroll to position [6394, 0]
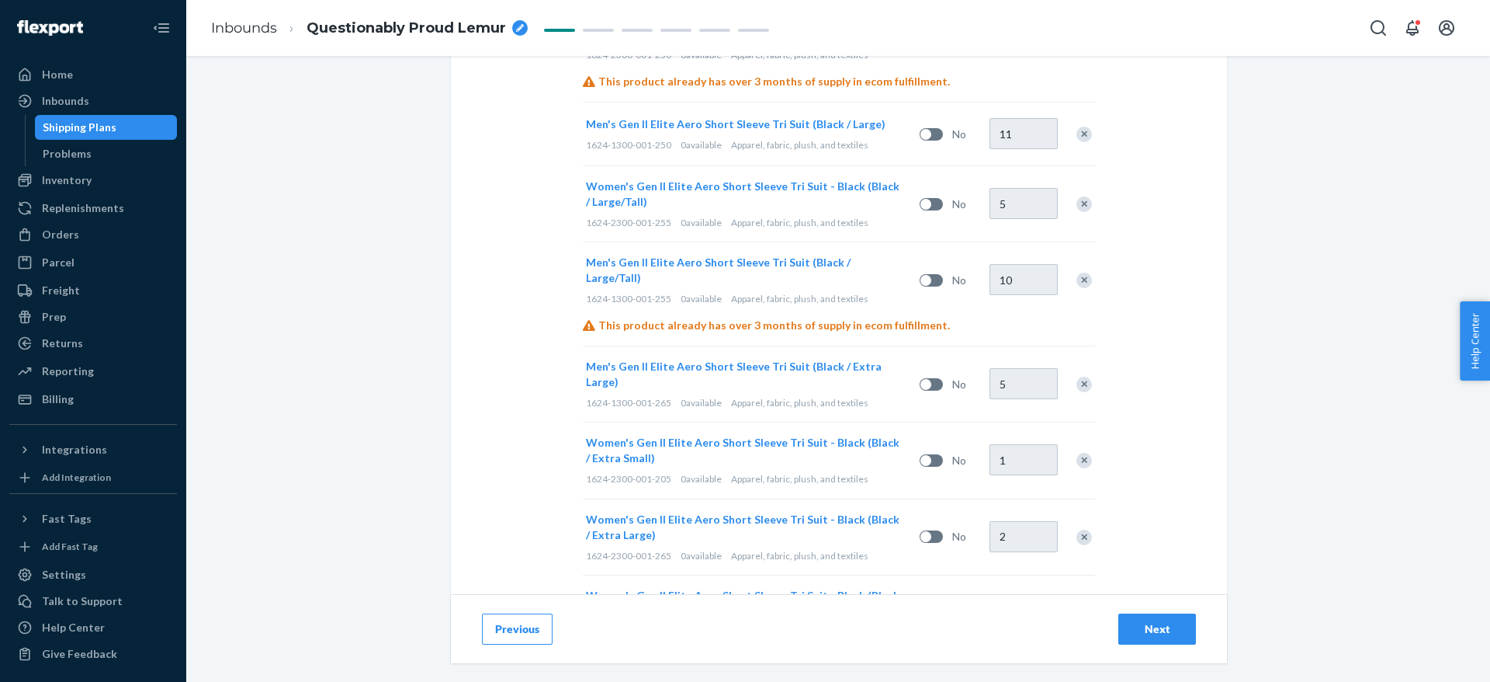
click at [1143, 625] on div "Next" at bounding box center [1157, 629] width 51 height 16
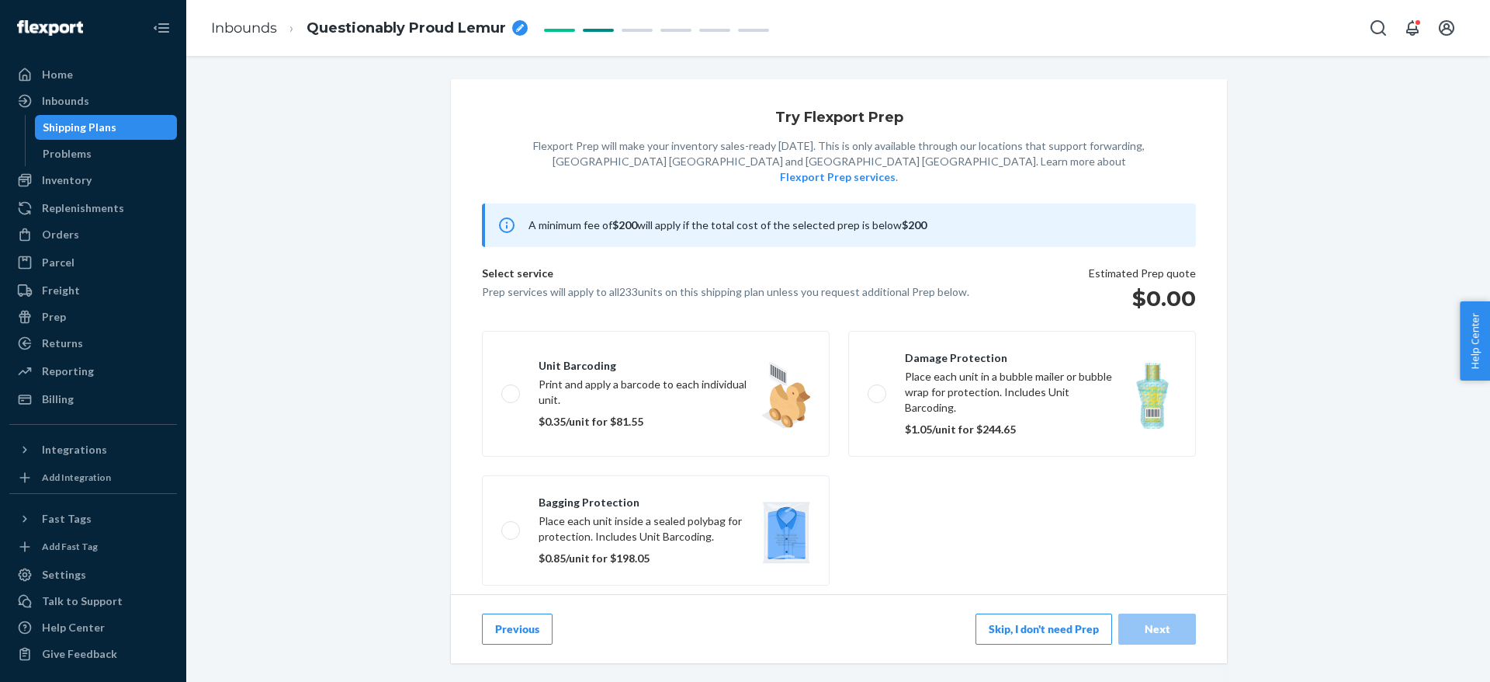
click at [1027, 623] on button "Skip, I don't need Prep" at bounding box center [1044, 628] width 137 height 31
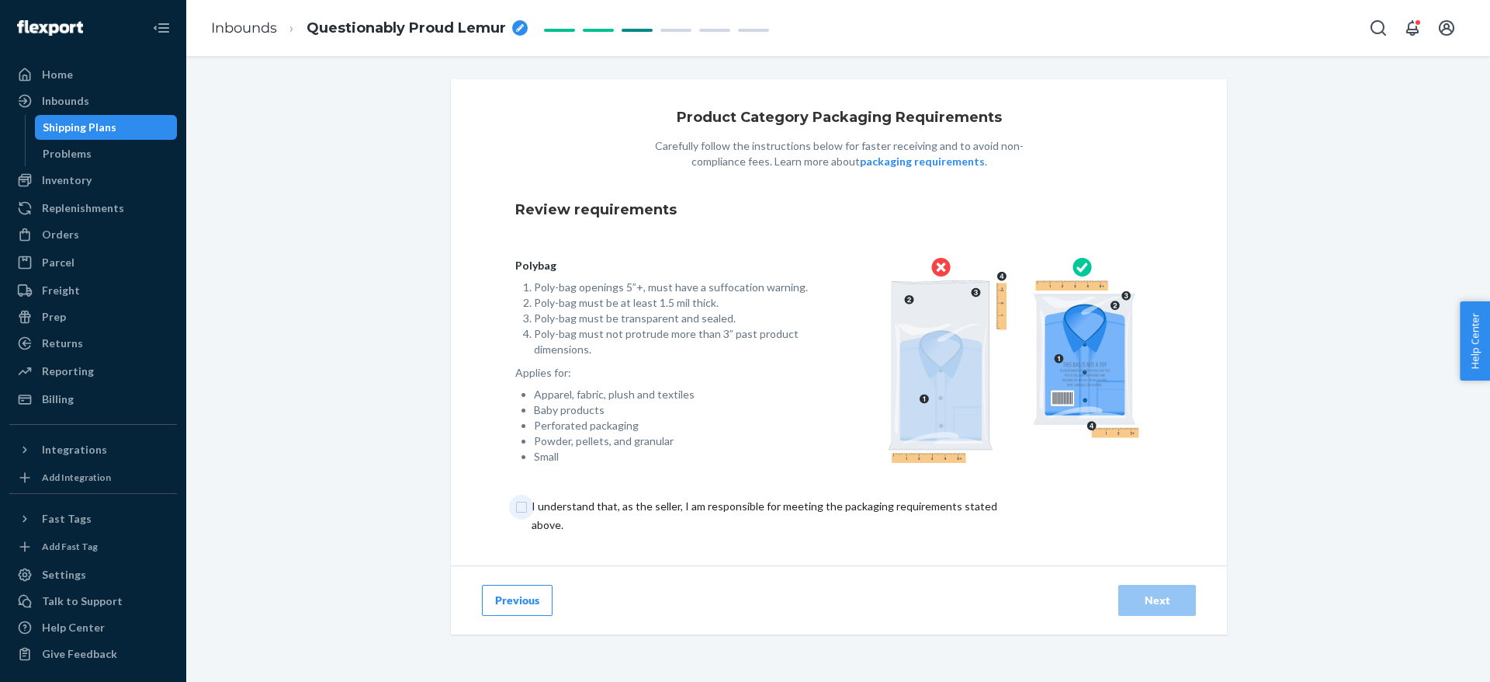
click at [793, 503] on input "checkbox" at bounding box center [773, 515] width 516 height 37
checkbox input "true"
click at [1142, 592] on div "Next" at bounding box center [1157, 600] width 51 height 16
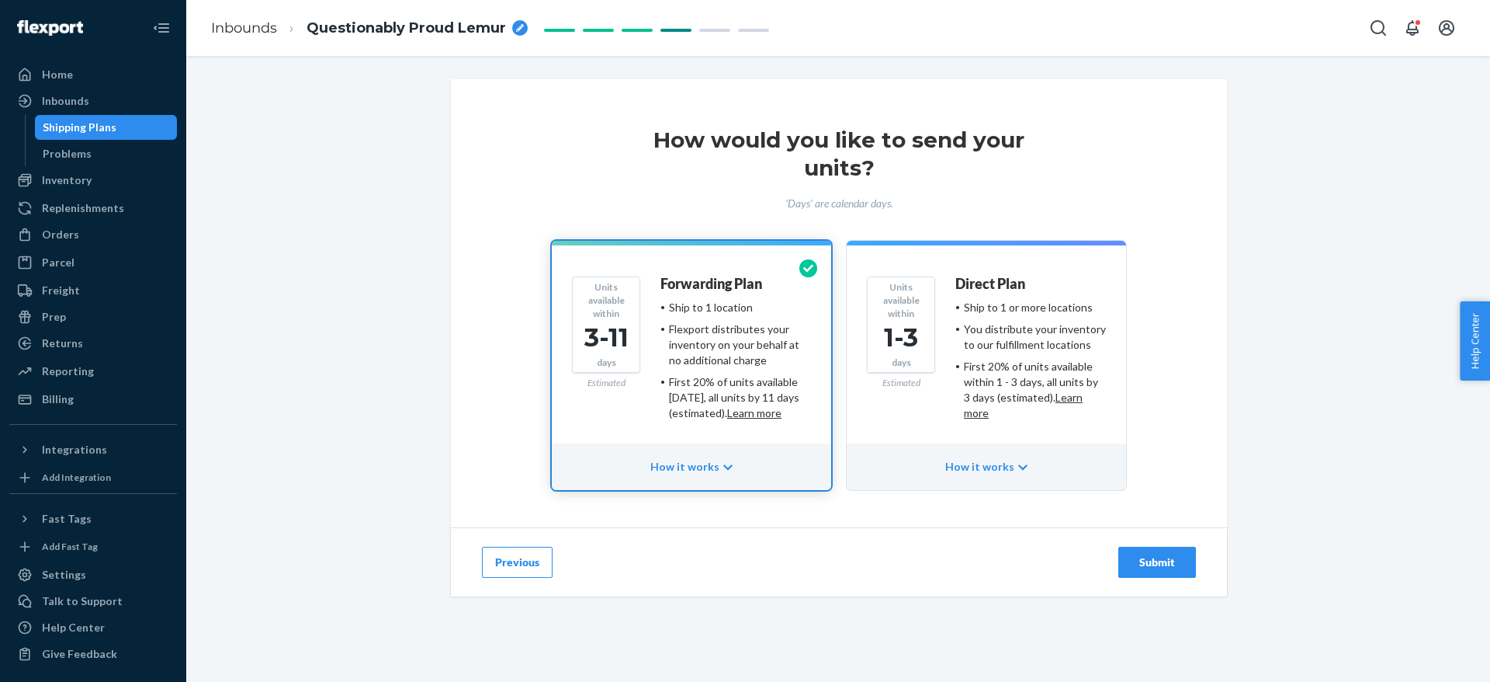
click at [1164, 551] on button "Submit" at bounding box center [1158, 561] width 78 height 31
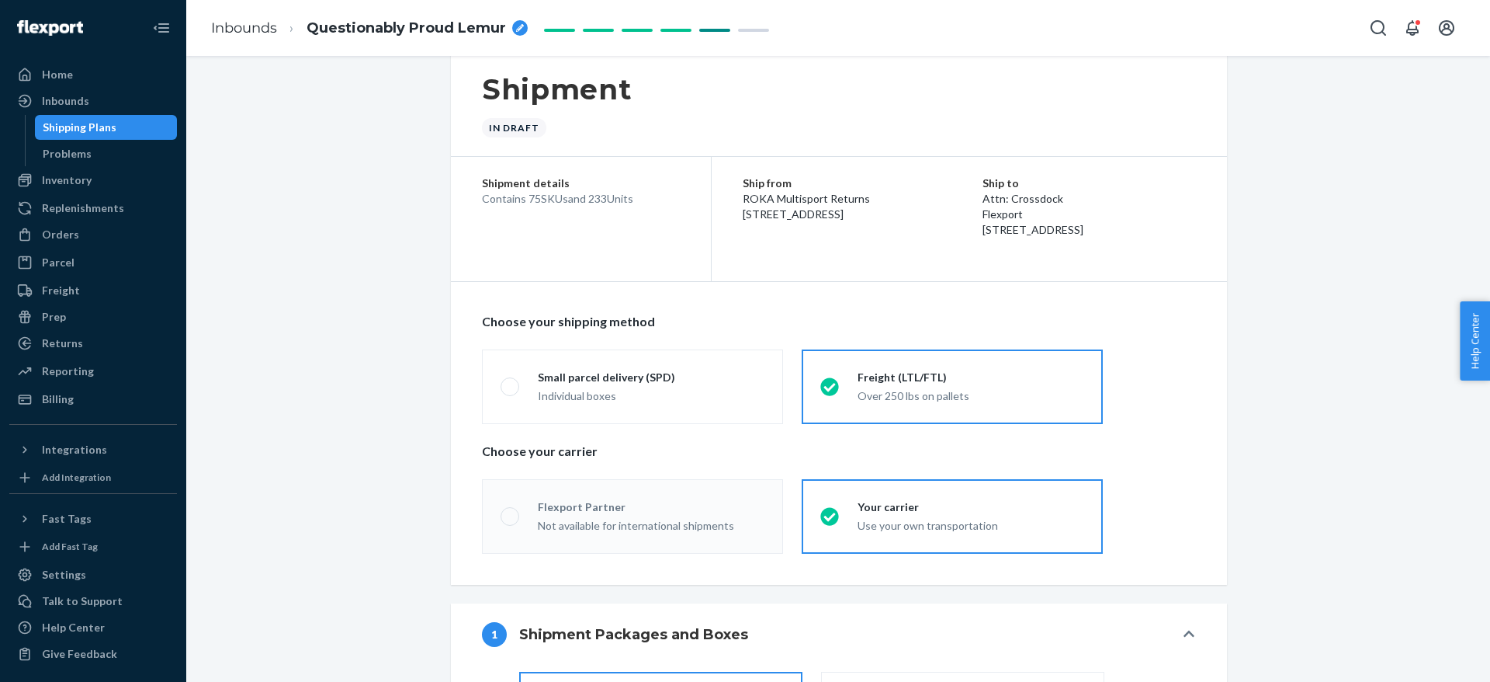
scroll to position [2, 0]
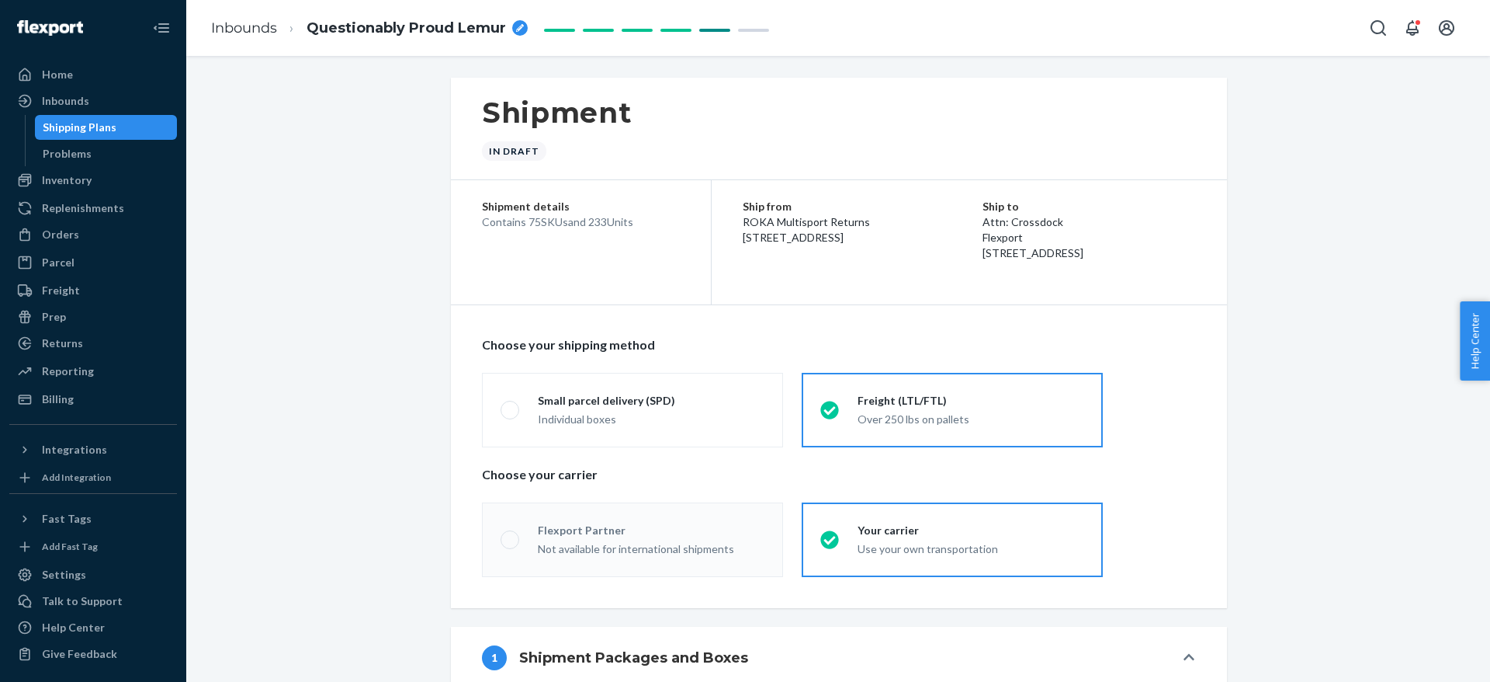
radio input "true"
radio input "false"
radio input "true"
radio input "false"
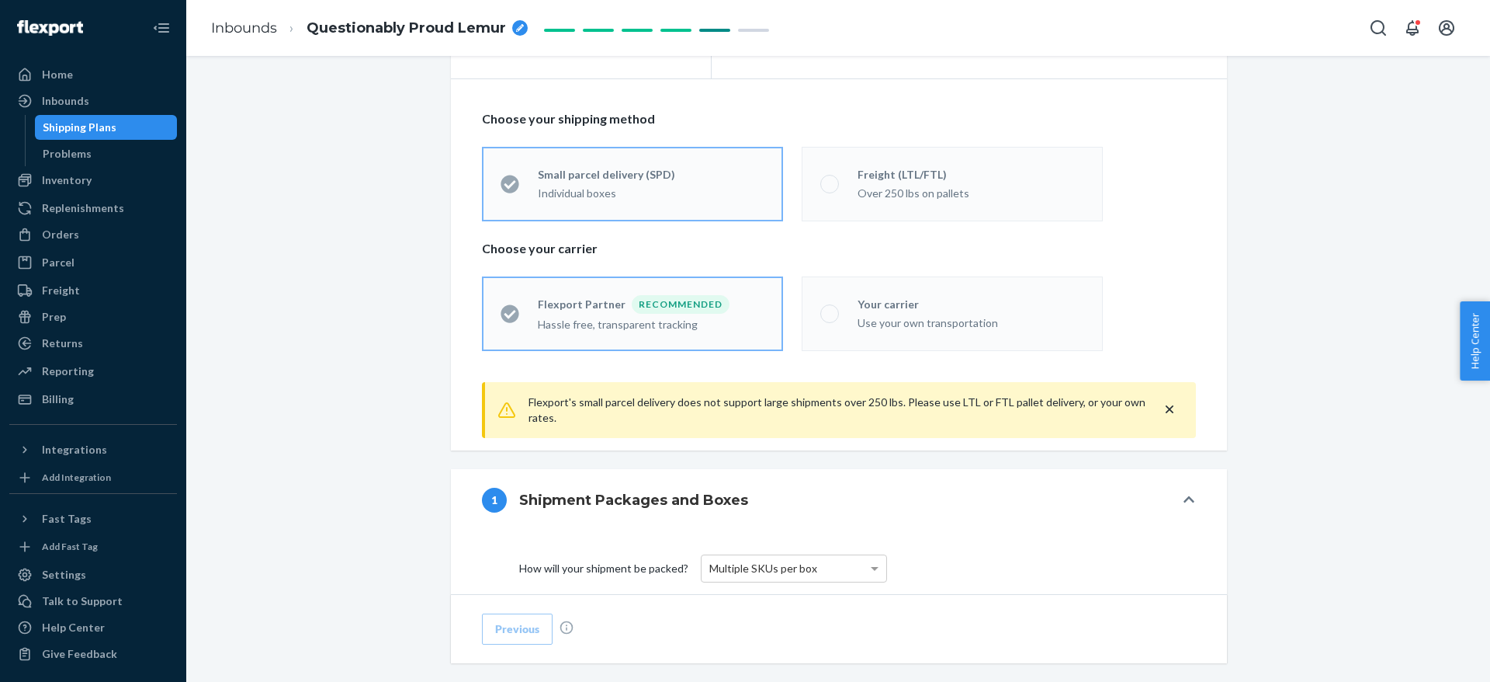
scroll to position [398, 0]
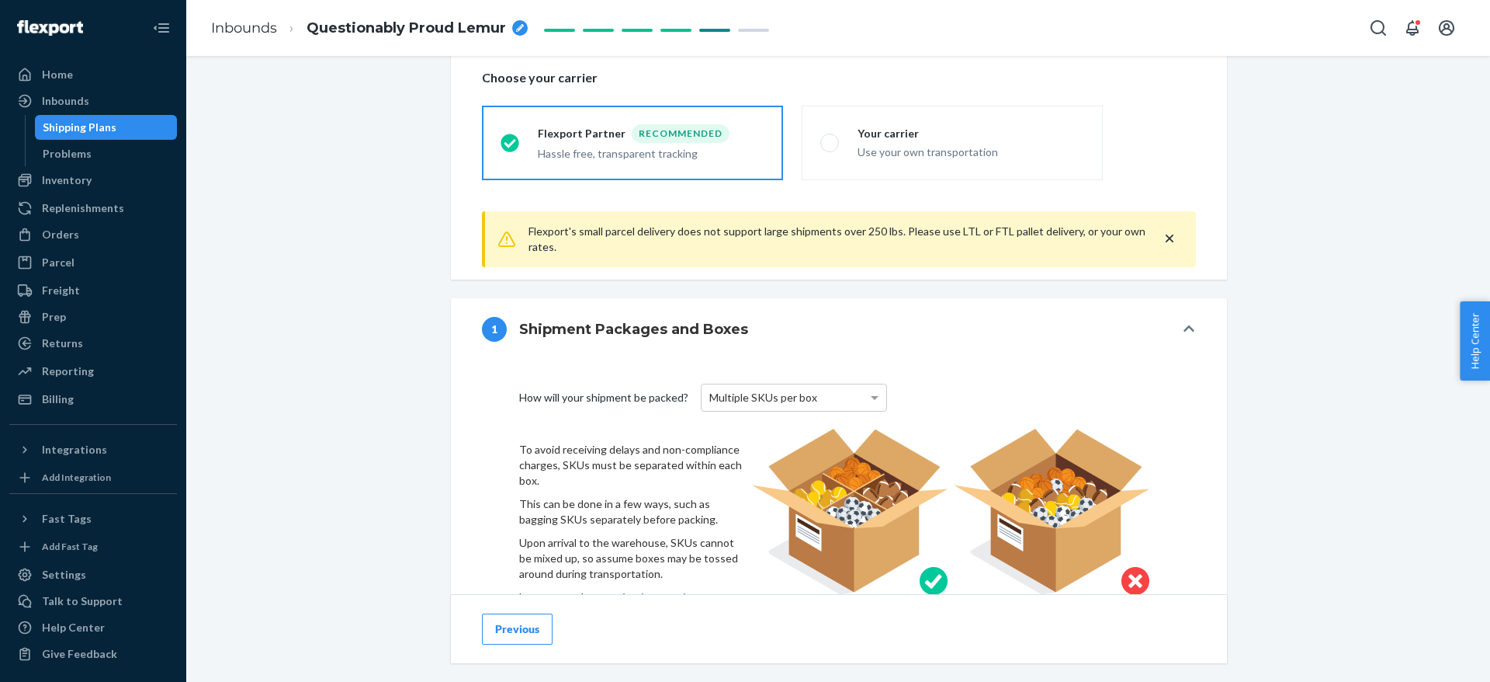
click at [1164, 231] on icon "close" at bounding box center [1170, 239] width 16 height 16
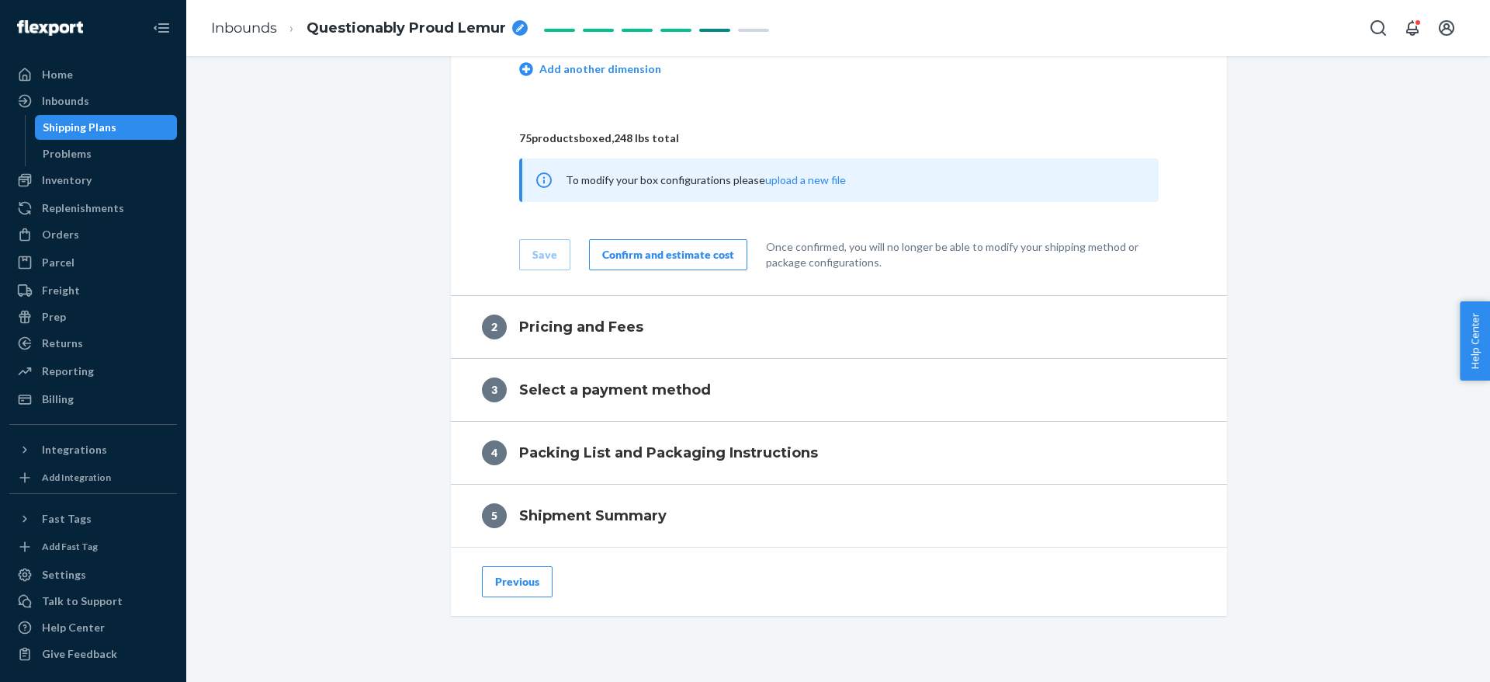
scroll to position [5570, 0]
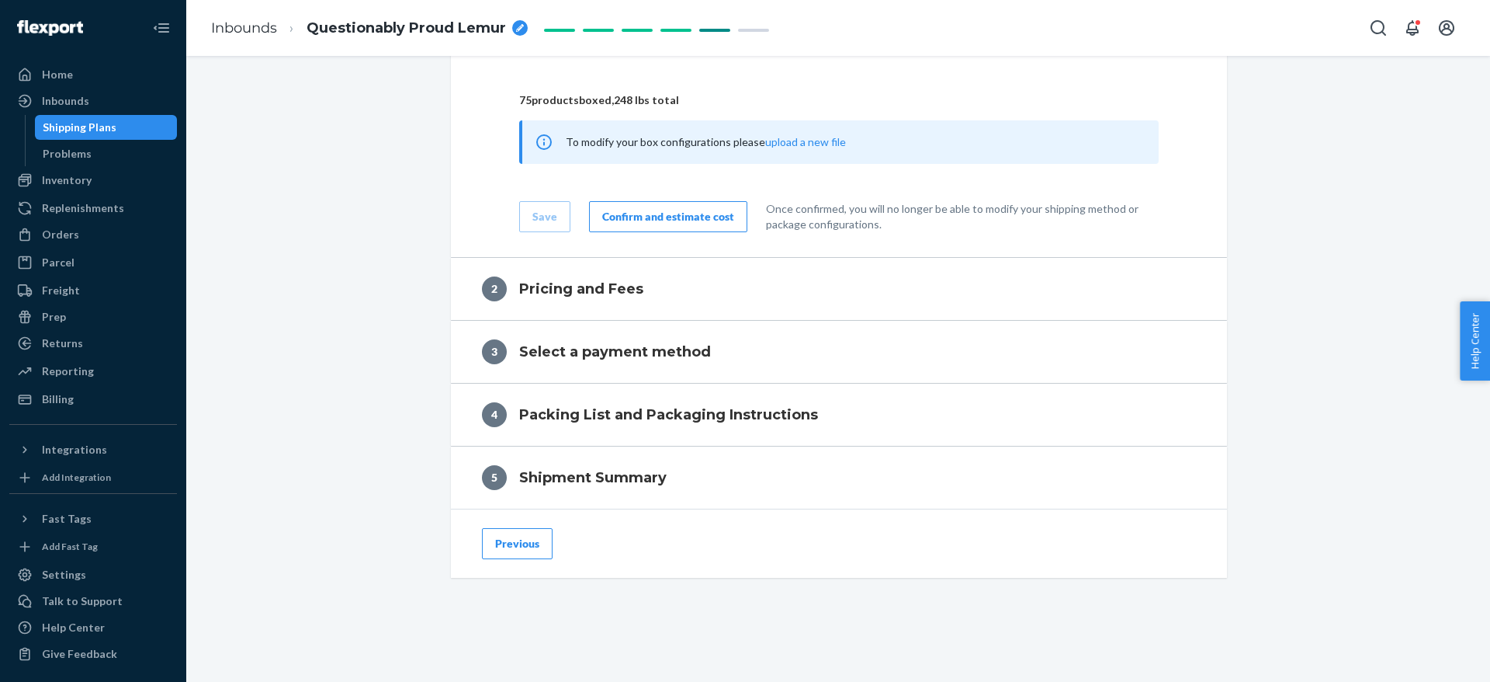
click at [650, 224] on div "Confirm and estimate cost" at bounding box center [668, 217] width 132 height 16
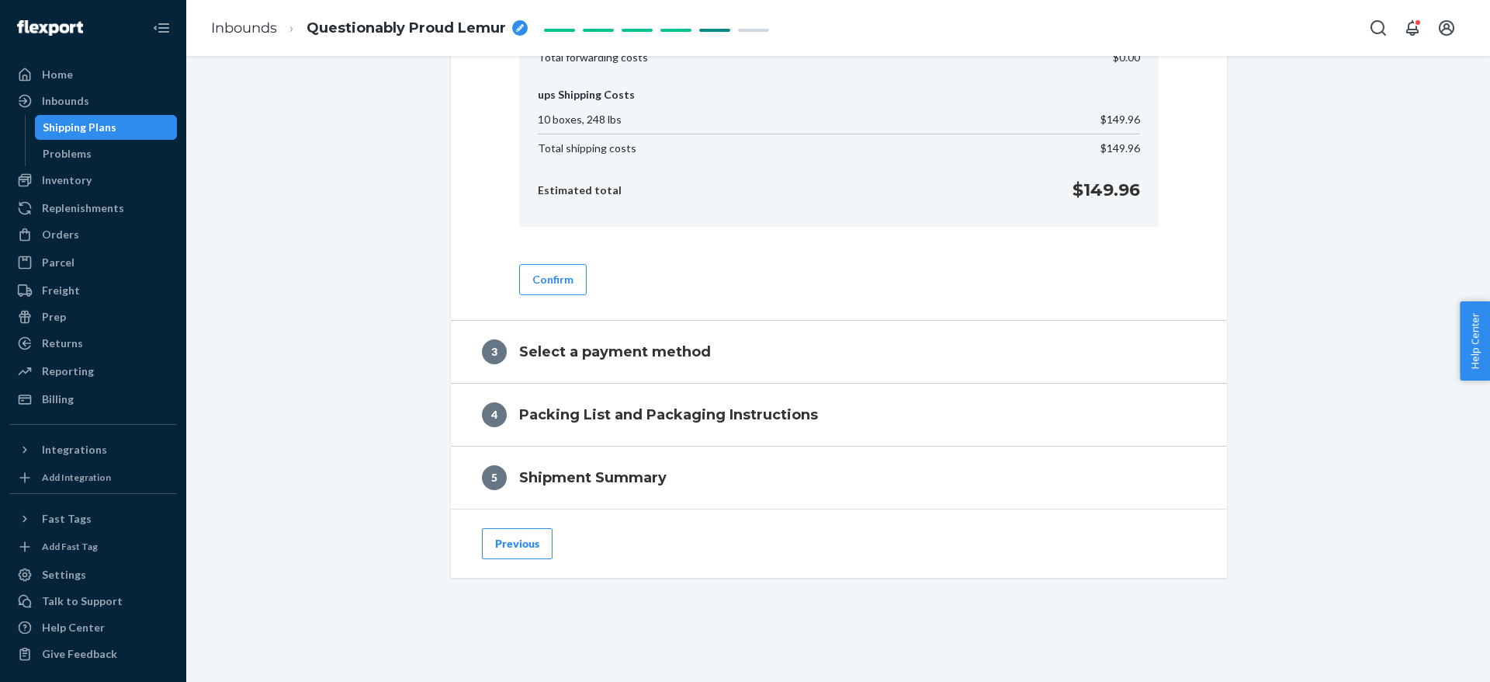
scroll to position [810, 0]
click at [530, 275] on button "Confirm" at bounding box center [553, 279] width 68 height 31
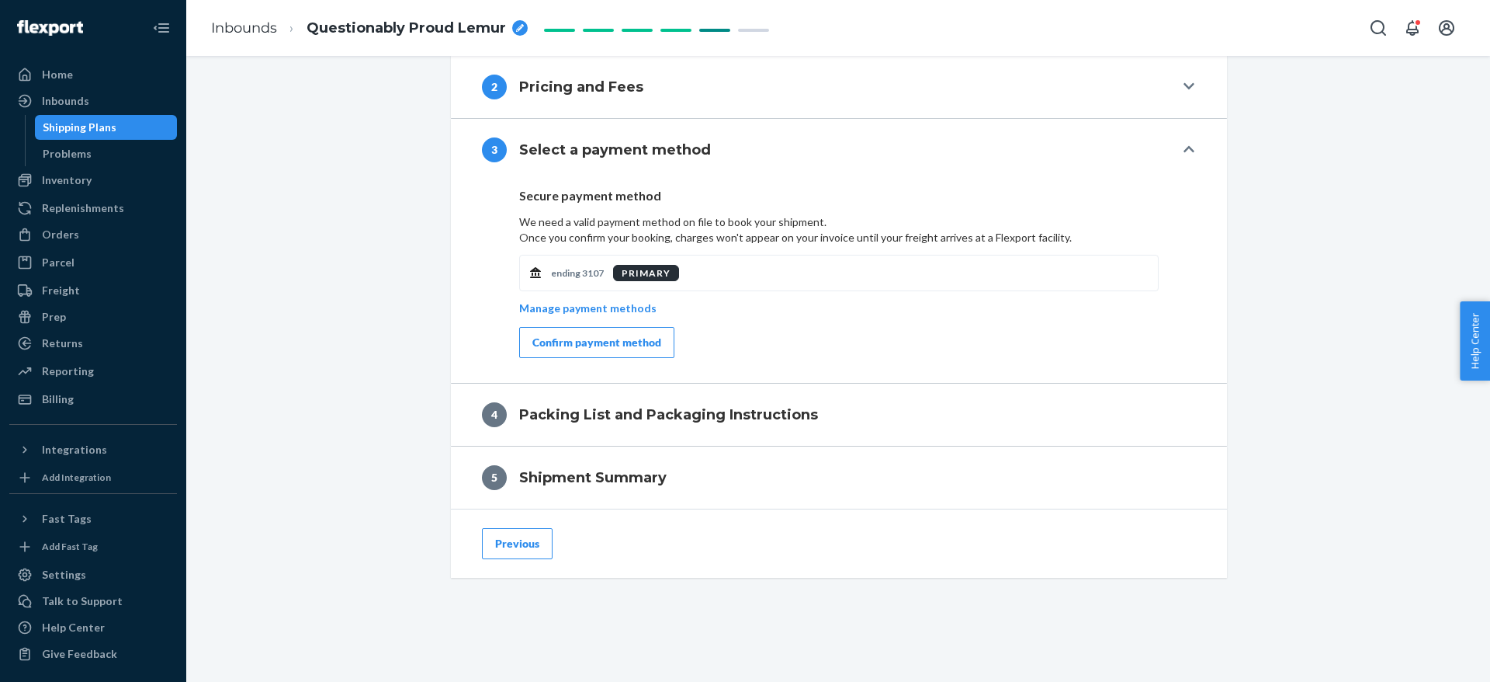
click at [585, 344] on div "Confirm payment method" at bounding box center [597, 343] width 129 height 16
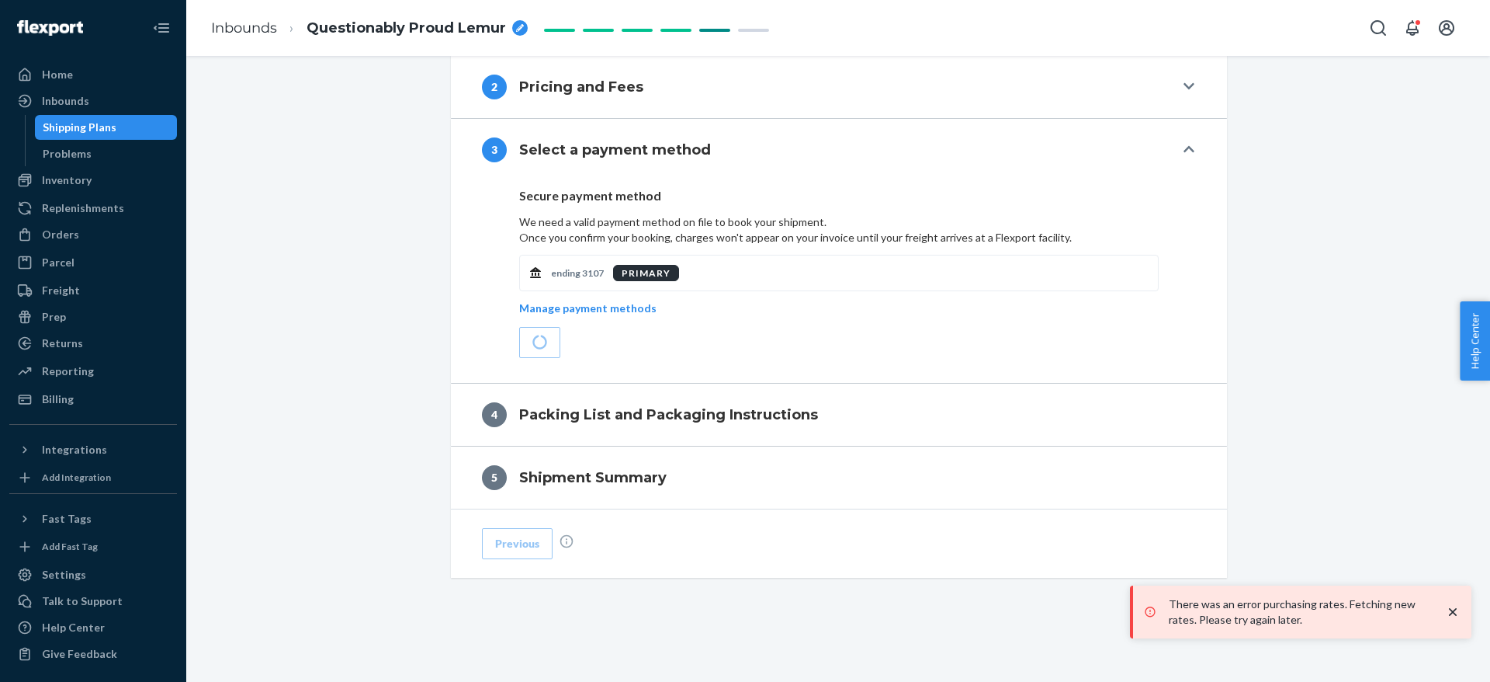
click at [1452, 606] on icon "close toast" at bounding box center [1453, 612] width 16 height 16
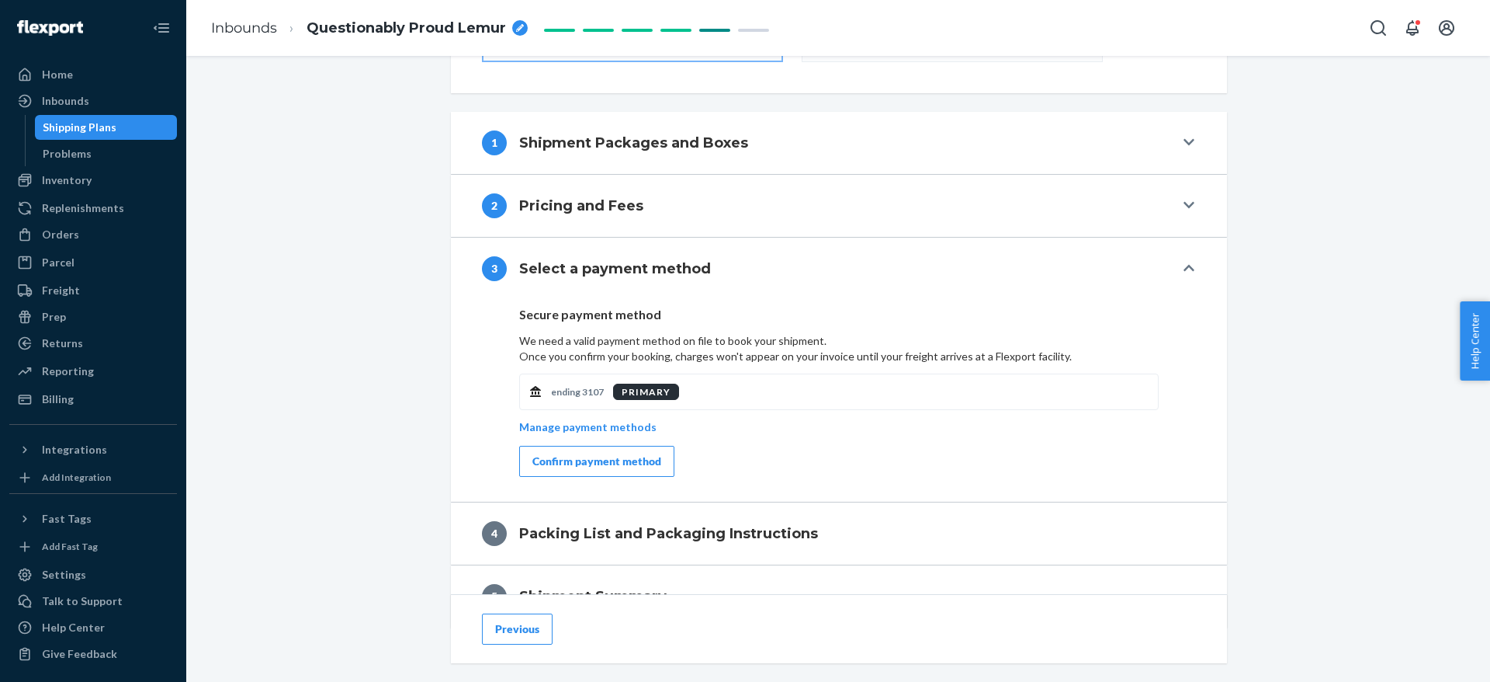
scroll to position [515, 0]
click at [590, 452] on button "Confirm payment method" at bounding box center [596, 462] width 155 height 31
click at [590, 452] on div "ending 3107 PRIMARY Manage payment methods" at bounding box center [839, 415] width 640 height 91
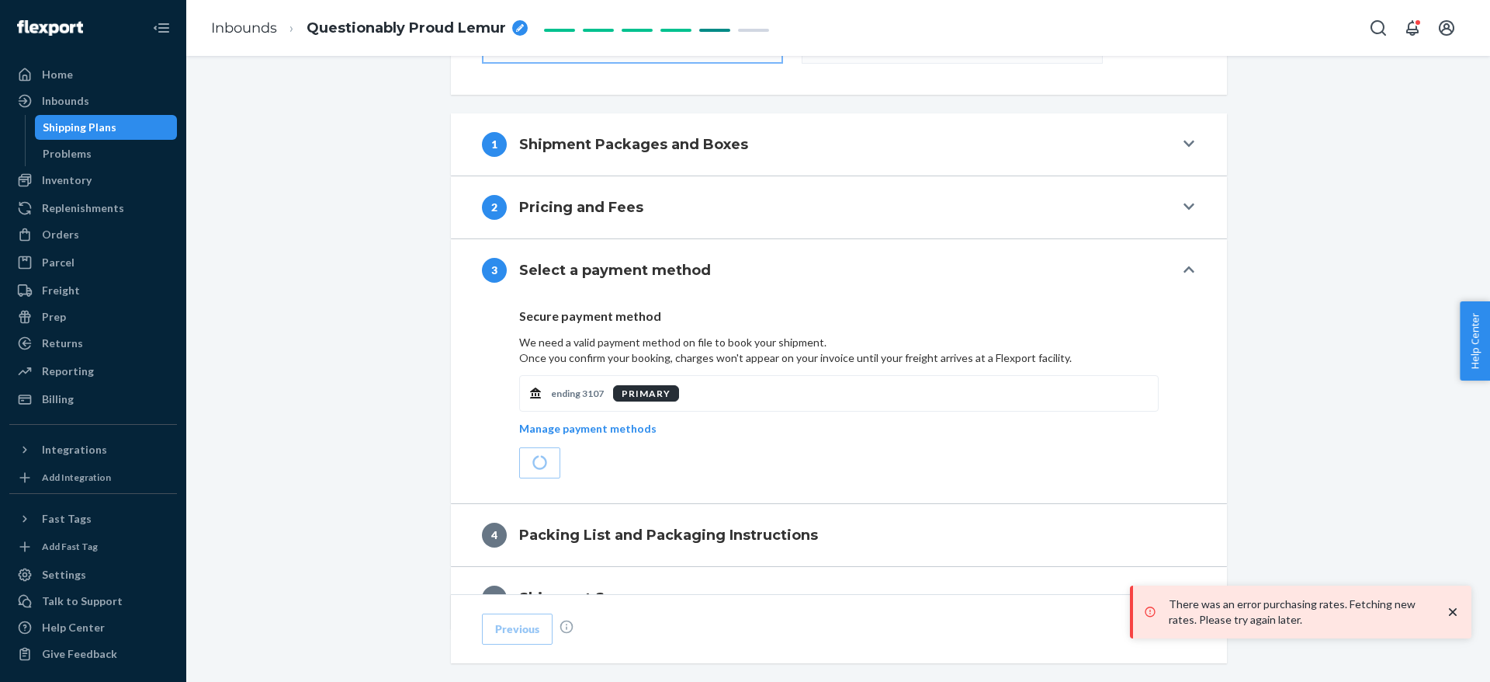
click at [1447, 613] on icon "close toast" at bounding box center [1453, 612] width 16 height 16
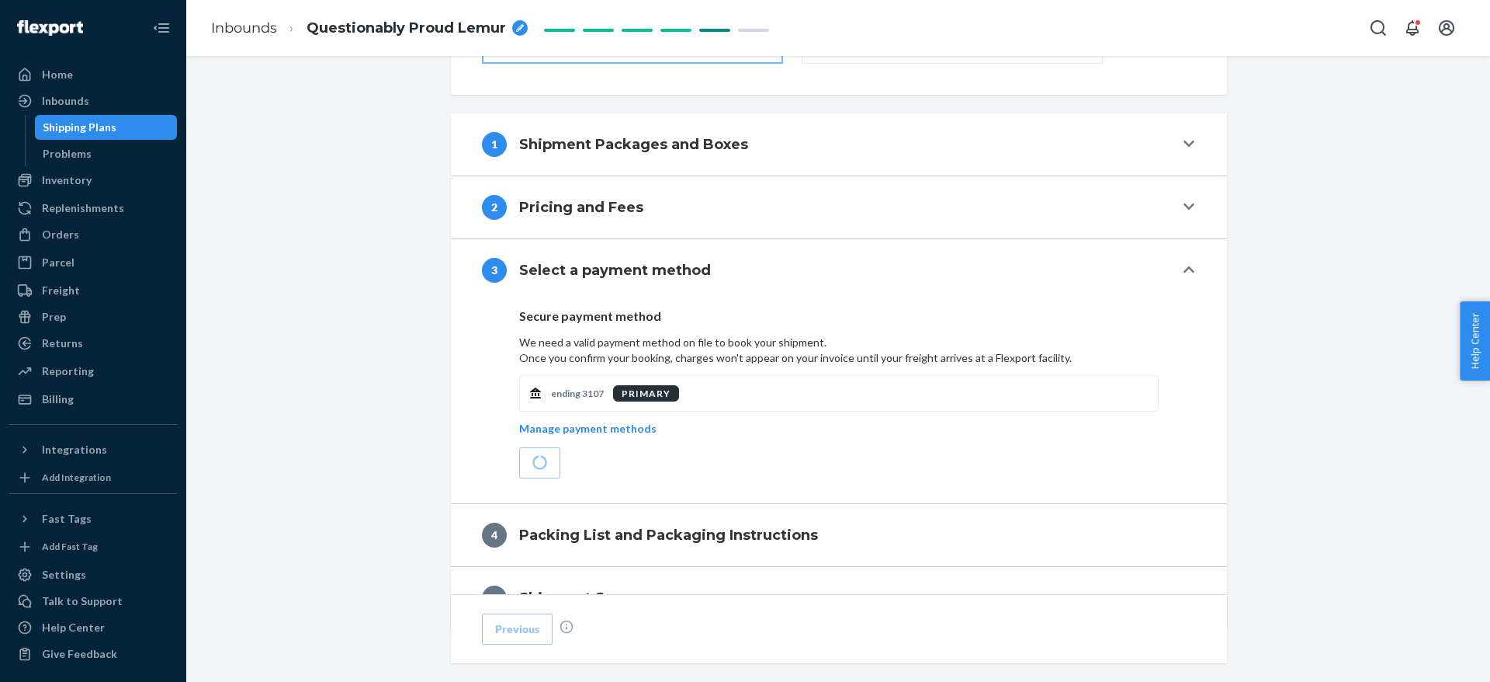
click at [520, 22] on div "breadcrumbs" at bounding box center [520, 28] width 16 height 16
type input "29Questionably [PERSON_NAME]"
click at [519, 24] on icon "breadcrumbs" at bounding box center [520, 28] width 8 height 8
type input "250923 Returns Restock 10 Boxes"
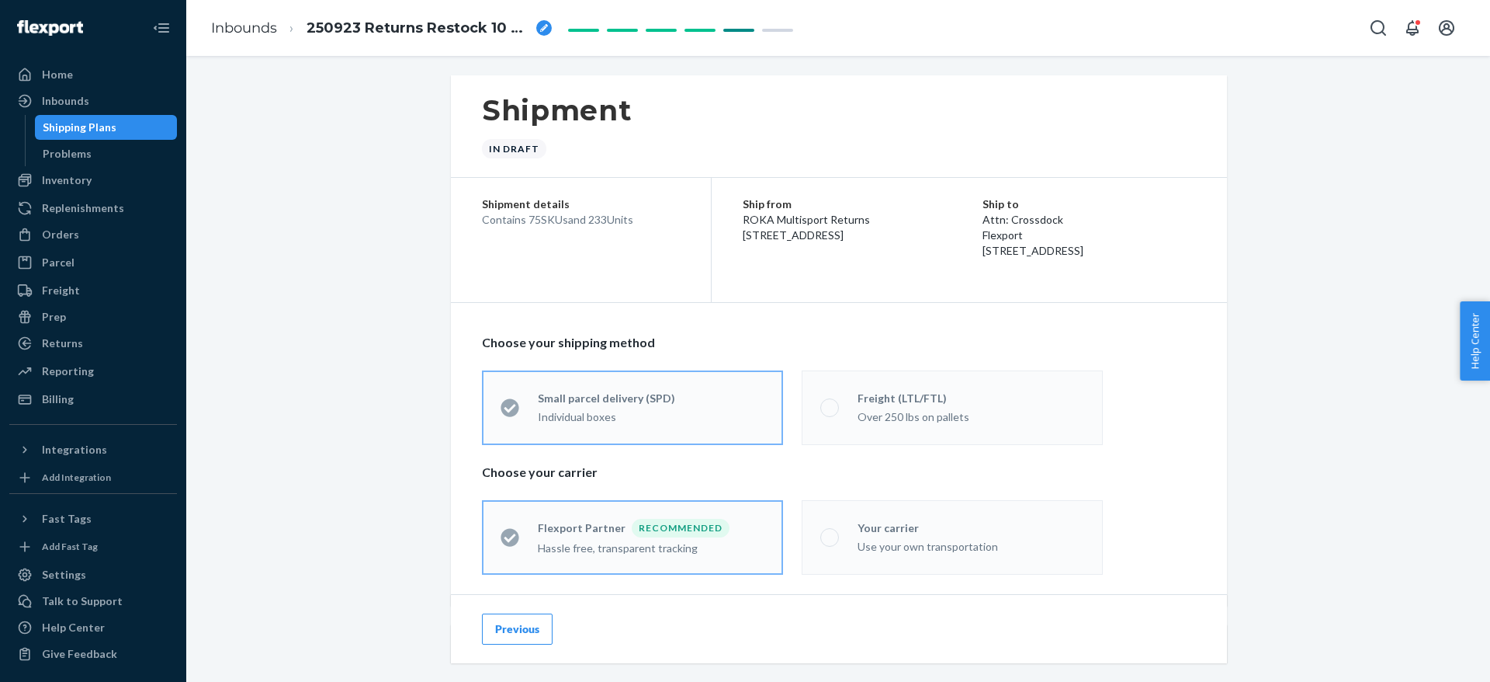
scroll to position [0, 0]
